Goal: Task Accomplishment & Management: Complete application form

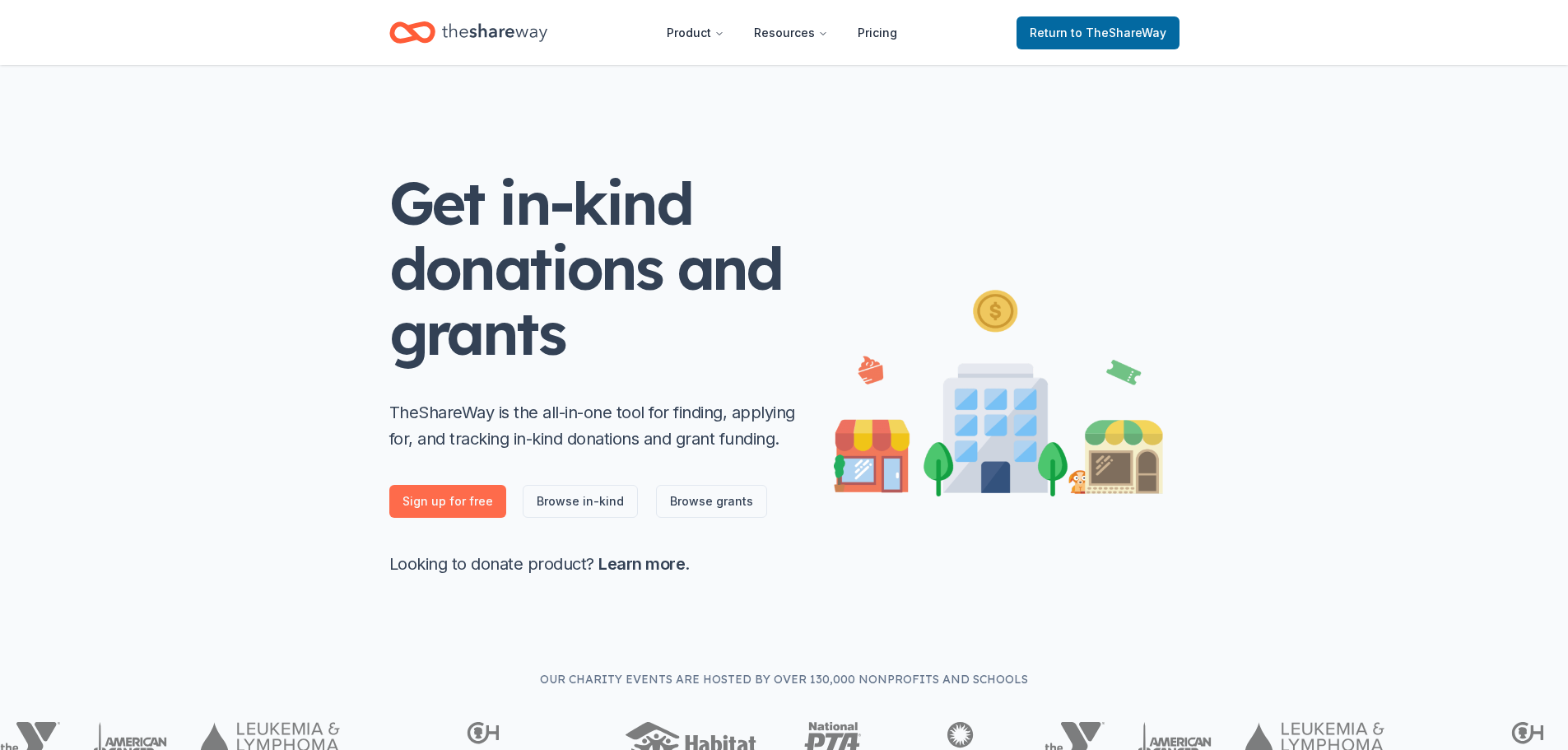
click at [442, 499] on link "Sign up for free" at bounding box center [448, 502] width 117 height 33
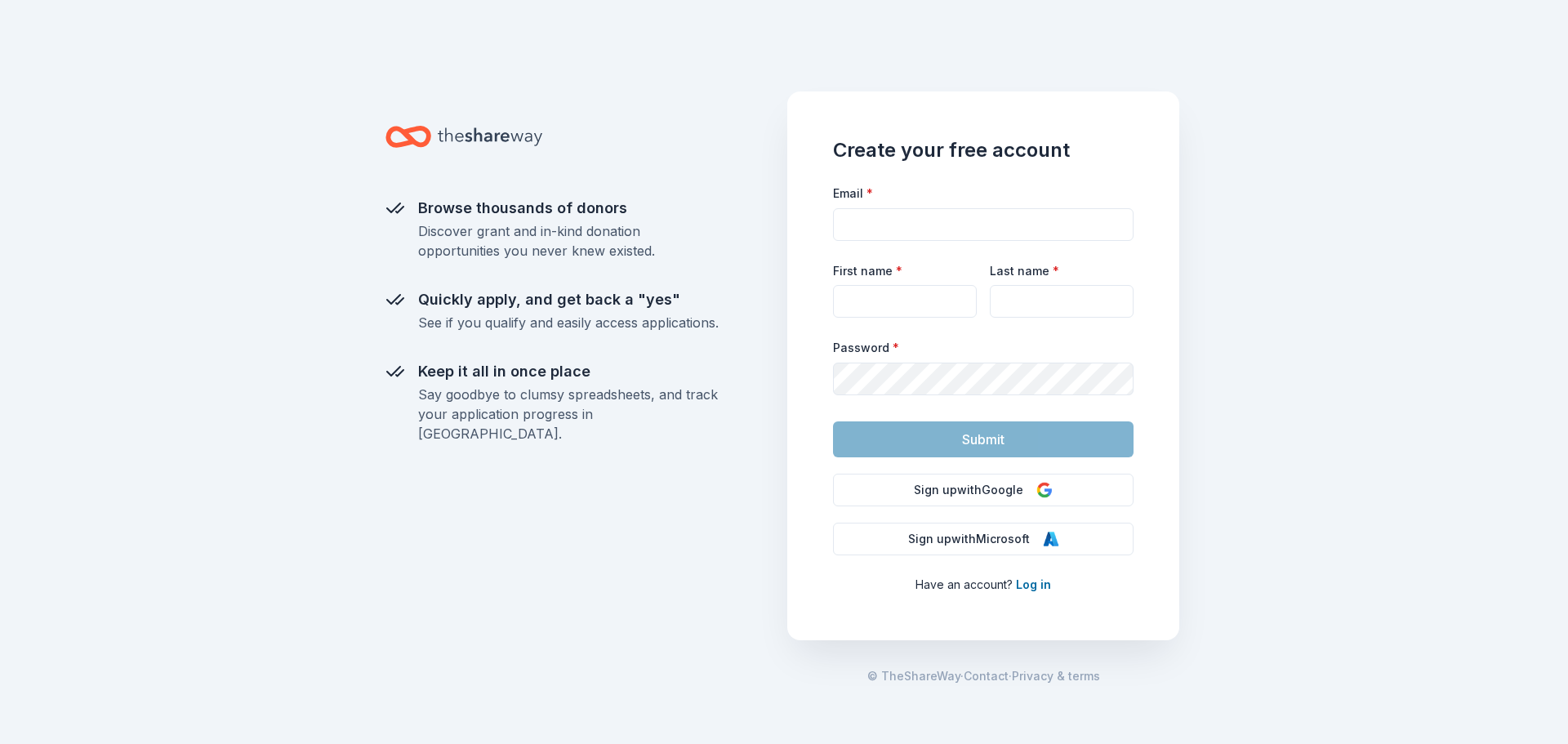
click at [938, 206] on div "Email *" at bounding box center [983, 212] width 301 height 58
click at [940, 234] on input "Email *" at bounding box center [983, 224] width 301 height 33
type input "amber.ladd@jefferson.kyschools.us"
type input "Amber"
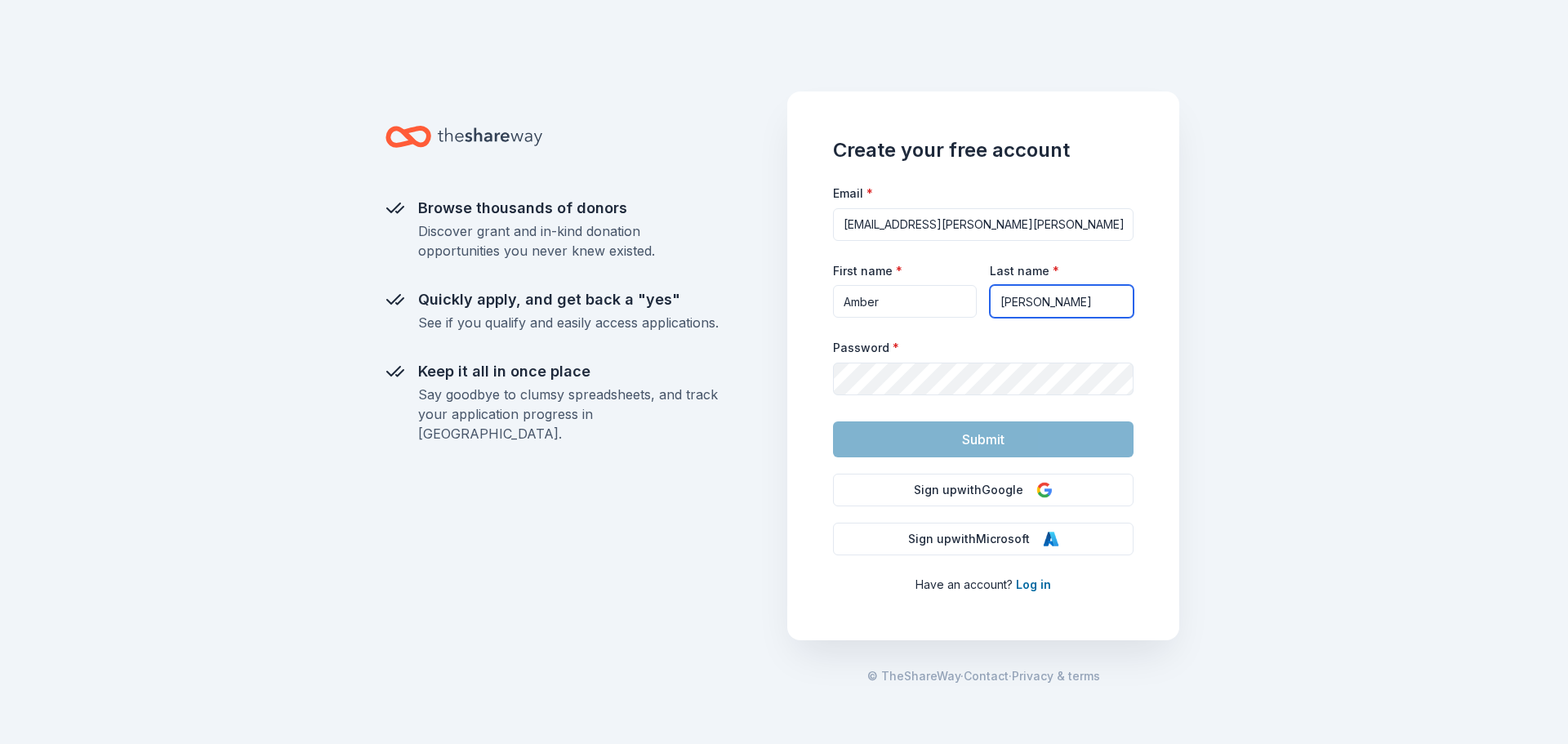
type input "Amber.ladd@jefferson.kyschools.us"
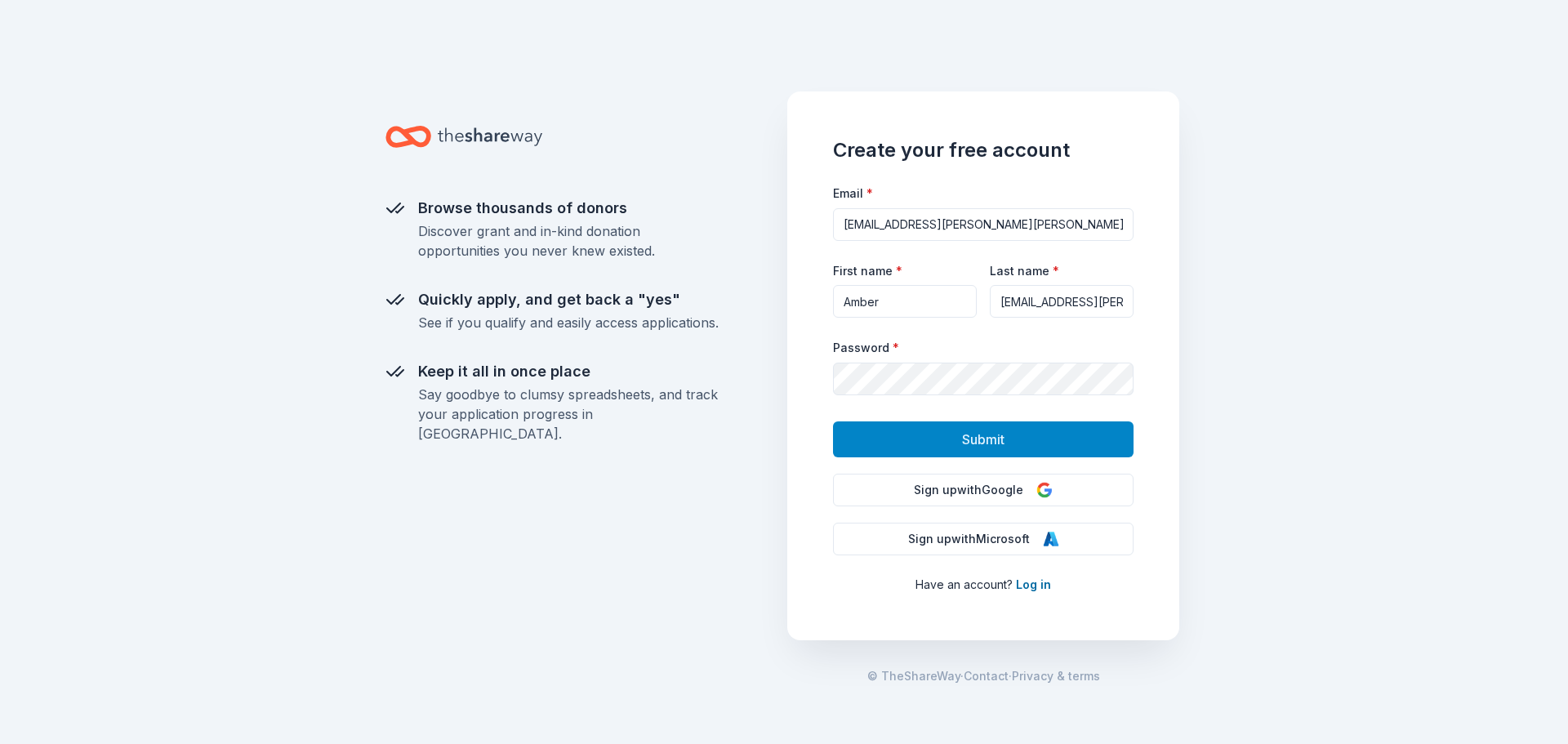
click at [910, 439] on button "Submit" at bounding box center [983, 439] width 301 height 36
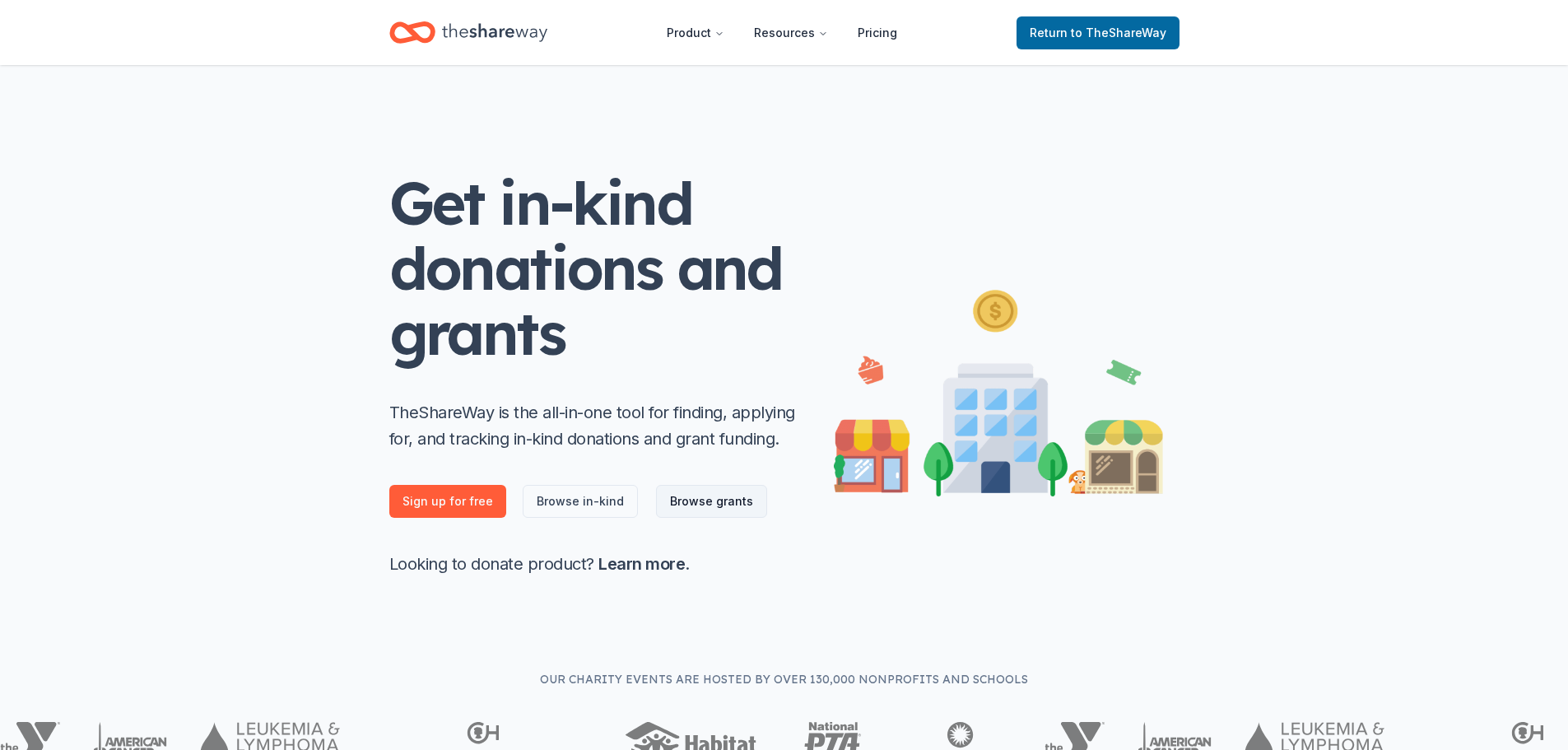
click at [712, 501] on link "Browse grants" at bounding box center [711, 502] width 111 height 33
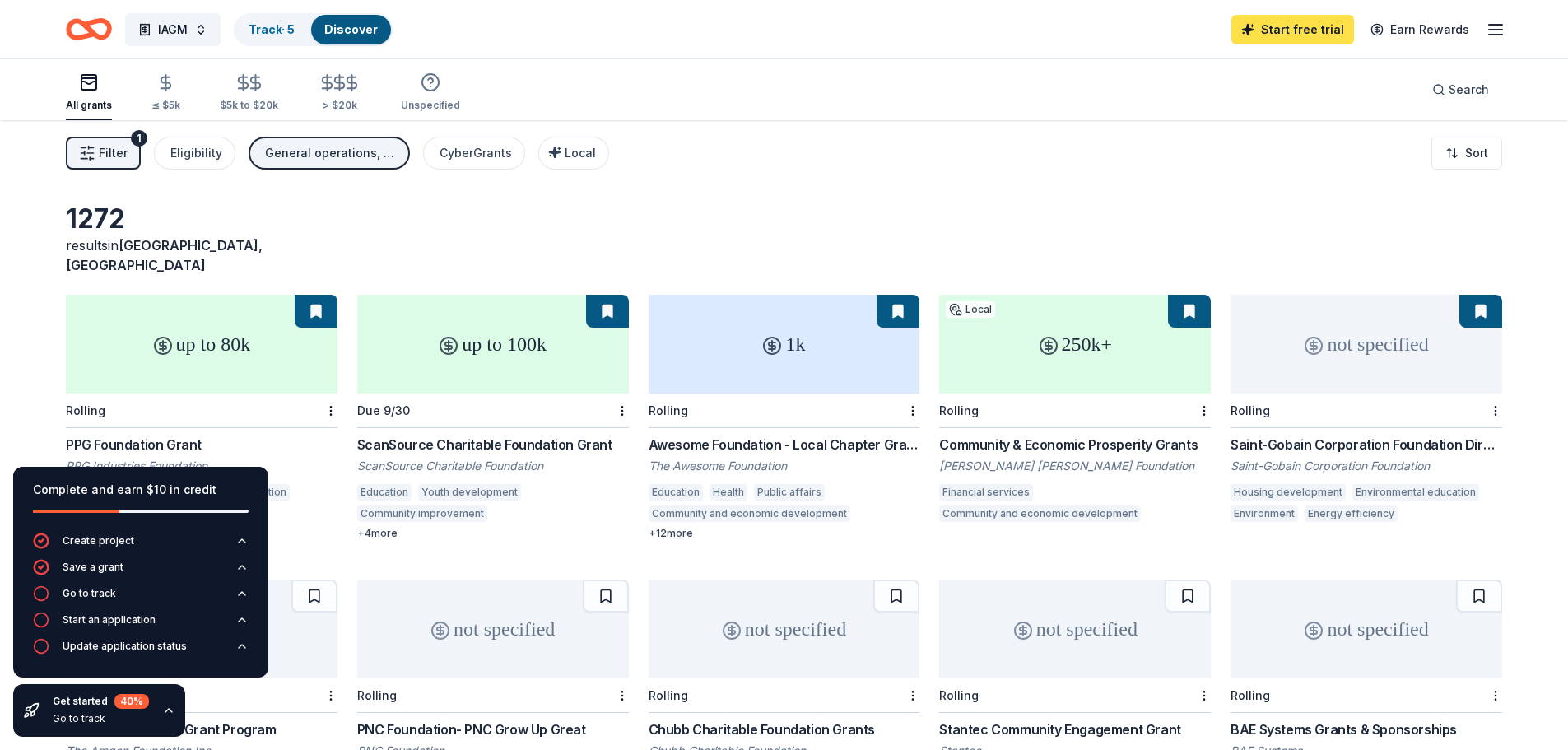
click at [1316, 27] on link "Start free trial" at bounding box center [1292, 29] width 123 height 29
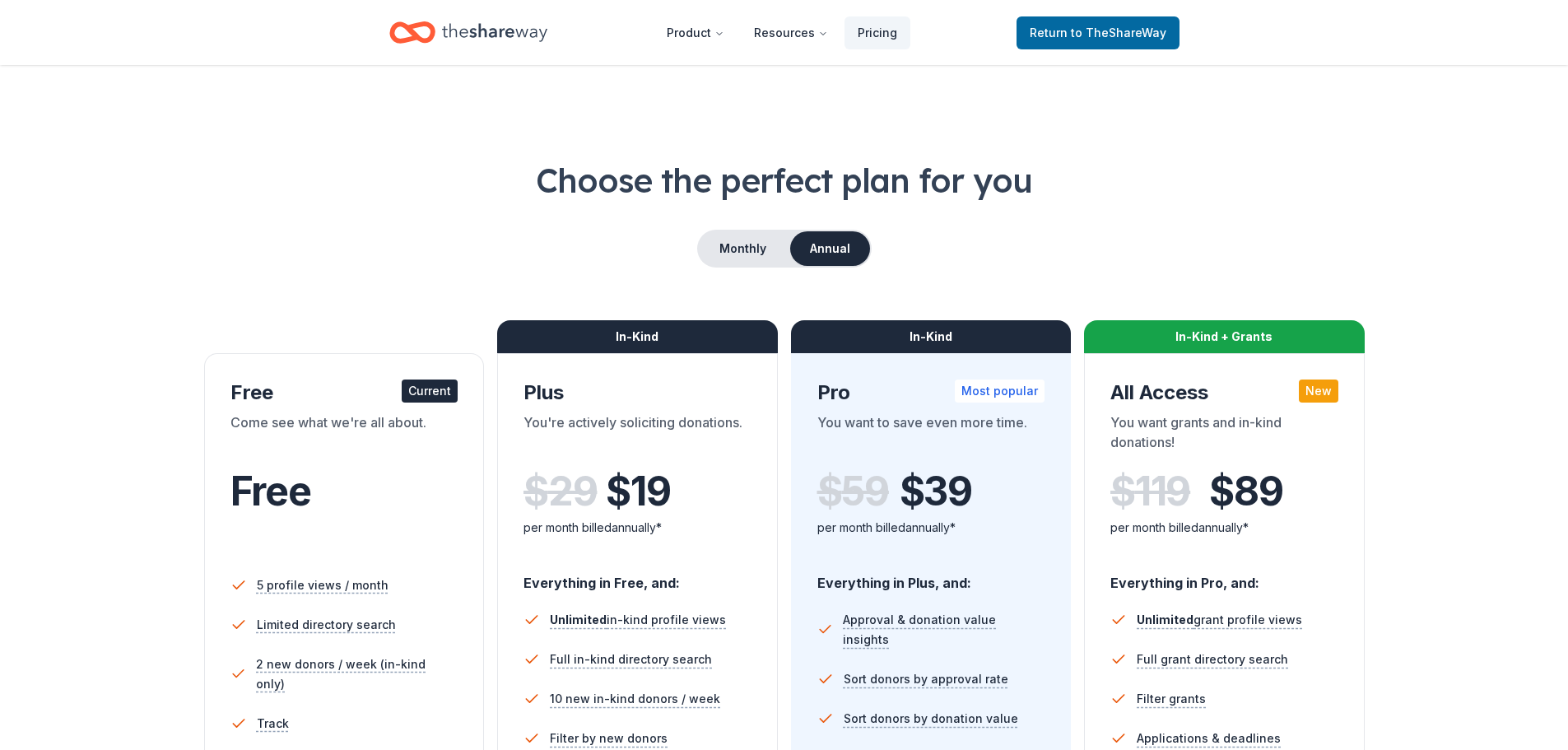
click at [1376, 223] on div "Choose the perfect plan for you Monthly Annual Free Current Come see what we're…" at bounding box center [784, 559] width 1436 height 805
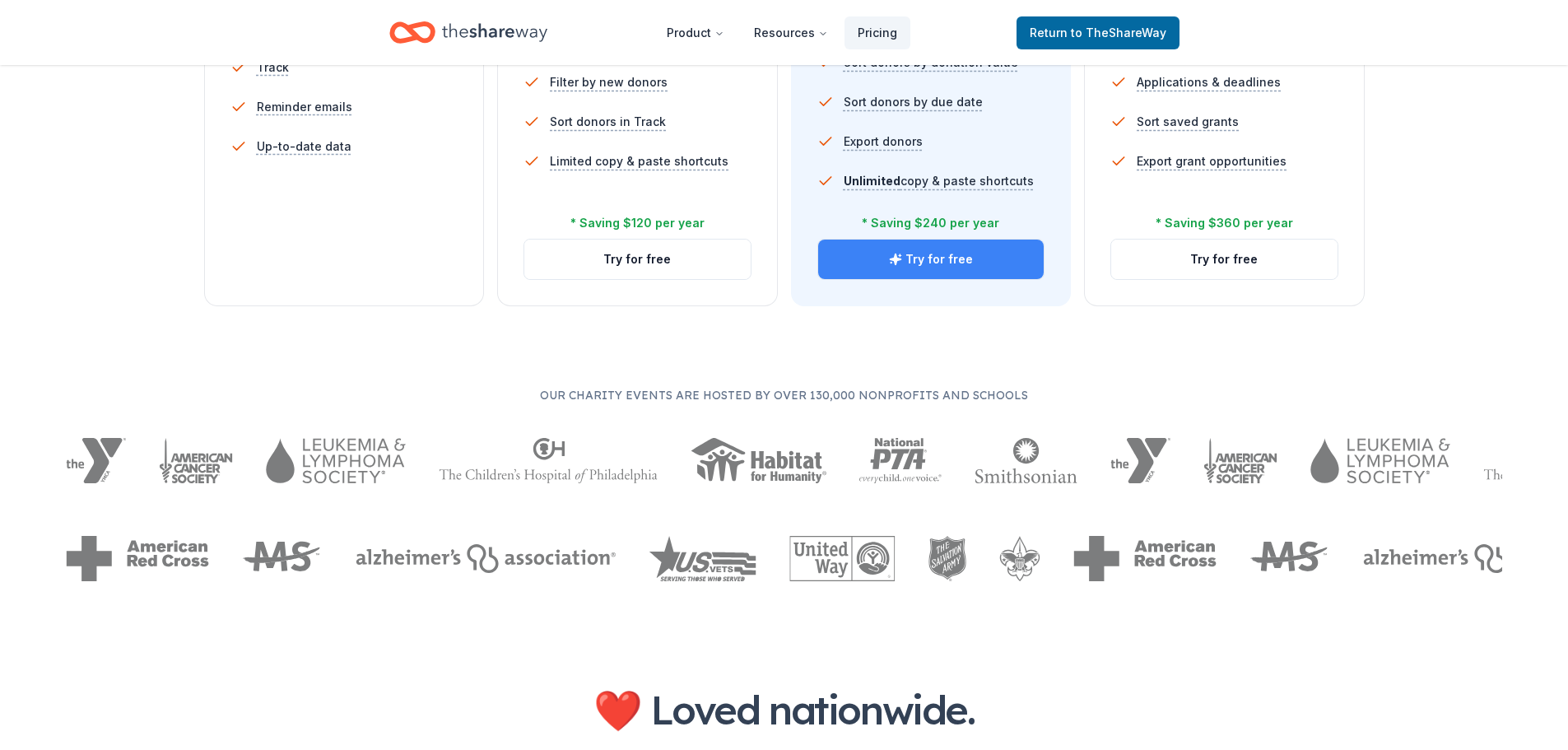
click at [943, 254] on button "Try for free" at bounding box center [931, 259] width 226 height 40
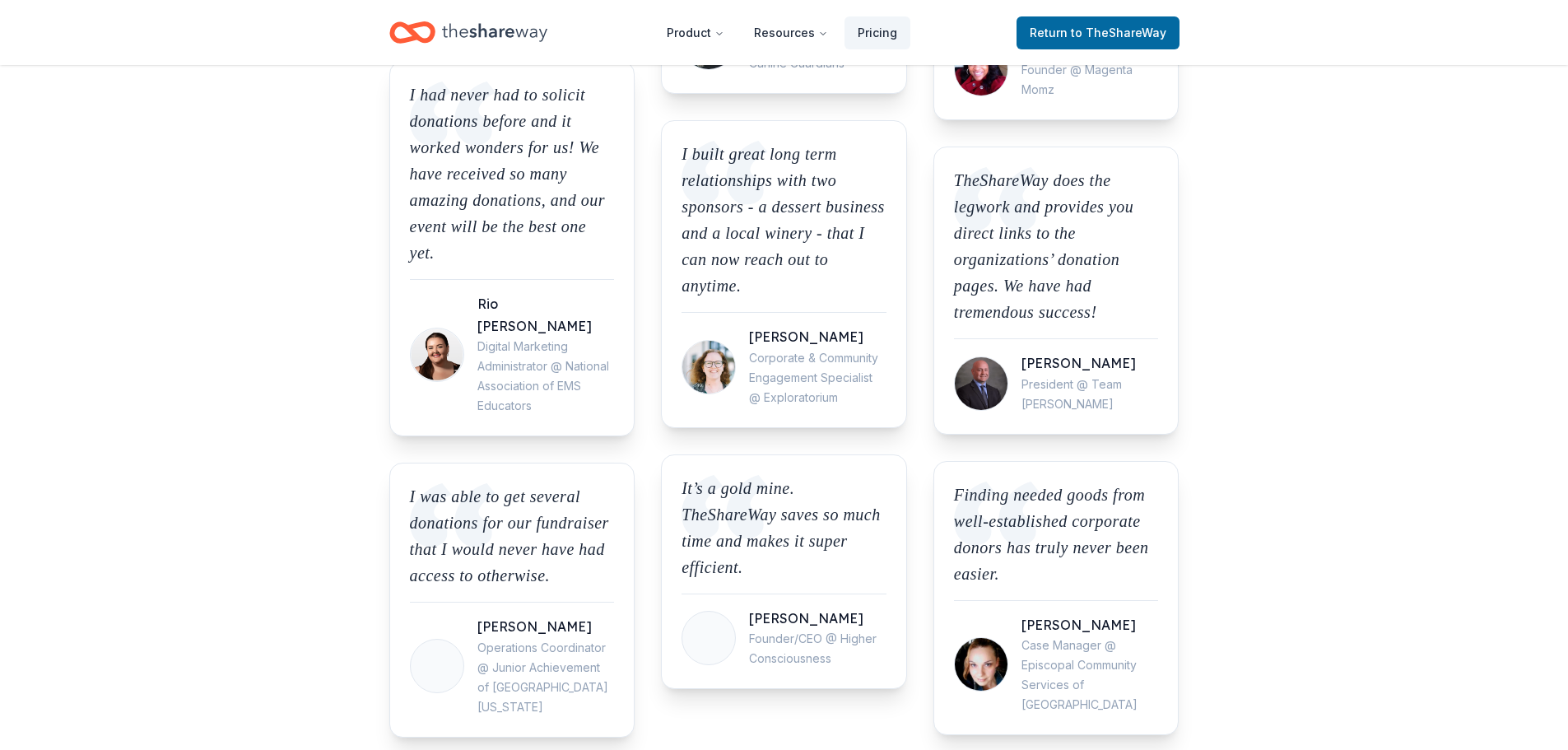
drag, startPoint x: 1175, startPoint y: 472, endPoint x: 1245, endPoint y: 577, distance: 126.2
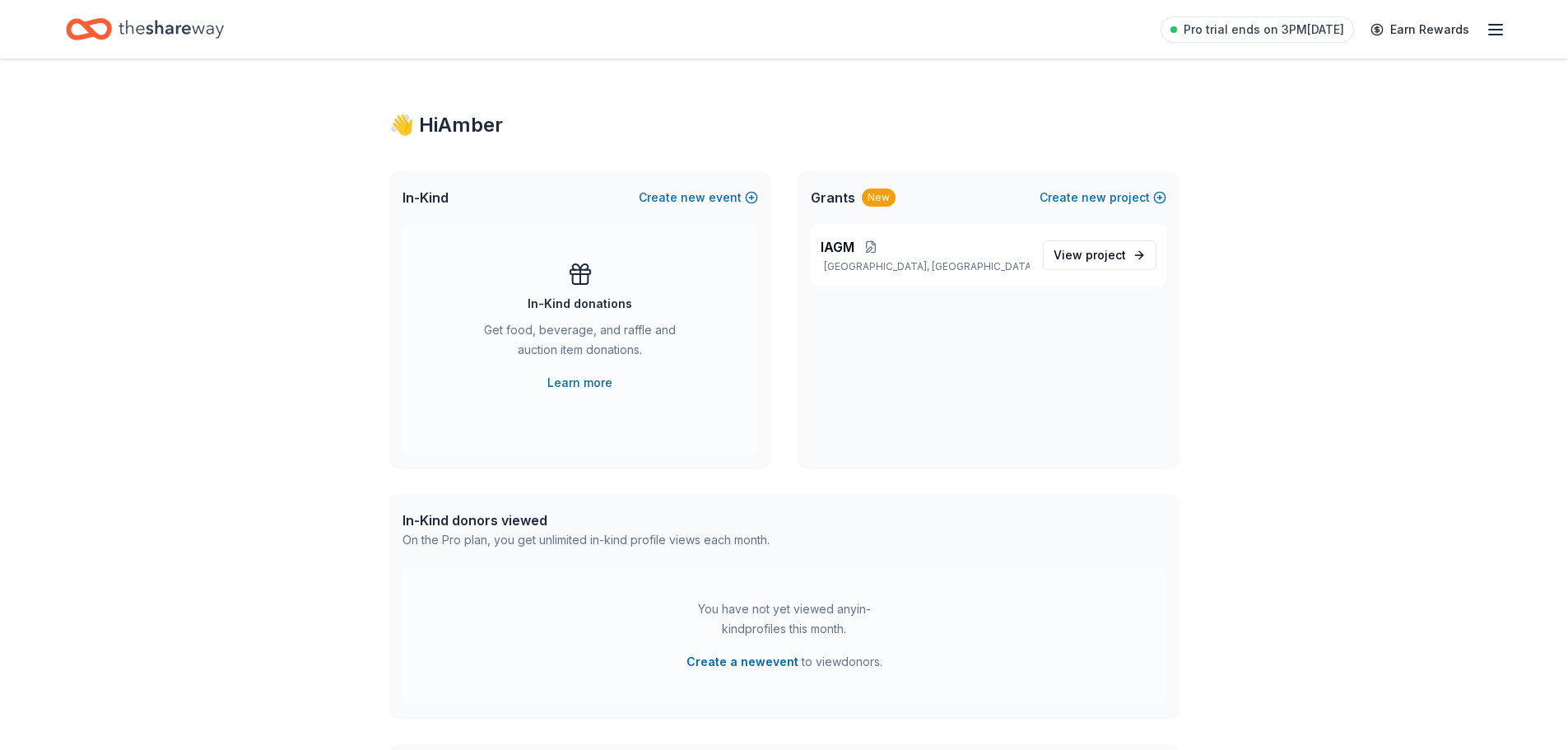
click at [1497, 27] on icon "button" at bounding box center [1495, 29] width 19 height 19
click at [1282, 124] on link "Account" at bounding box center [1297, 128] width 52 height 17
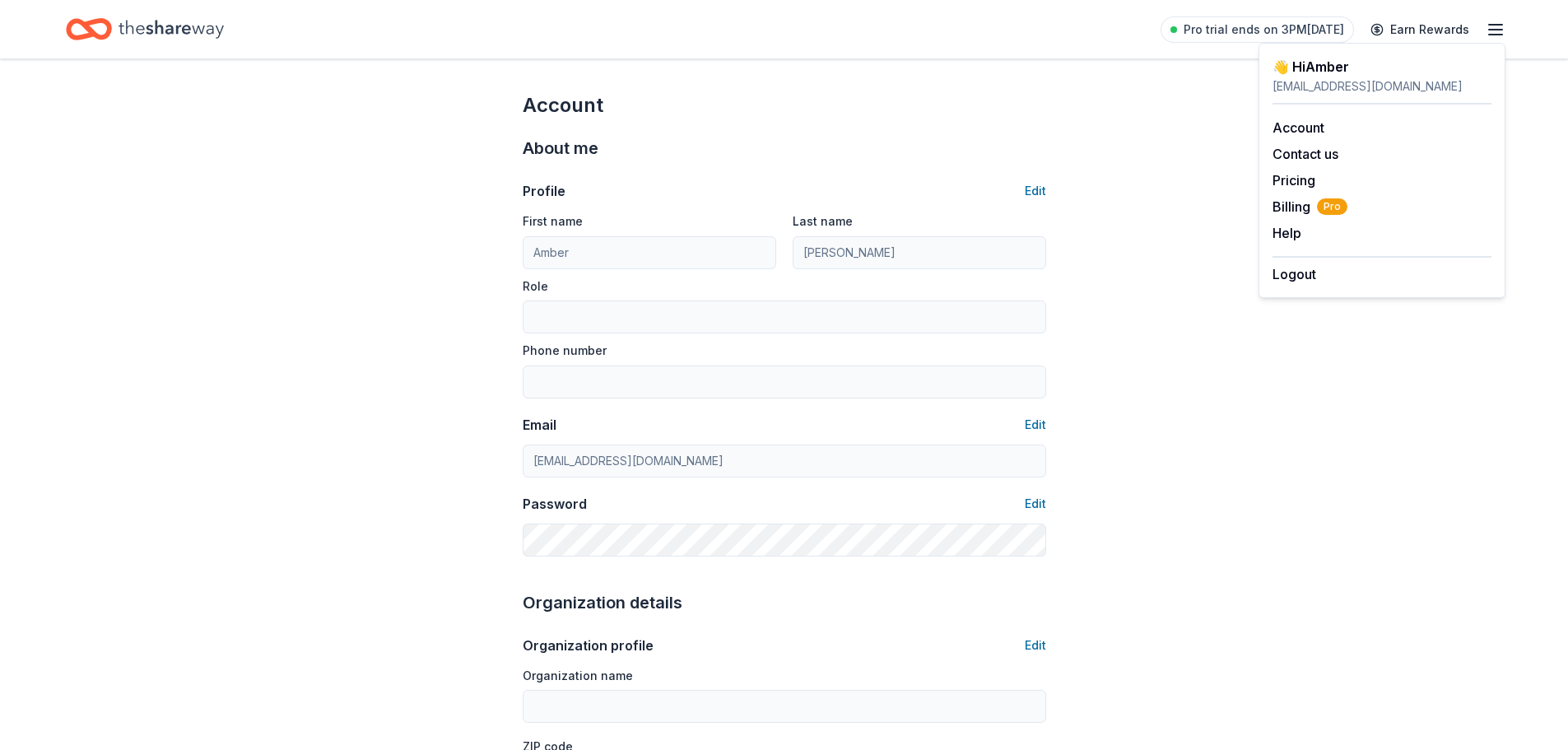
click at [1499, 29] on line "button" at bounding box center [1496, 29] width 14 height 0
click at [1298, 210] on span "Billing Pro" at bounding box center [1309, 206] width 75 height 19
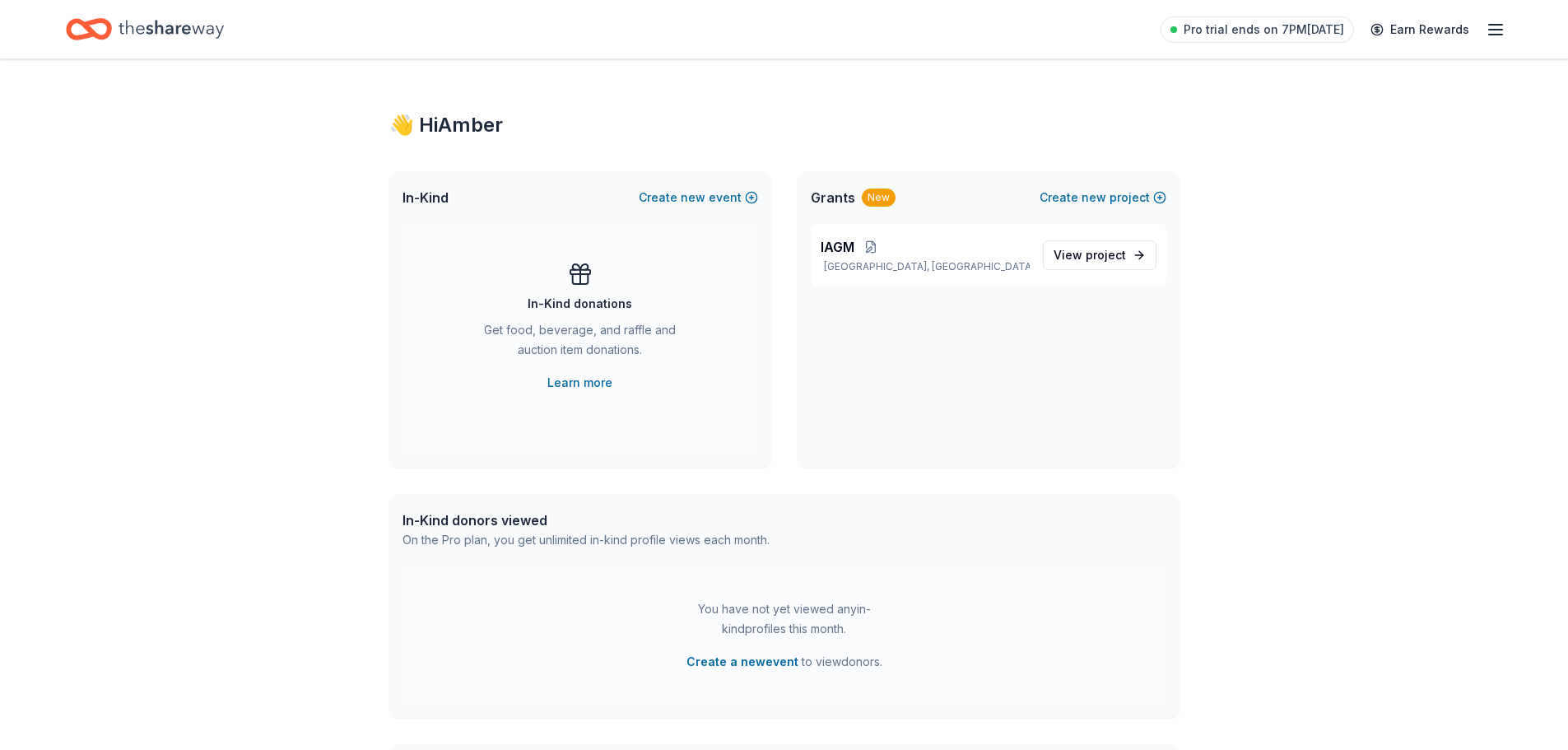
click at [126, 29] on icon "Home" at bounding box center [171, 29] width 105 height 34
click at [1496, 29] on line "button" at bounding box center [1496, 29] width 14 height 0
click at [1298, 128] on link "Account" at bounding box center [1297, 128] width 52 height 17
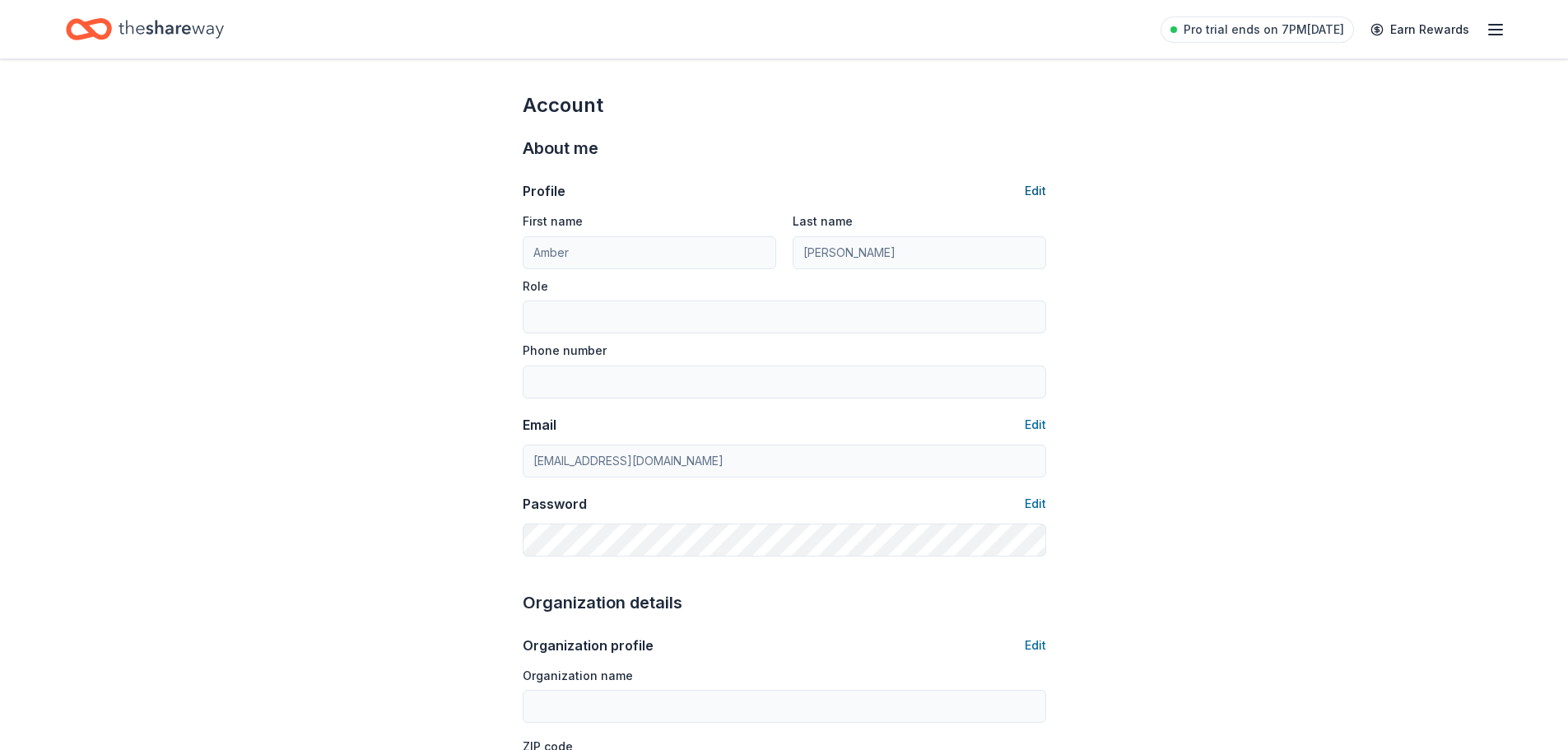
click at [1039, 189] on button "Edit" at bounding box center [1035, 191] width 21 height 19
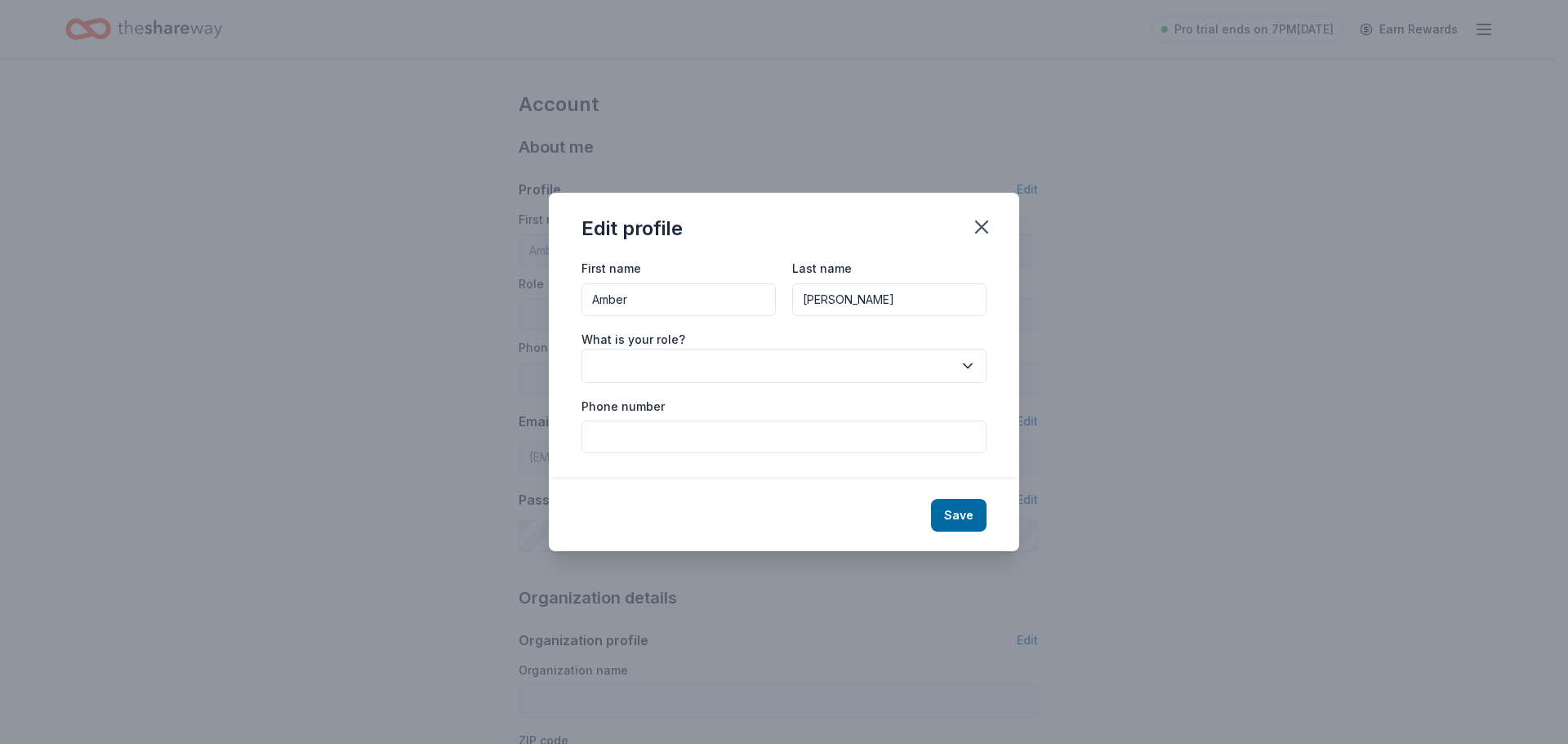
click at [624, 369] on button "button" at bounding box center [784, 365] width 405 height 34
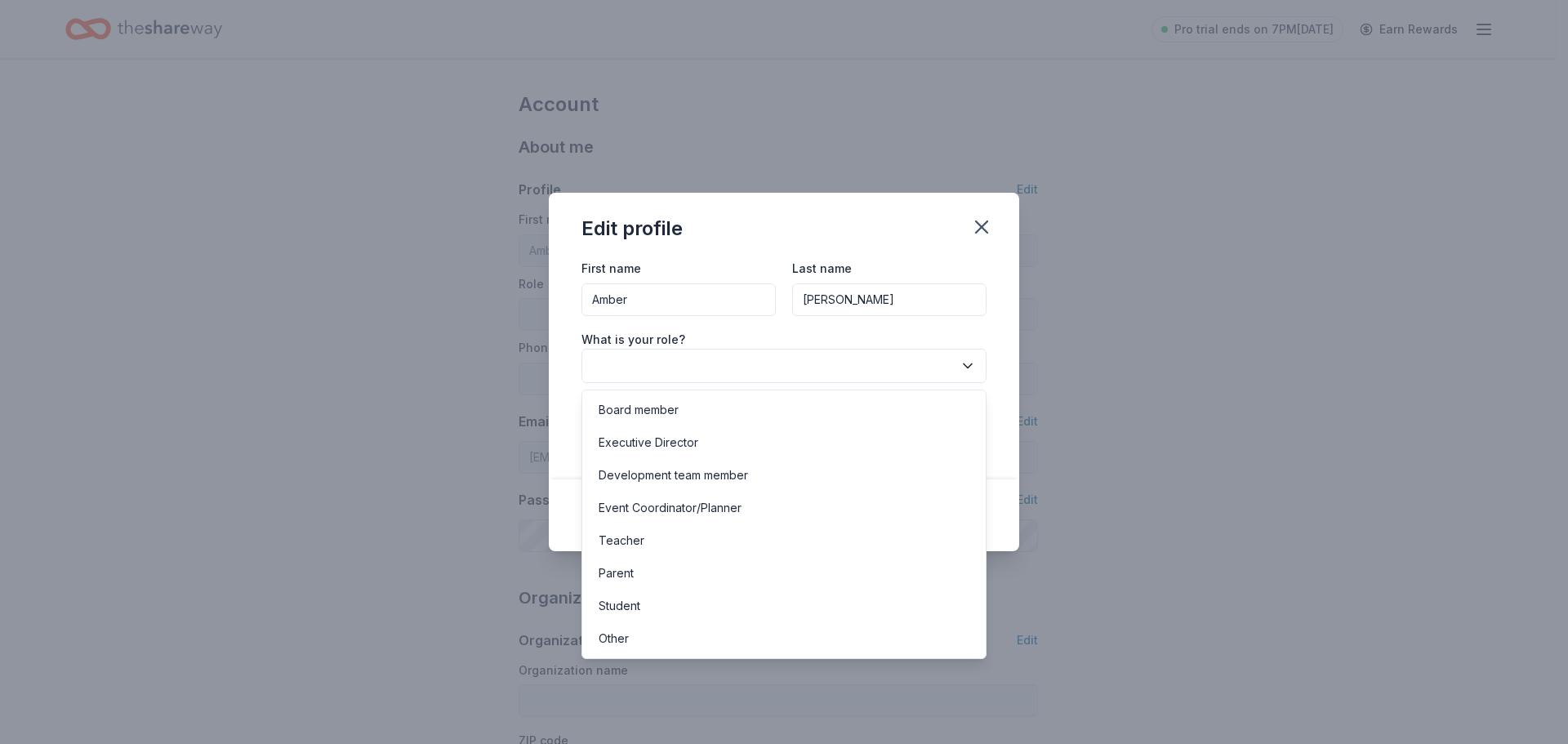
click at [264, 312] on div "Edit profile First name Amber Last name Ladd What is your role? Phone number Sa…" at bounding box center [784, 372] width 1568 height 744
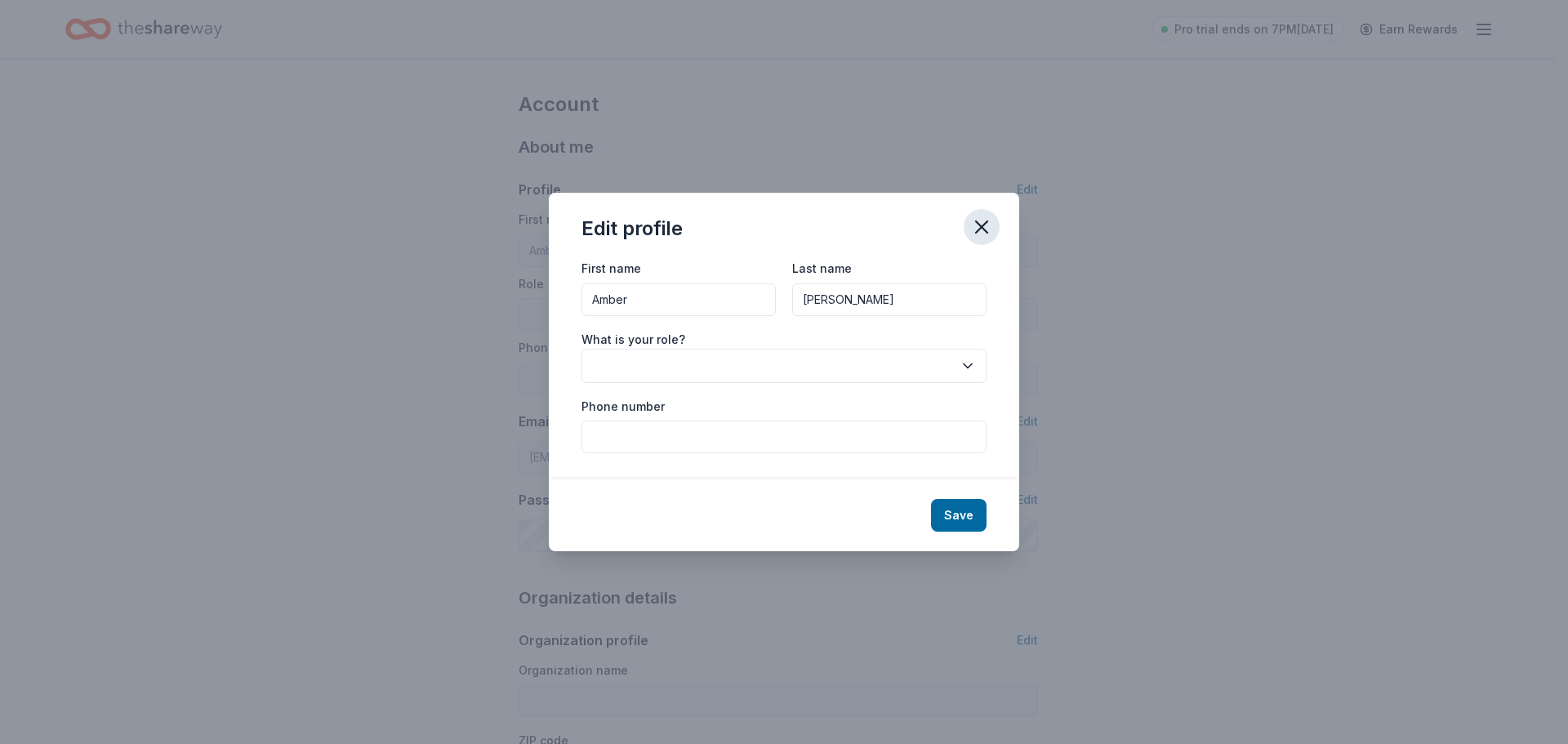
click at [980, 225] on icon "button" at bounding box center [982, 227] width 12 height 12
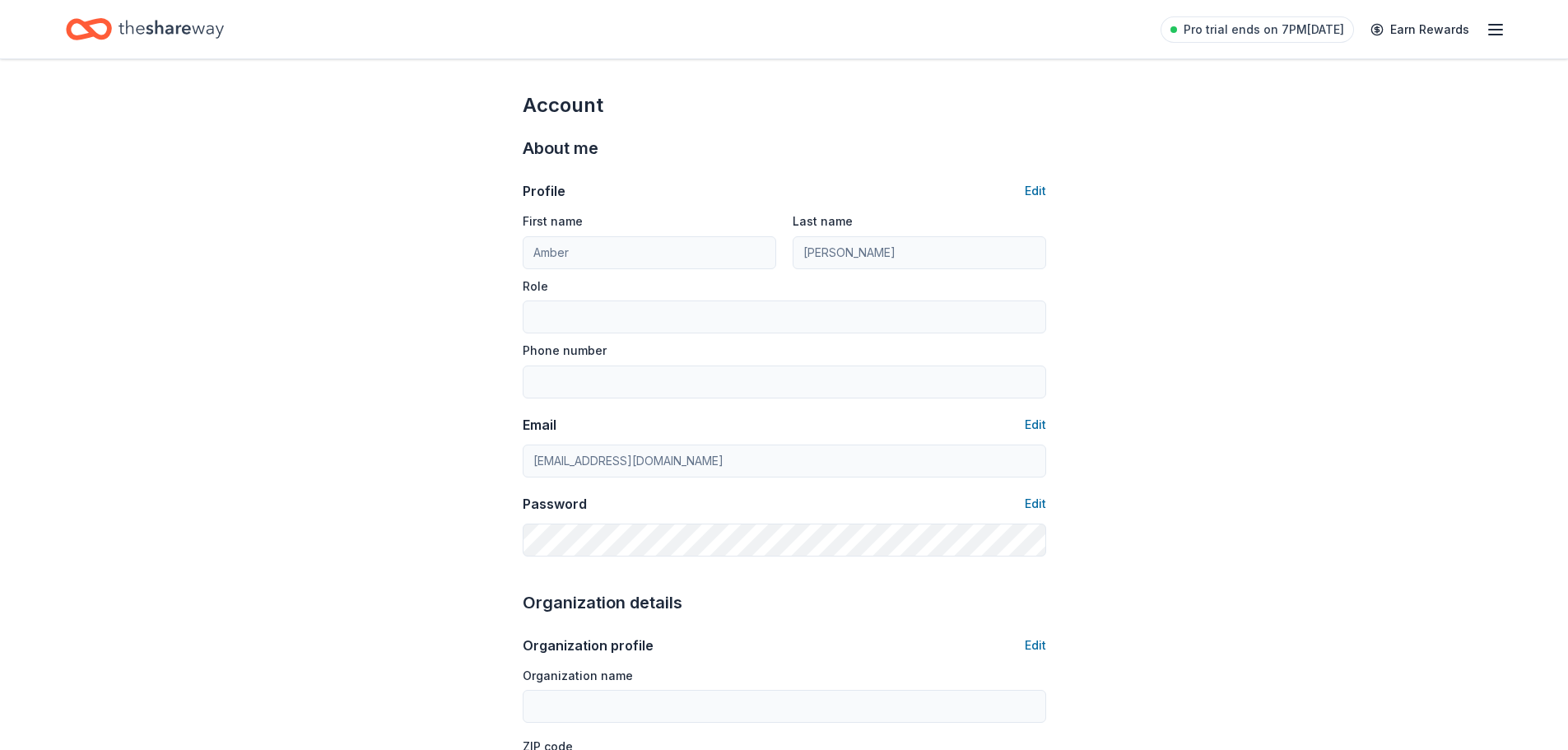
click at [1494, 30] on icon "button" at bounding box center [1495, 29] width 19 height 19
click at [154, 27] on icon "Home" at bounding box center [171, 29] width 105 height 34
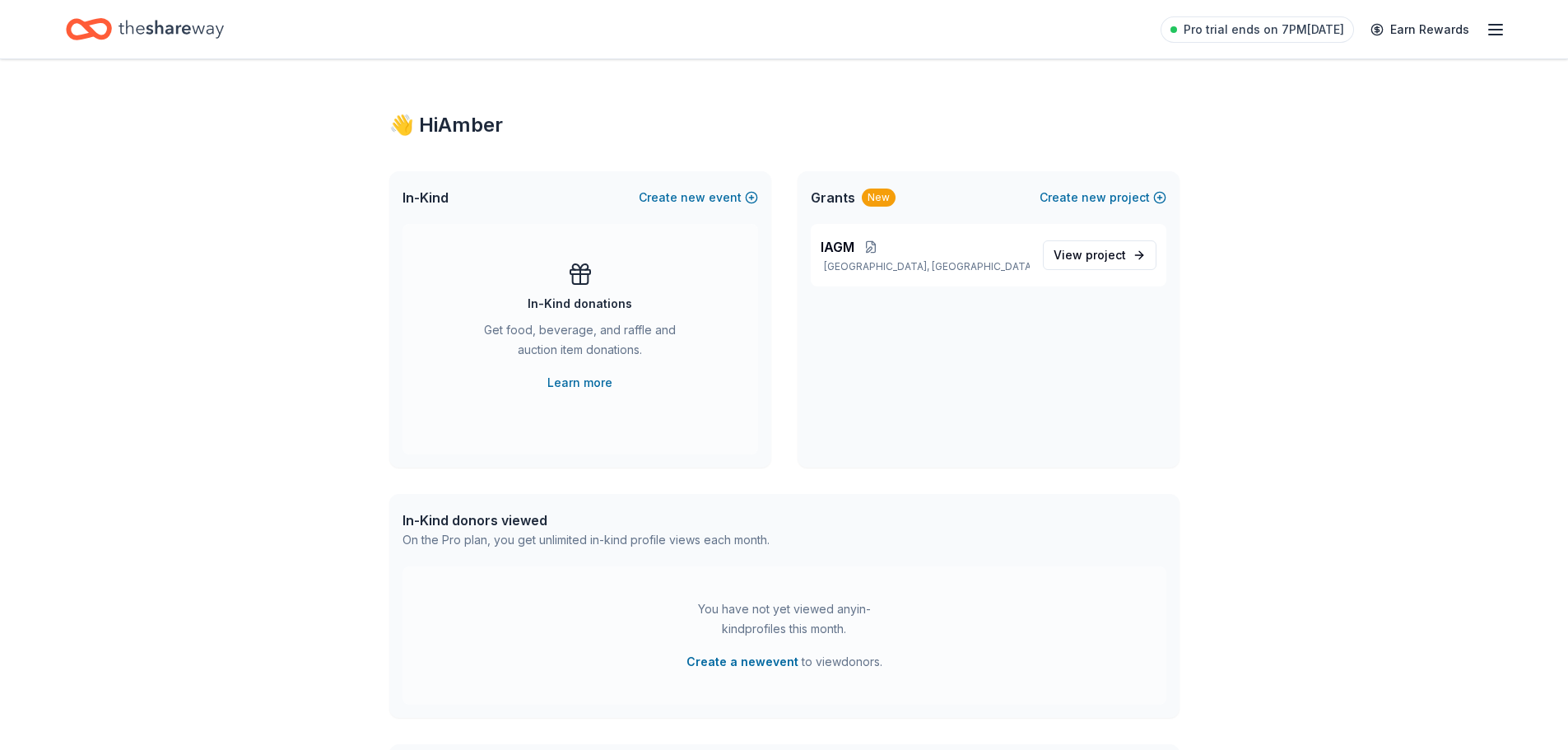
click at [186, 28] on icon "Home" at bounding box center [171, 29] width 105 height 34
click at [178, 26] on icon "Home" at bounding box center [171, 28] width 105 height 19
click at [162, 28] on icon "Home" at bounding box center [171, 29] width 105 height 34
click at [1494, 31] on icon "button" at bounding box center [1495, 29] width 19 height 19
click at [188, 27] on icon "Home" at bounding box center [171, 29] width 105 height 34
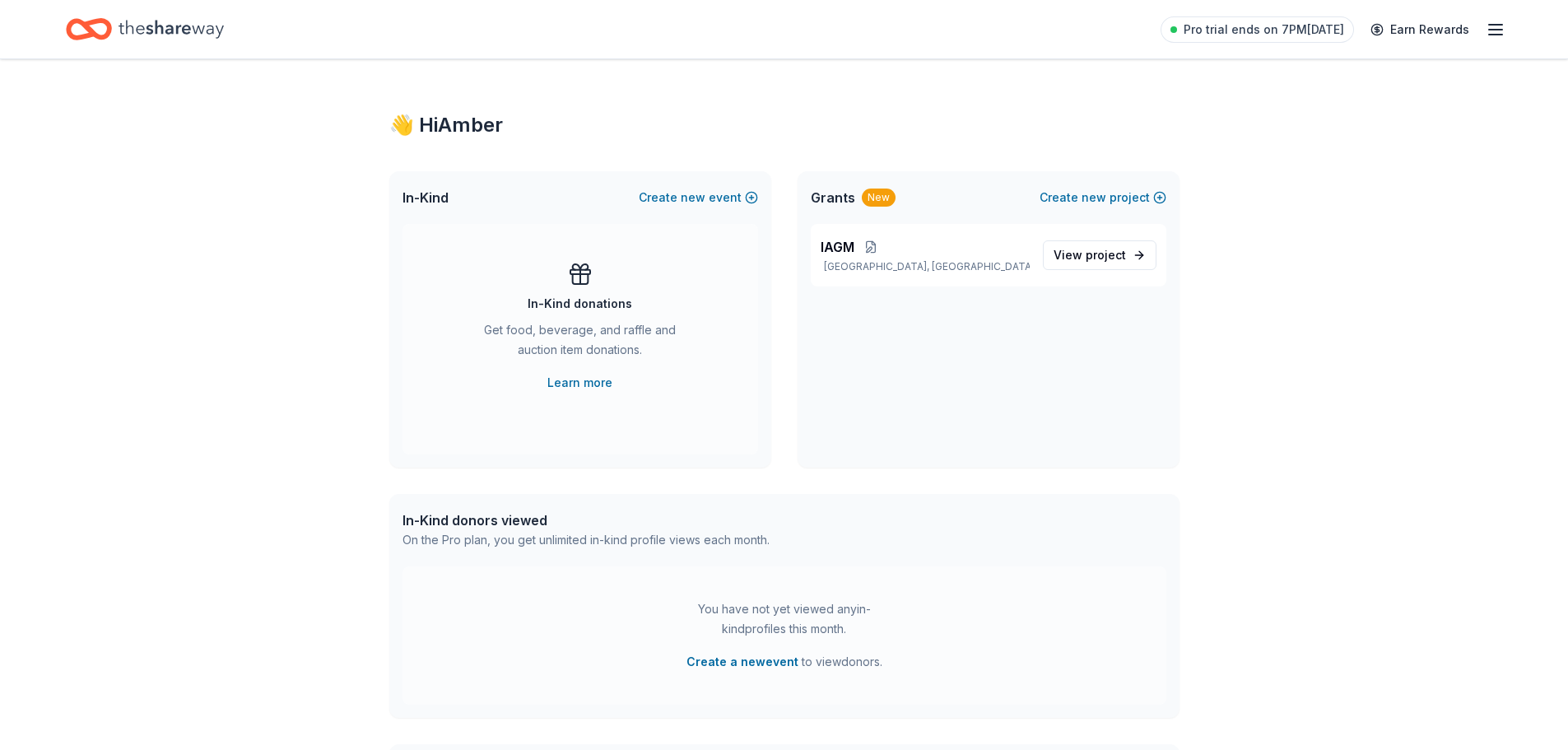
click at [188, 27] on icon "Home" at bounding box center [171, 29] width 105 height 34
click at [152, 30] on icon "Home" at bounding box center [171, 28] width 105 height 19
click at [1086, 194] on span "new" at bounding box center [1093, 198] width 24 height 19
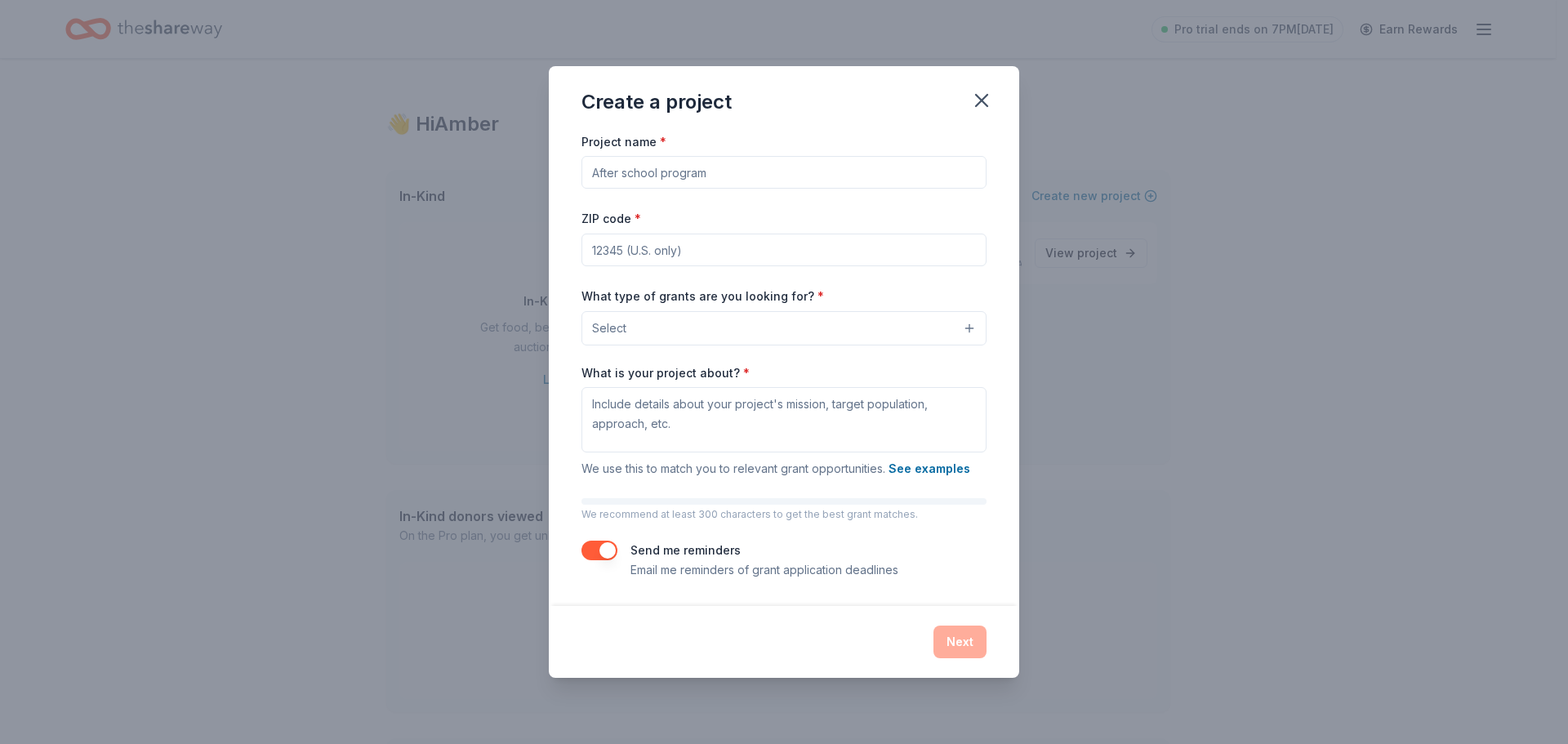
click at [648, 173] on input "Project name *" at bounding box center [784, 172] width 405 height 33
click at [588, 177] on input "Social Emotional Learning" at bounding box center [784, 172] width 405 height 33
type input "JCPS Social Emotional Learning"
click at [642, 247] on input "ZIP code *" at bounding box center [784, 250] width 405 height 33
type input "40218"
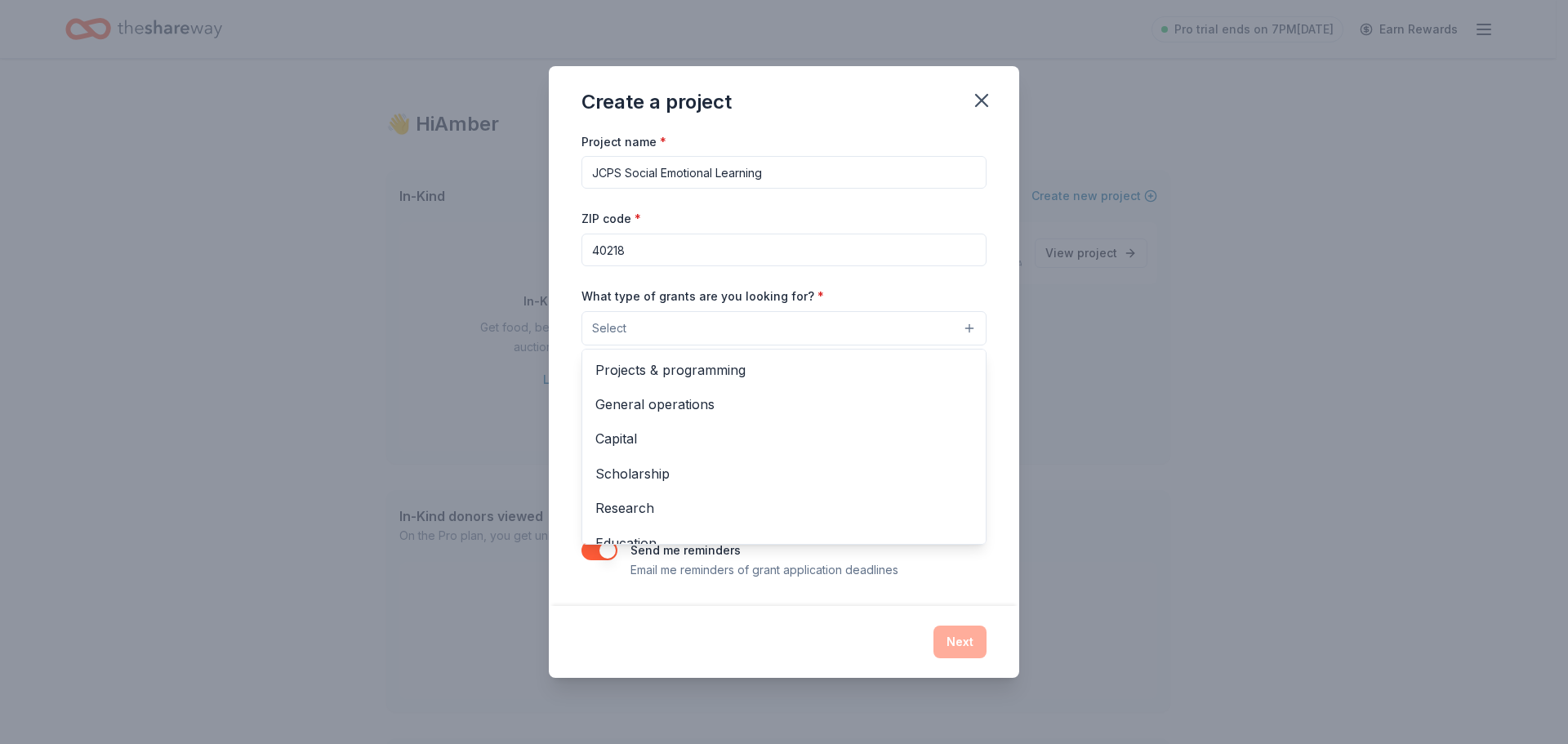
click at [651, 326] on button "Select" at bounding box center [784, 328] width 405 height 34
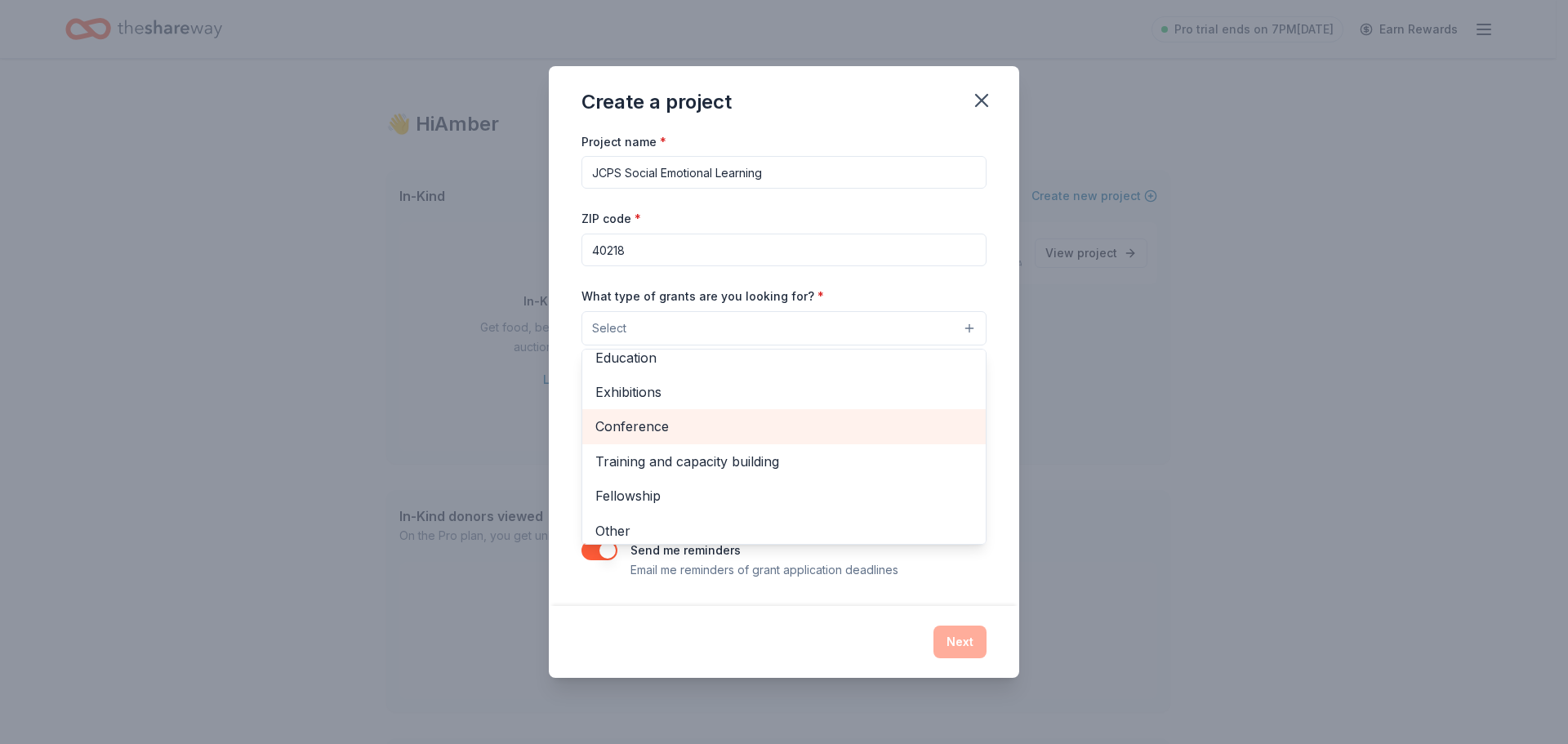
scroll to position [192, 0]
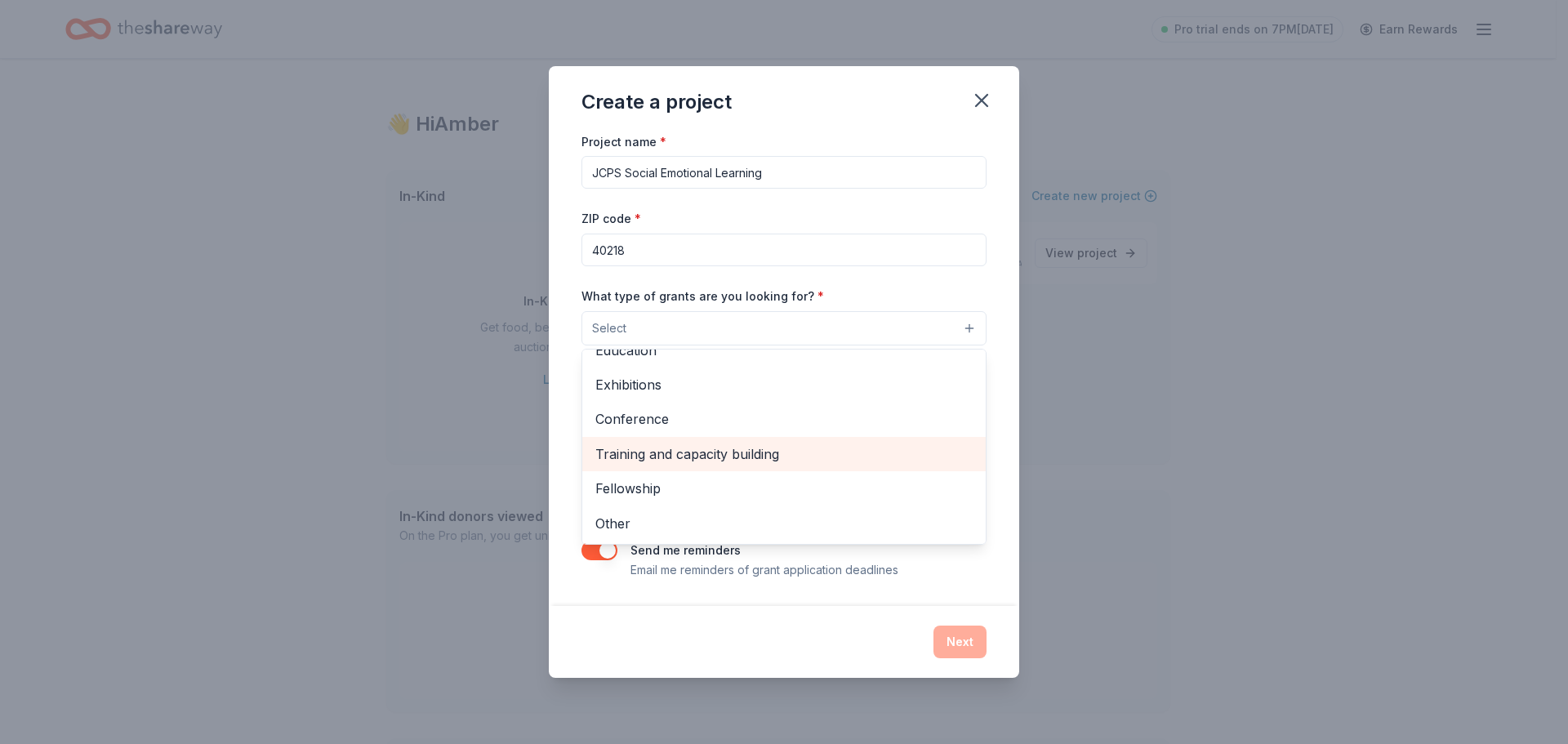
drag, startPoint x: 690, startPoint y: 526, endPoint x: 908, endPoint y: 437, distance: 235.5
click at [904, 465] on div "Projects & programming General operations Capital Scholarship Research Educatio…" at bounding box center [784, 446] width 405 height 196
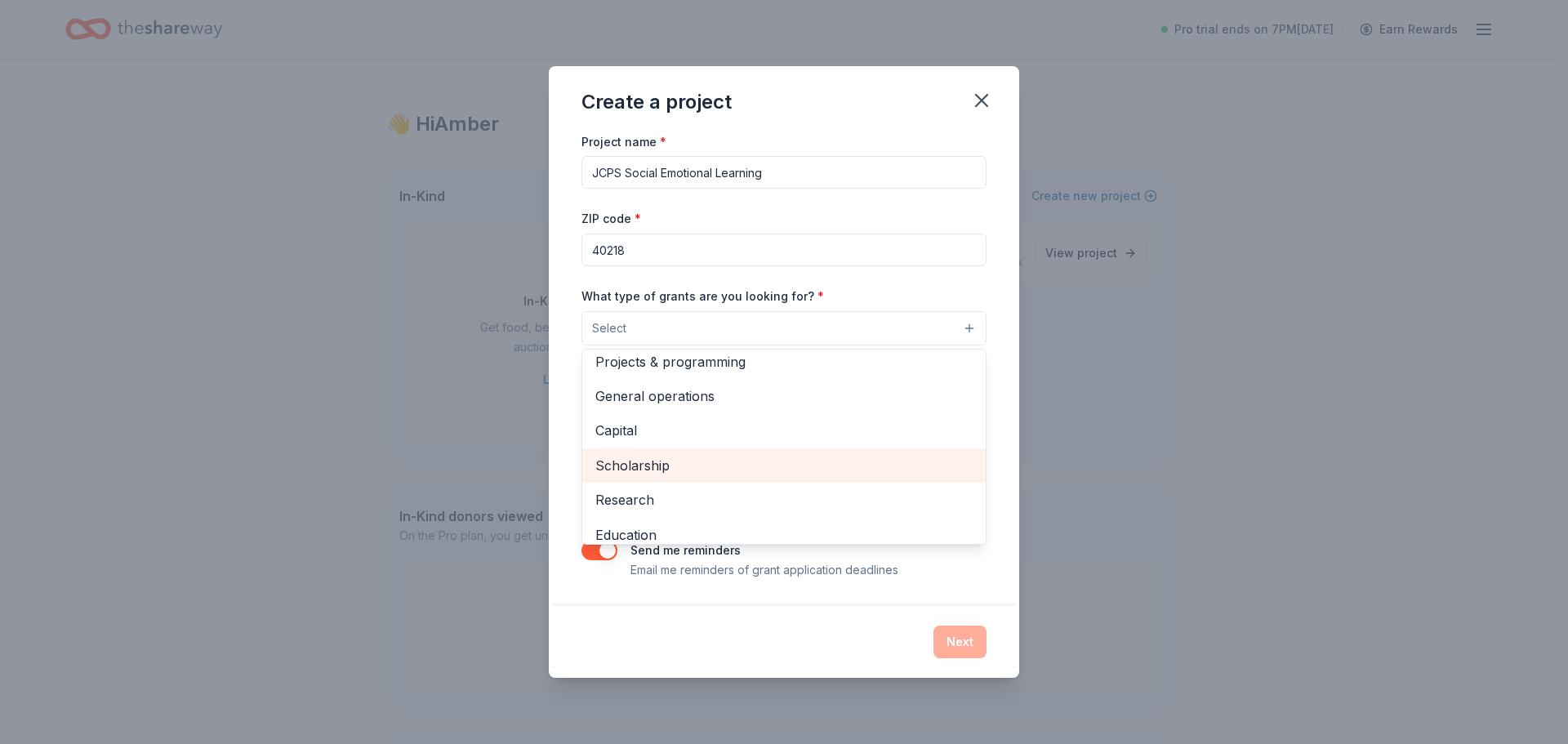
scroll to position [0, 0]
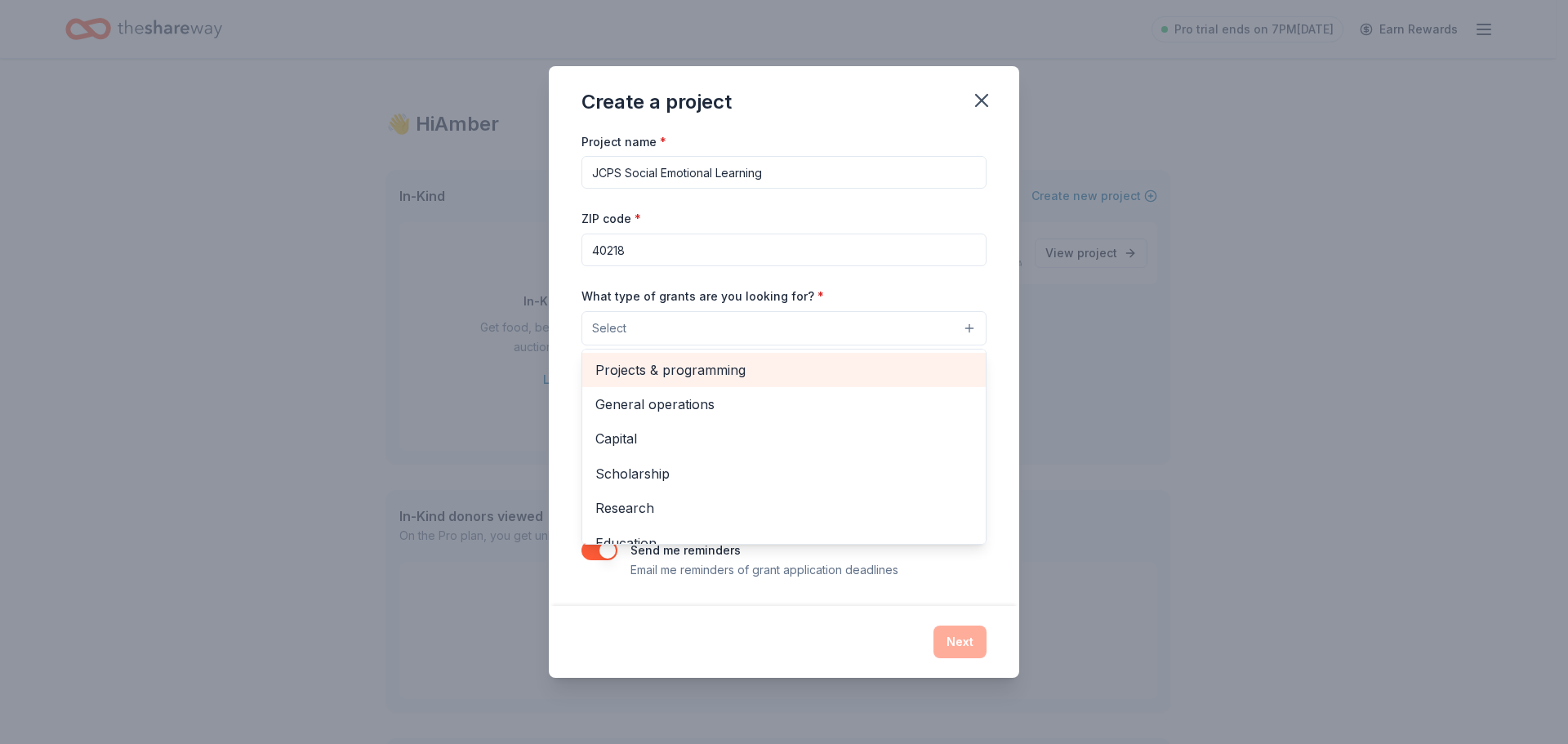
click at [688, 373] on span "Projects & programming" at bounding box center [784, 370] width 377 height 21
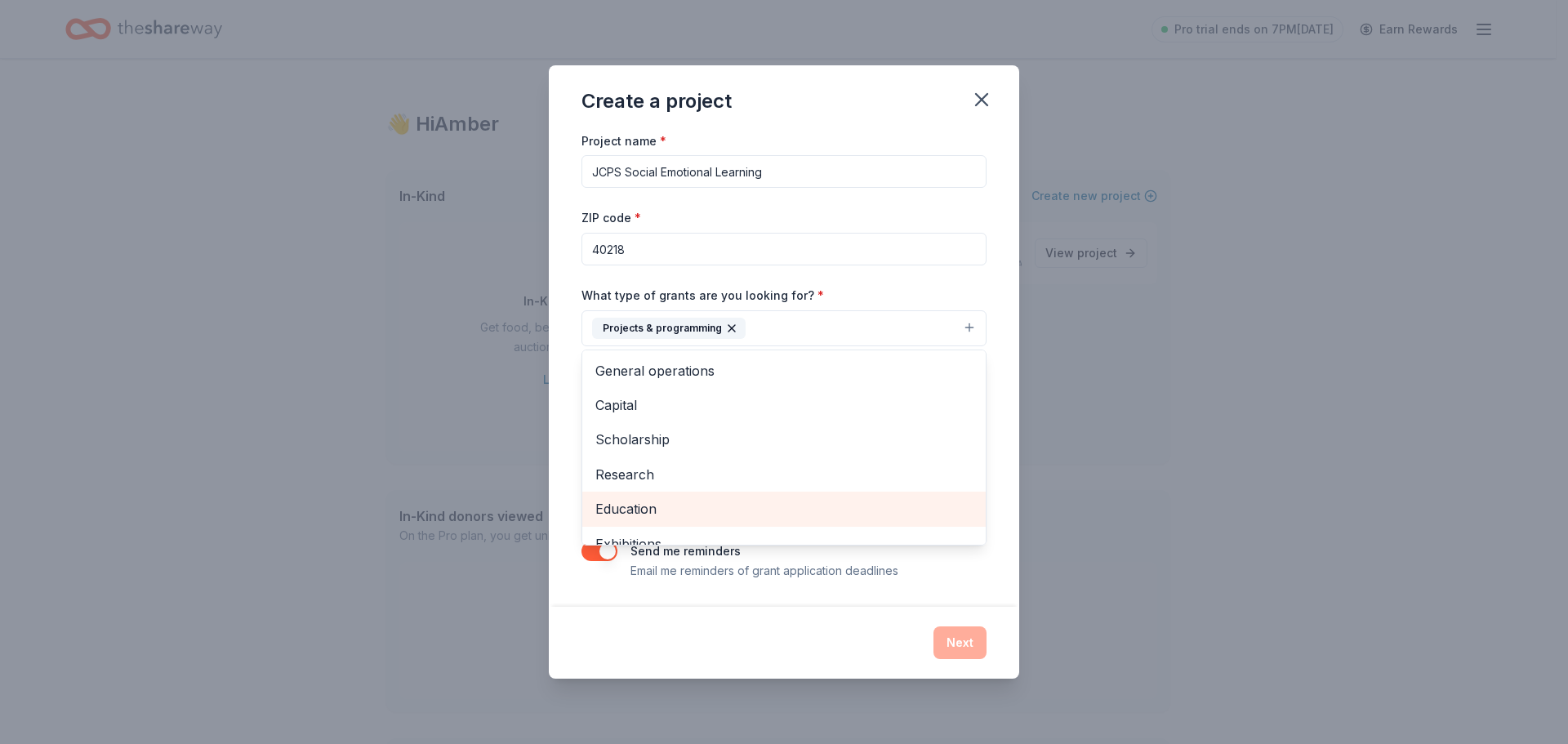
click at [639, 497] on div "Education" at bounding box center [783, 508] width 403 height 34
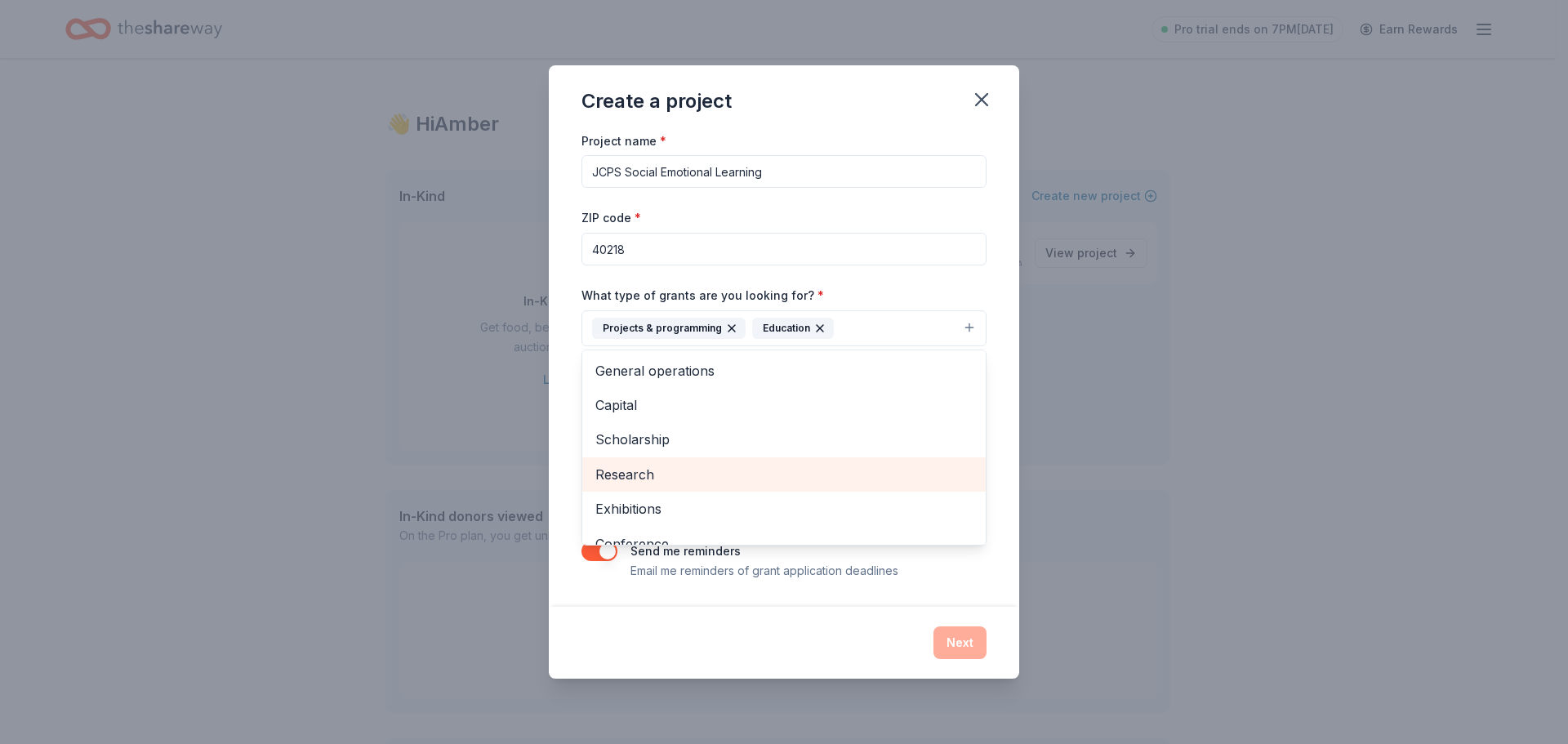
scroll to position [124, 0]
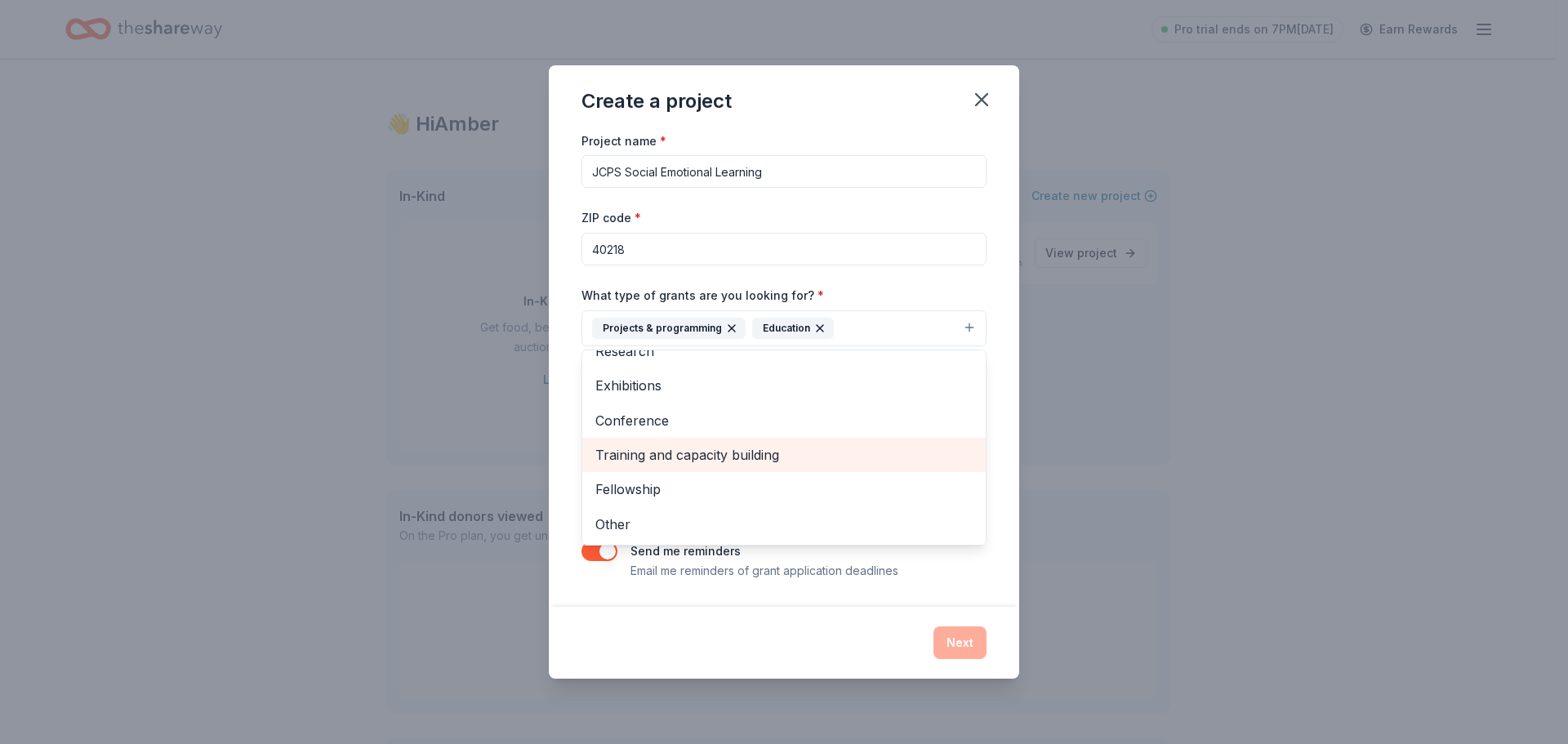
click at [728, 450] on span "Training and capacity building" at bounding box center [784, 455] width 377 height 21
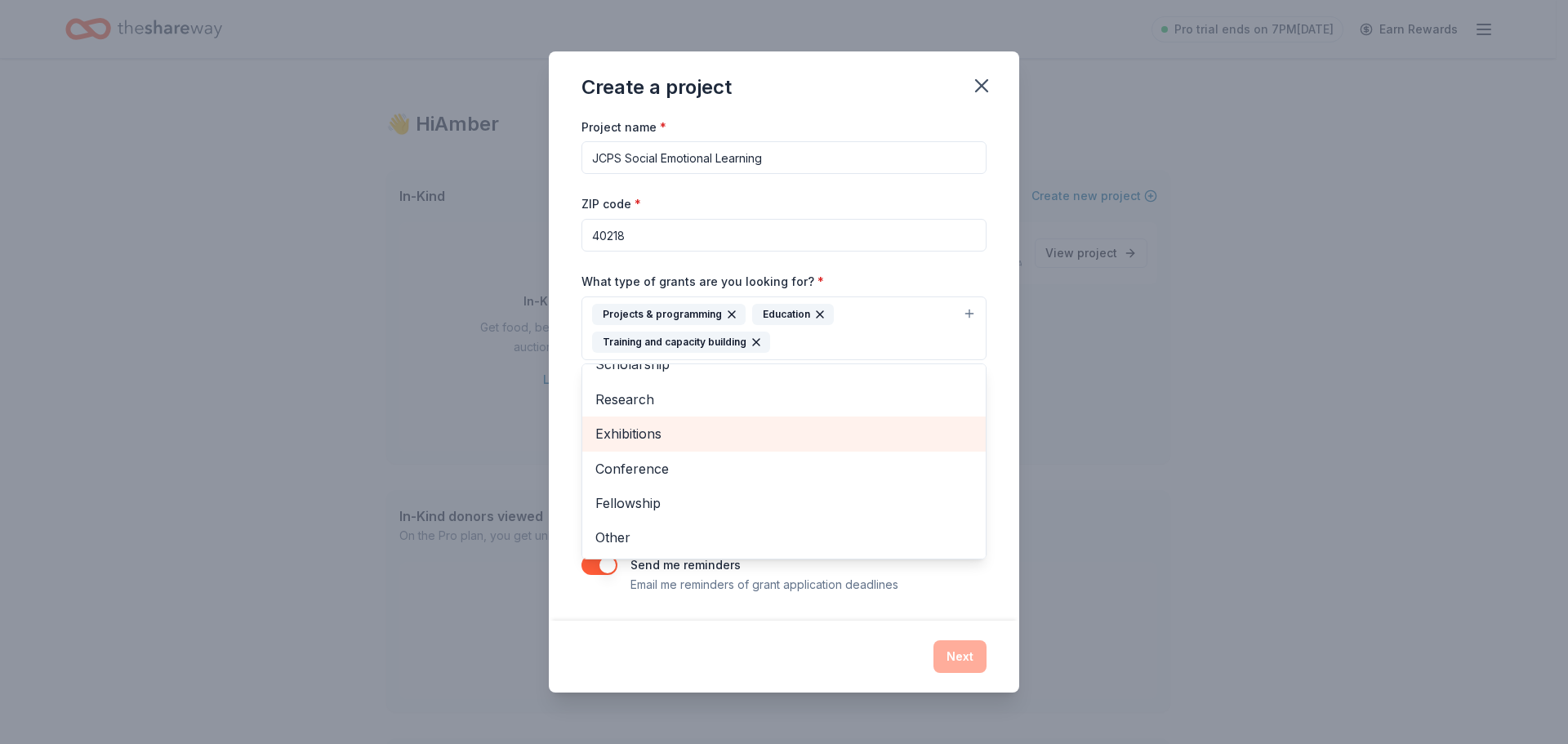
scroll to position [89, 0]
click at [687, 653] on div "Create a project Project name * JCPS Social Emotional Learning ZIP code * 40218…" at bounding box center [784, 371] width 471 height 641
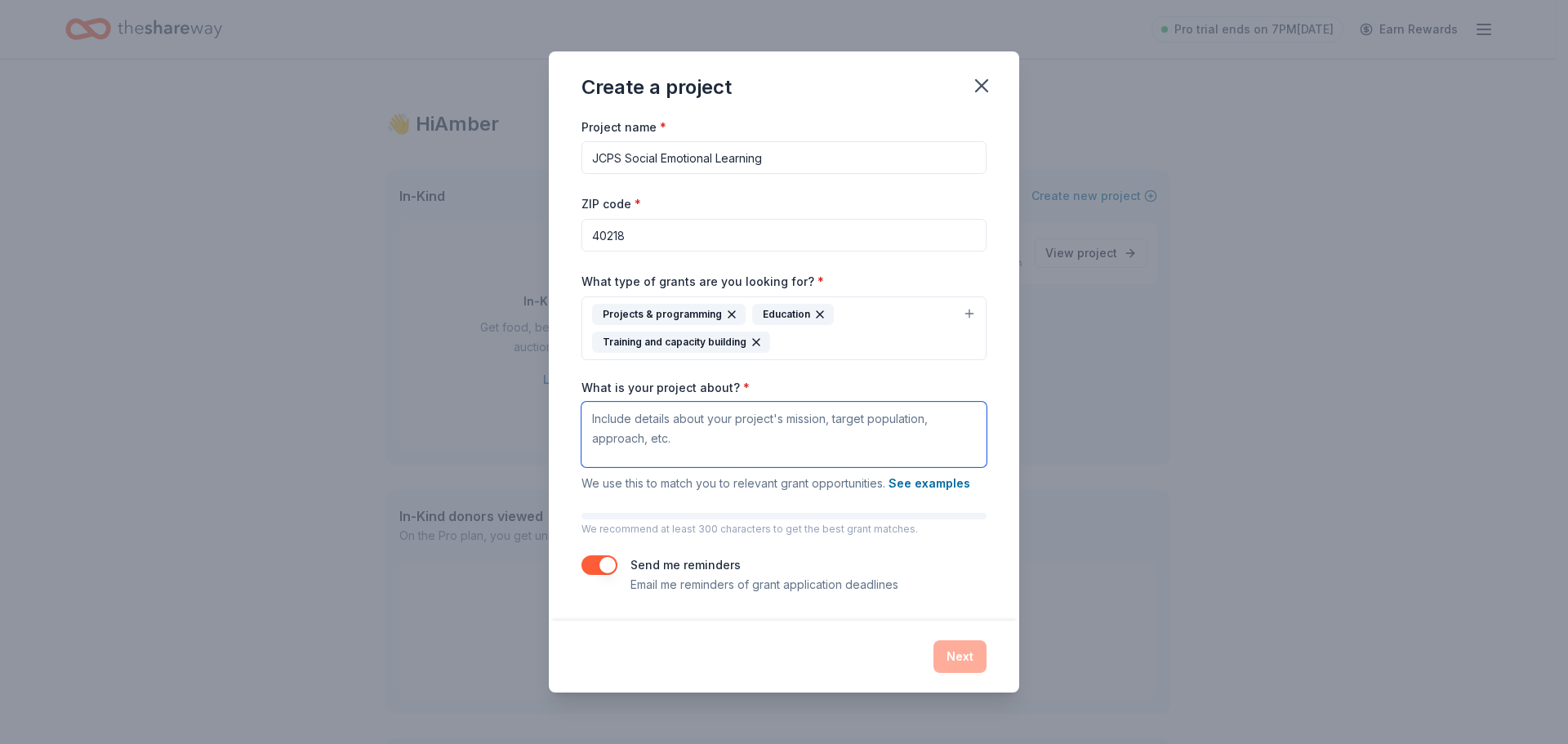
click at [669, 428] on textarea "What is your project about? *" at bounding box center [784, 435] width 405 height 66
click at [649, 423] on textarea "What is your project about? *" at bounding box center [784, 435] width 405 height 66
paste textarea "Project Description: Supporting Social Emotional Learning at JCPS with Characte…"
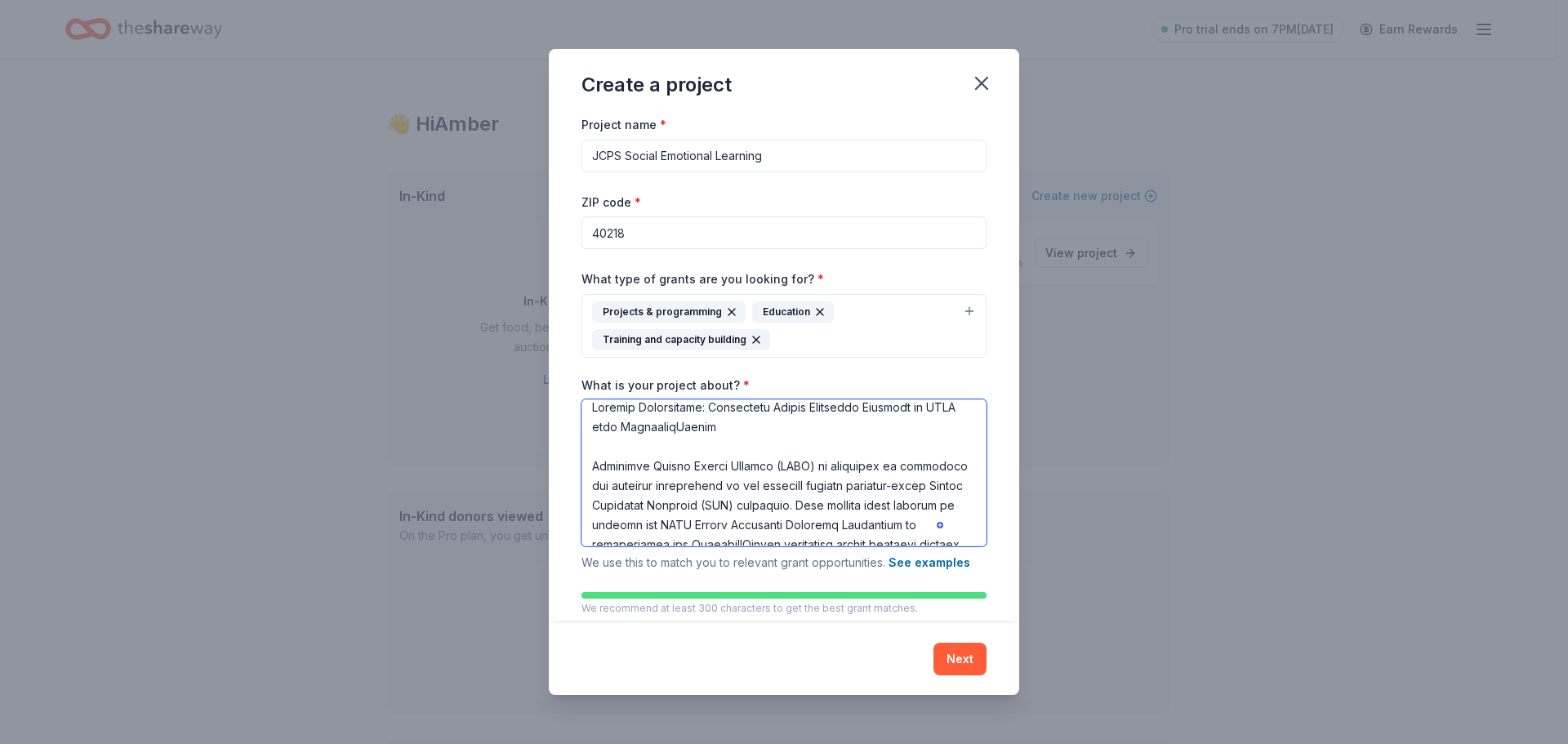
scroll to position [0, 0]
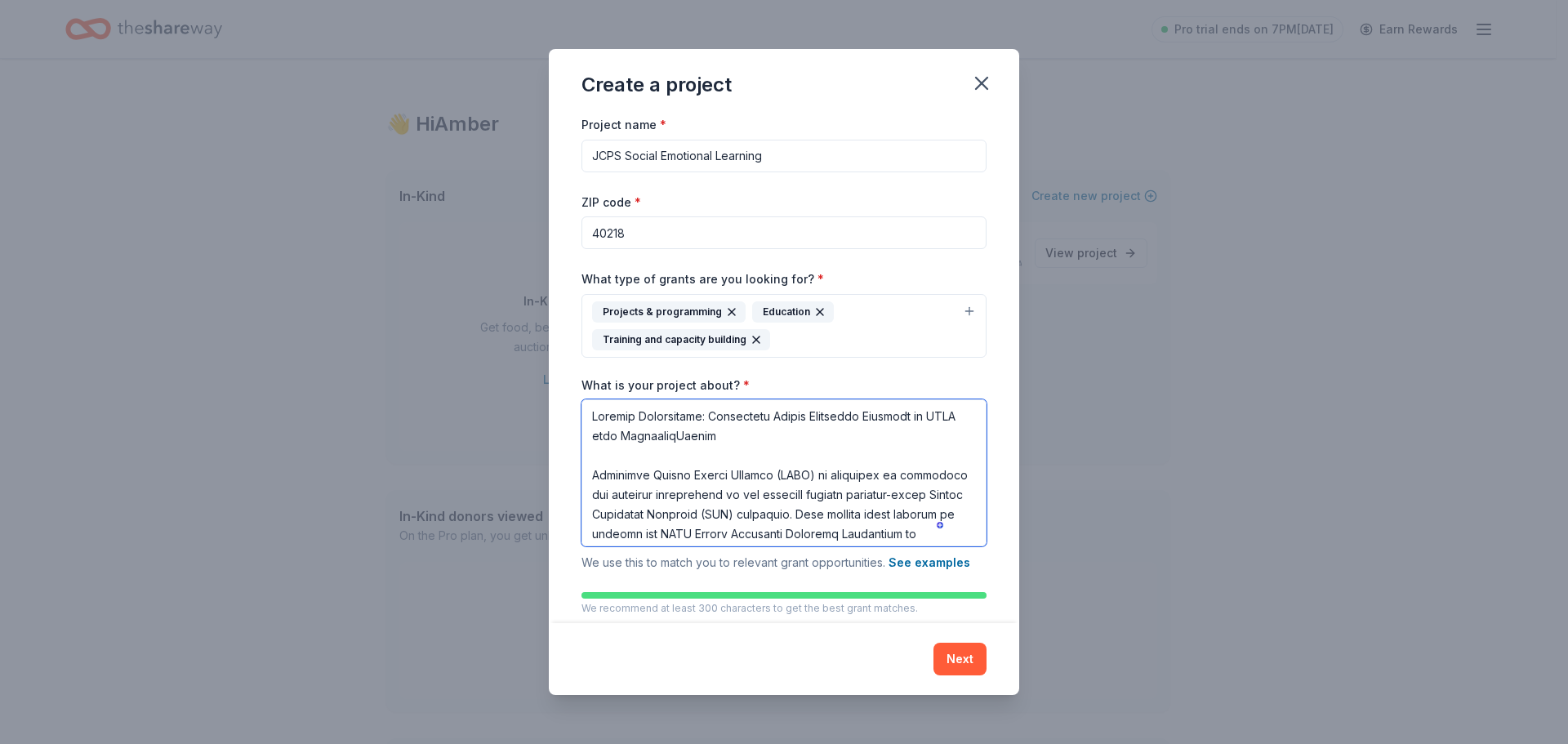
drag, startPoint x: 762, startPoint y: 436, endPoint x: 197, endPoint y: 190, distance: 616.2
click at [211, 203] on div "Create a project Project name * JCPS Social Emotional Learning ZIP code * 40218…" at bounding box center [784, 372] width 1568 height 744
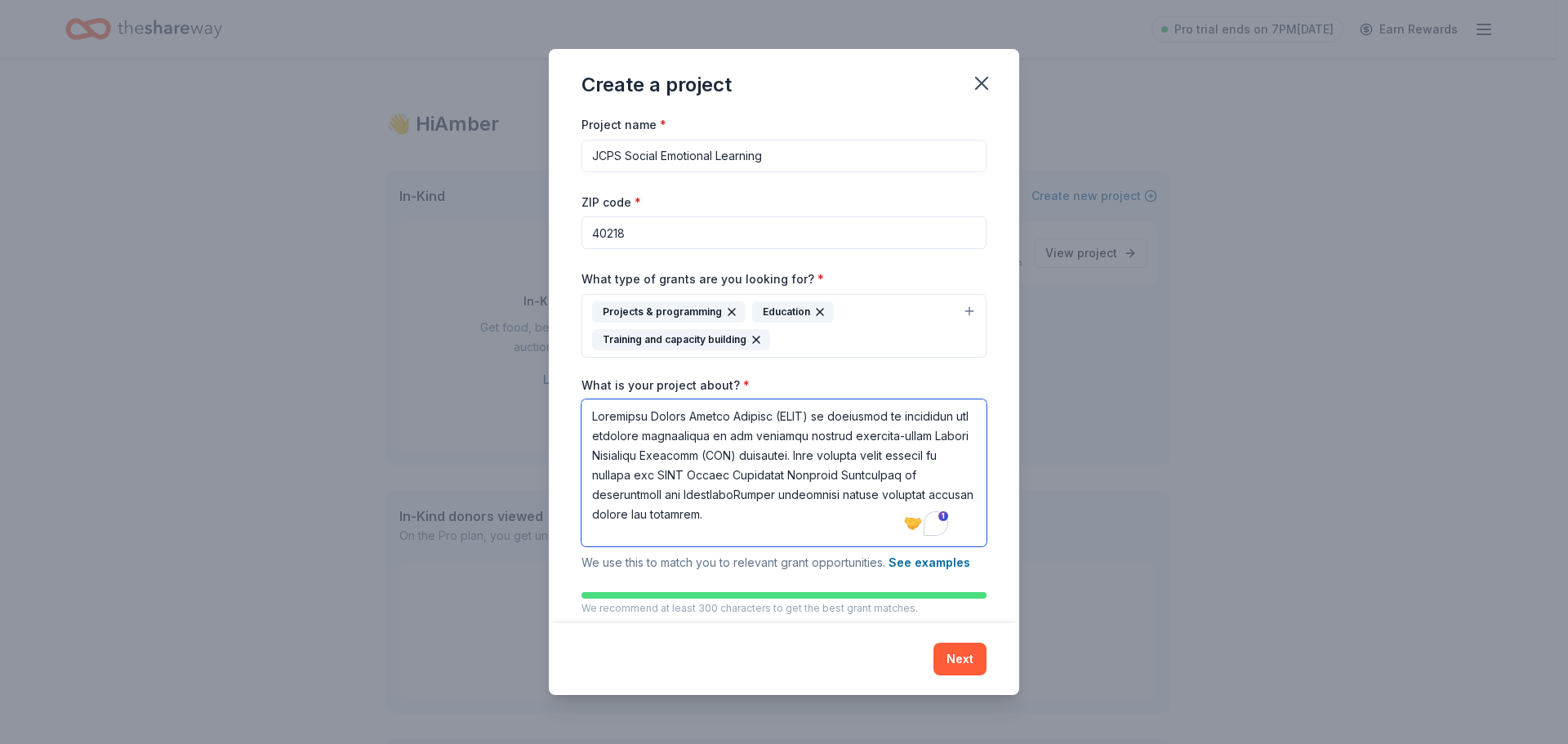
type textarea "Jefferson County Public Schools (JCPS) is committed to fostering the holistic d…"
click at [878, 509] on textarea "What is your project about? *" at bounding box center [784, 472] width 405 height 147
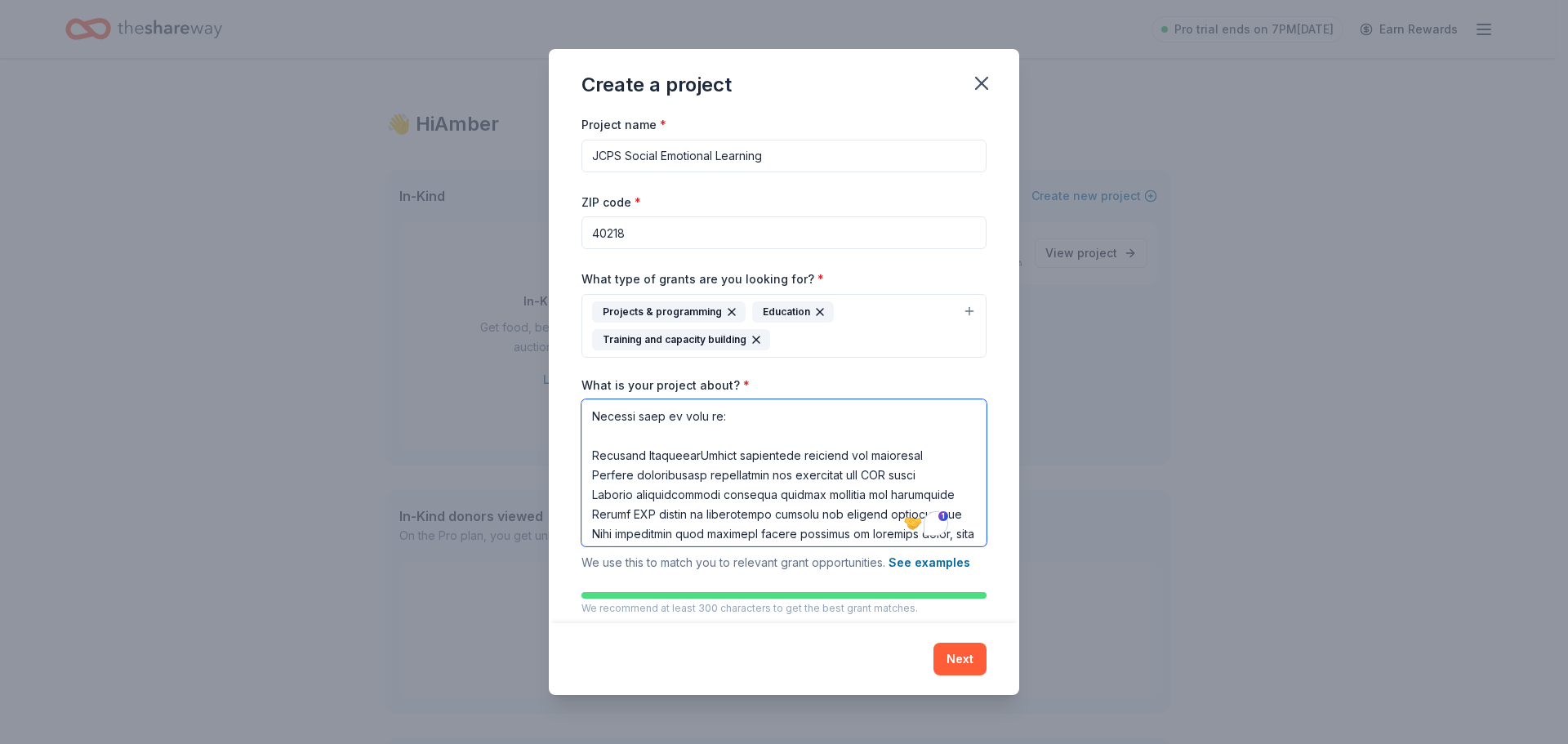
scroll to position [313, 0]
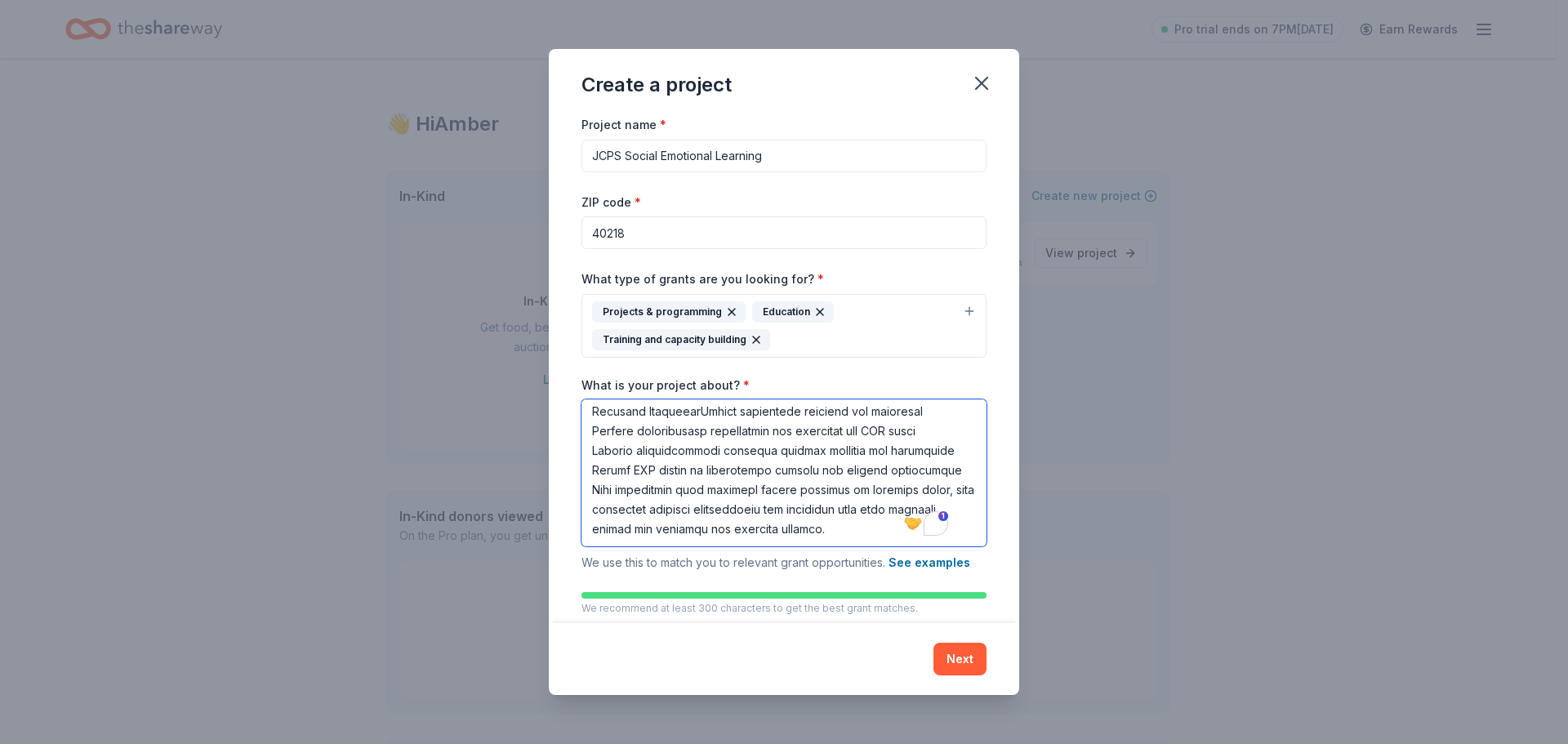
drag, startPoint x: 850, startPoint y: 485, endPoint x: 841, endPoint y: 478, distance: 11.4
drag, startPoint x: 782, startPoint y: 461, endPoint x: 392, endPoint y: 59, distance: 560.1
click at [392, 59] on div "Create a project Project name * JCPS Social Emotional Learning ZIP code * 40218…" at bounding box center [784, 372] width 1568 height 744
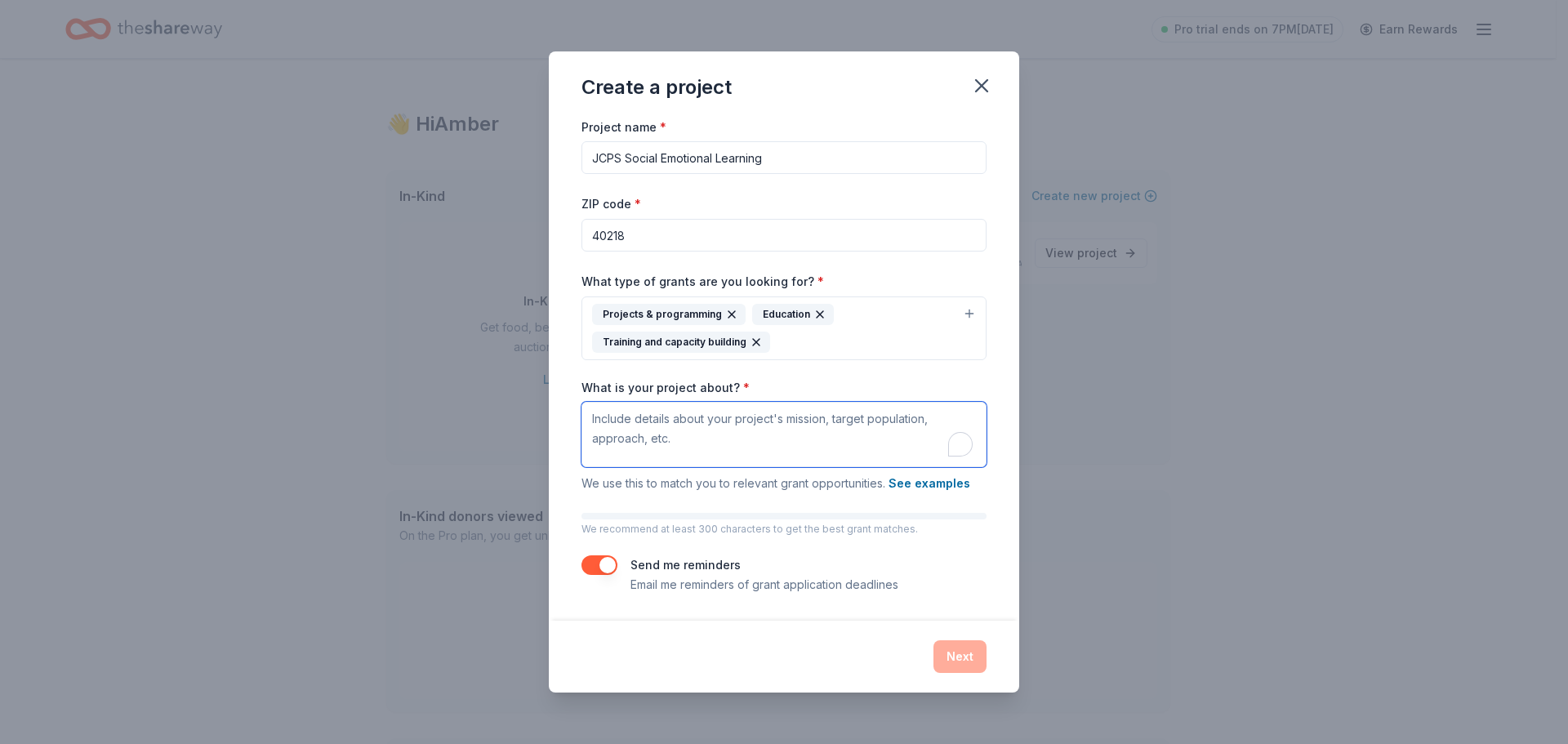
paste textarea "Jefferson County Public Schools (JCPS) is dedicated to supporting the holistic …"
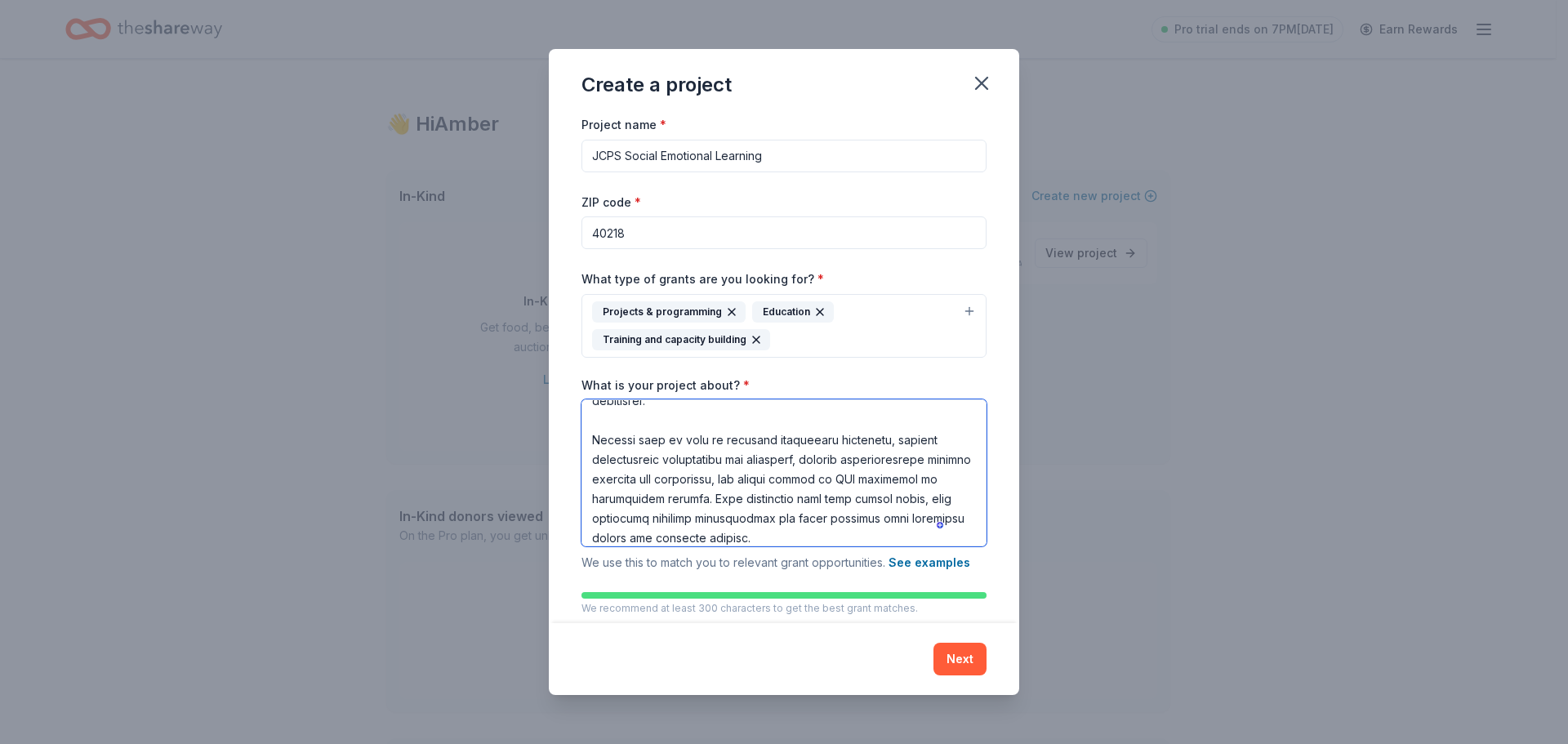
click at [609, 415] on textarea "What is your project about? *" at bounding box center [784, 472] width 405 height 147
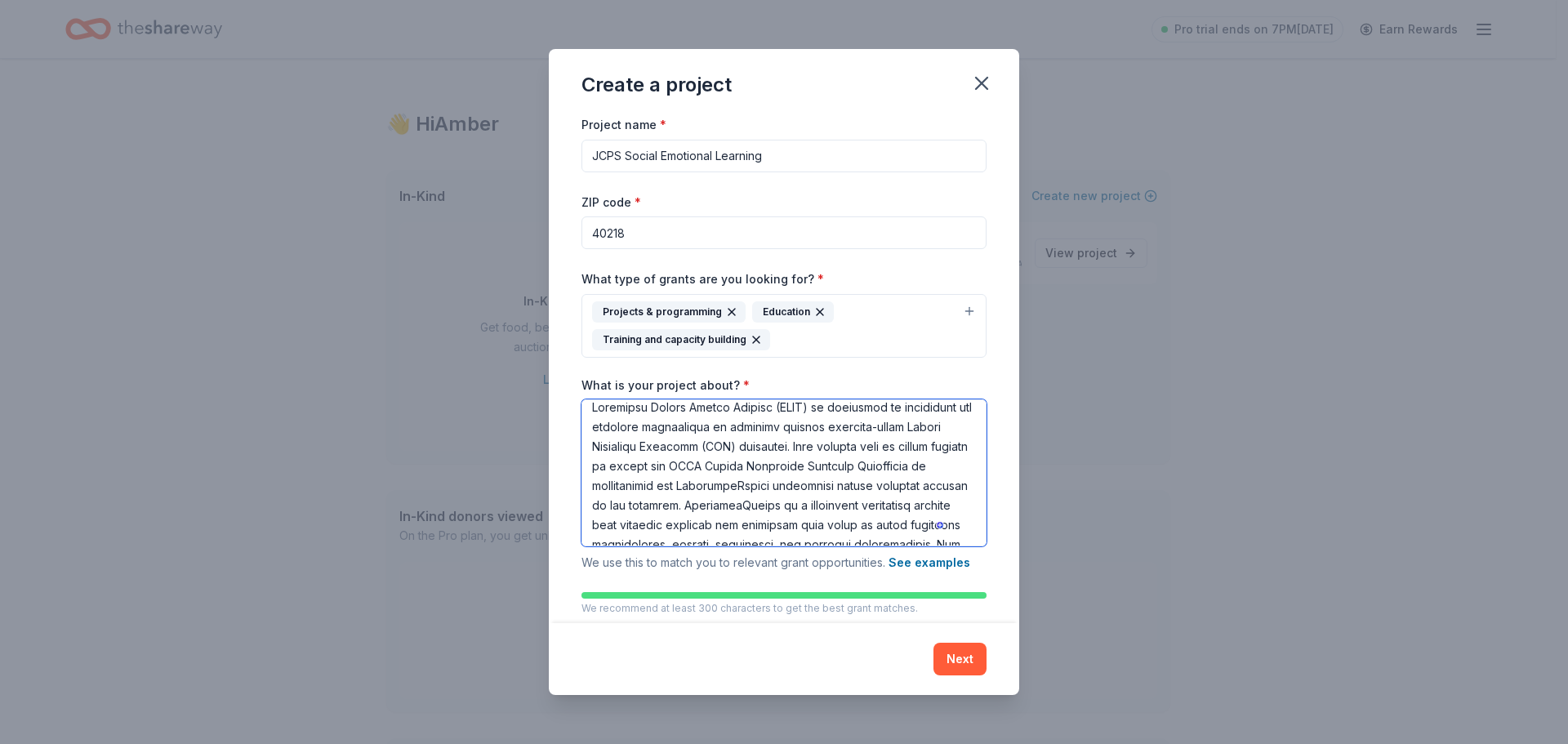
type textarea "Jefferson County Public Schools (JCPS) is dedicated to supporting the holistic …"
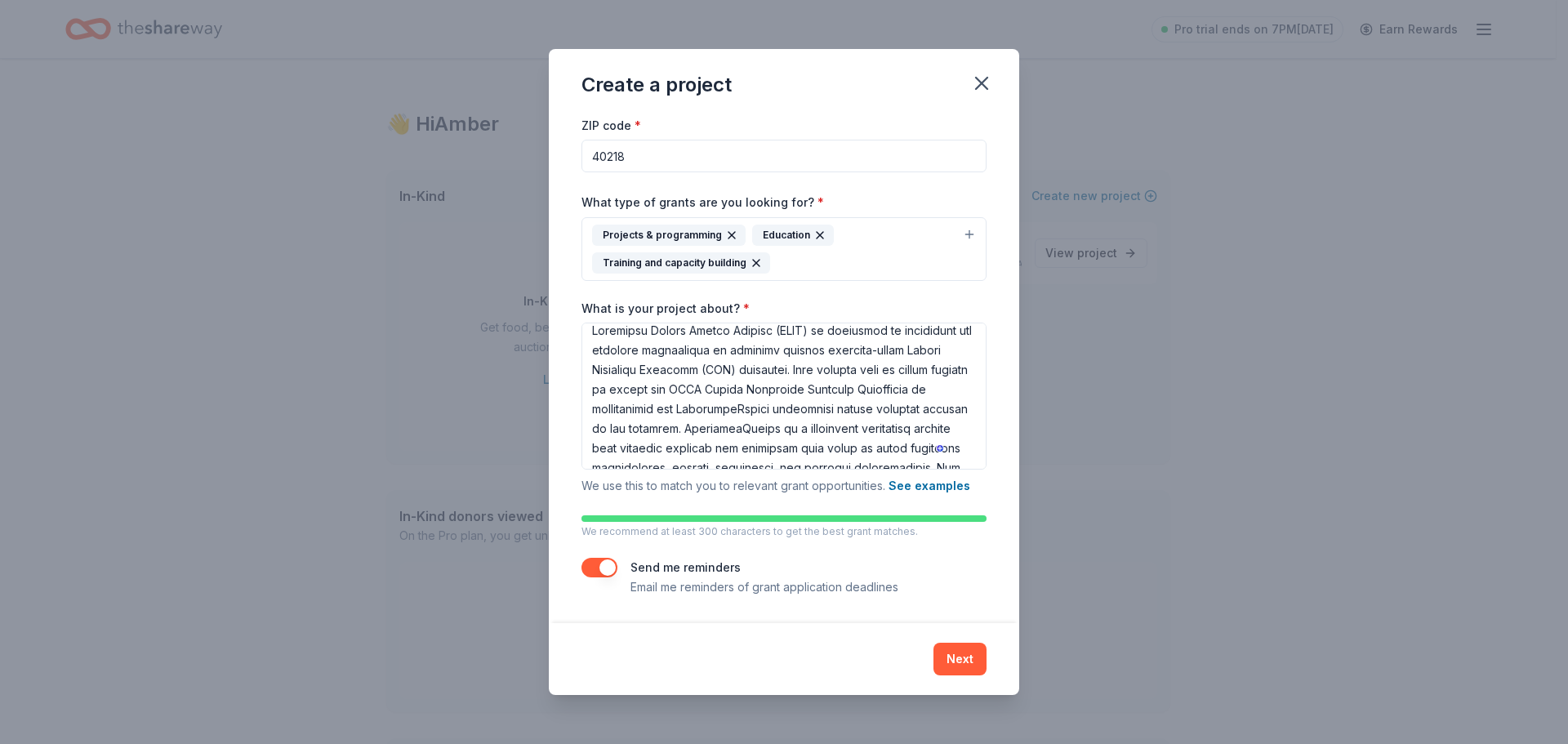
click at [973, 546] on div "Project name * JCPS Social Emotional Learning ZIP code * 40218 What type of gra…" at bounding box center [784, 317] width 405 height 559
click at [967, 654] on button "Next" at bounding box center [960, 659] width 53 height 33
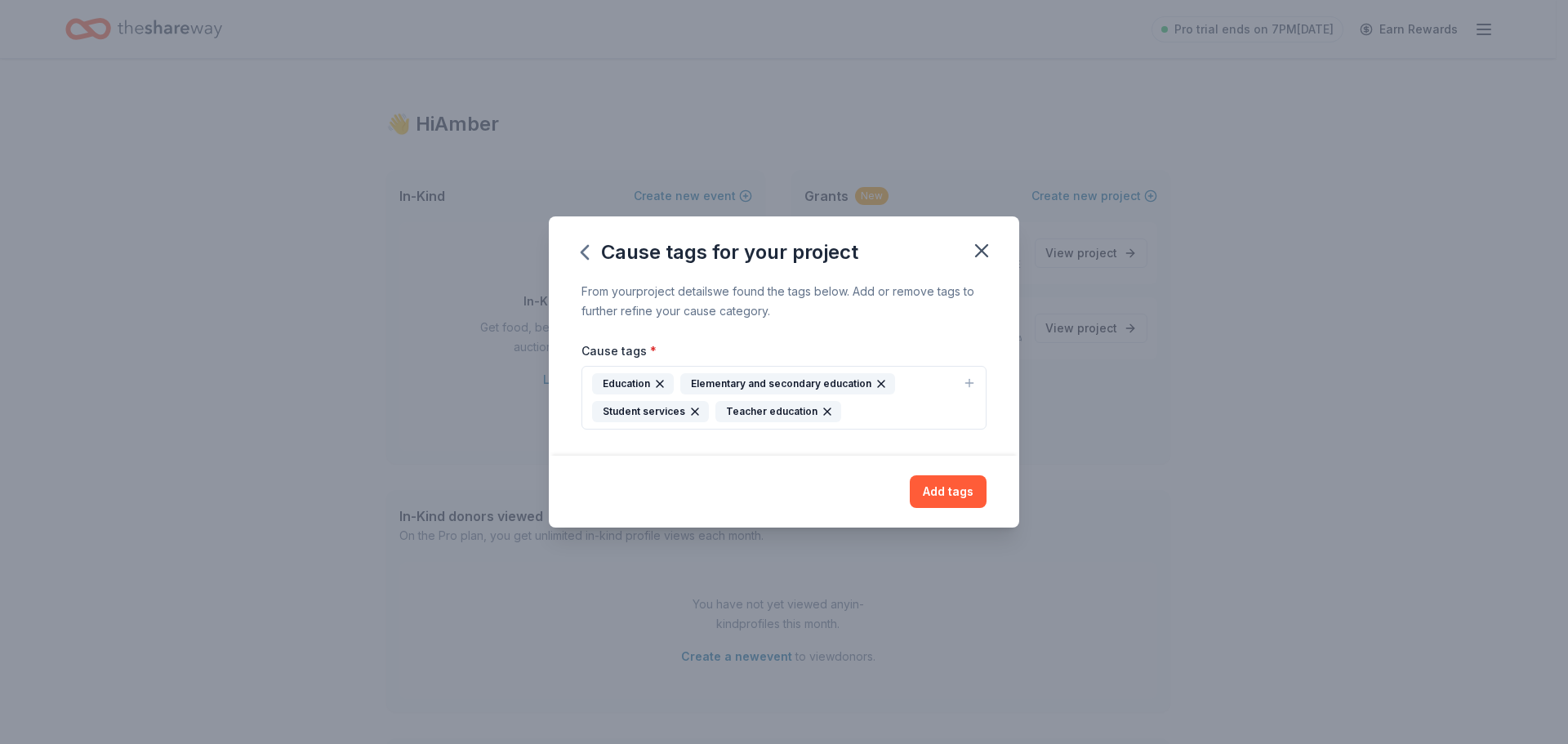
click at [873, 413] on div "Education Elementary and secondary education Student services Teacher education" at bounding box center [774, 397] width 364 height 49
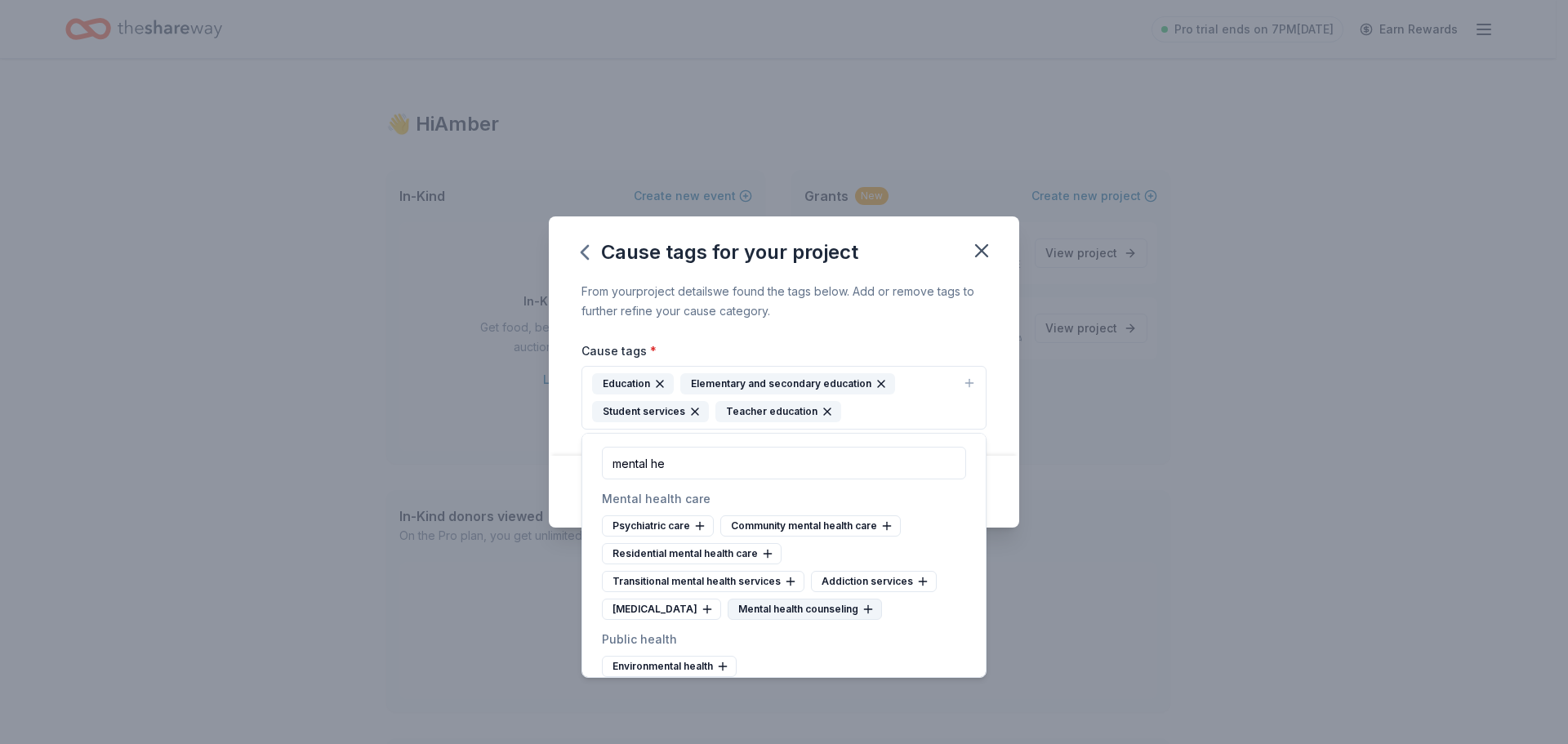
type input "mental he"
click at [802, 609] on div "Mental health counseling" at bounding box center [805, 609] width 155 height 21
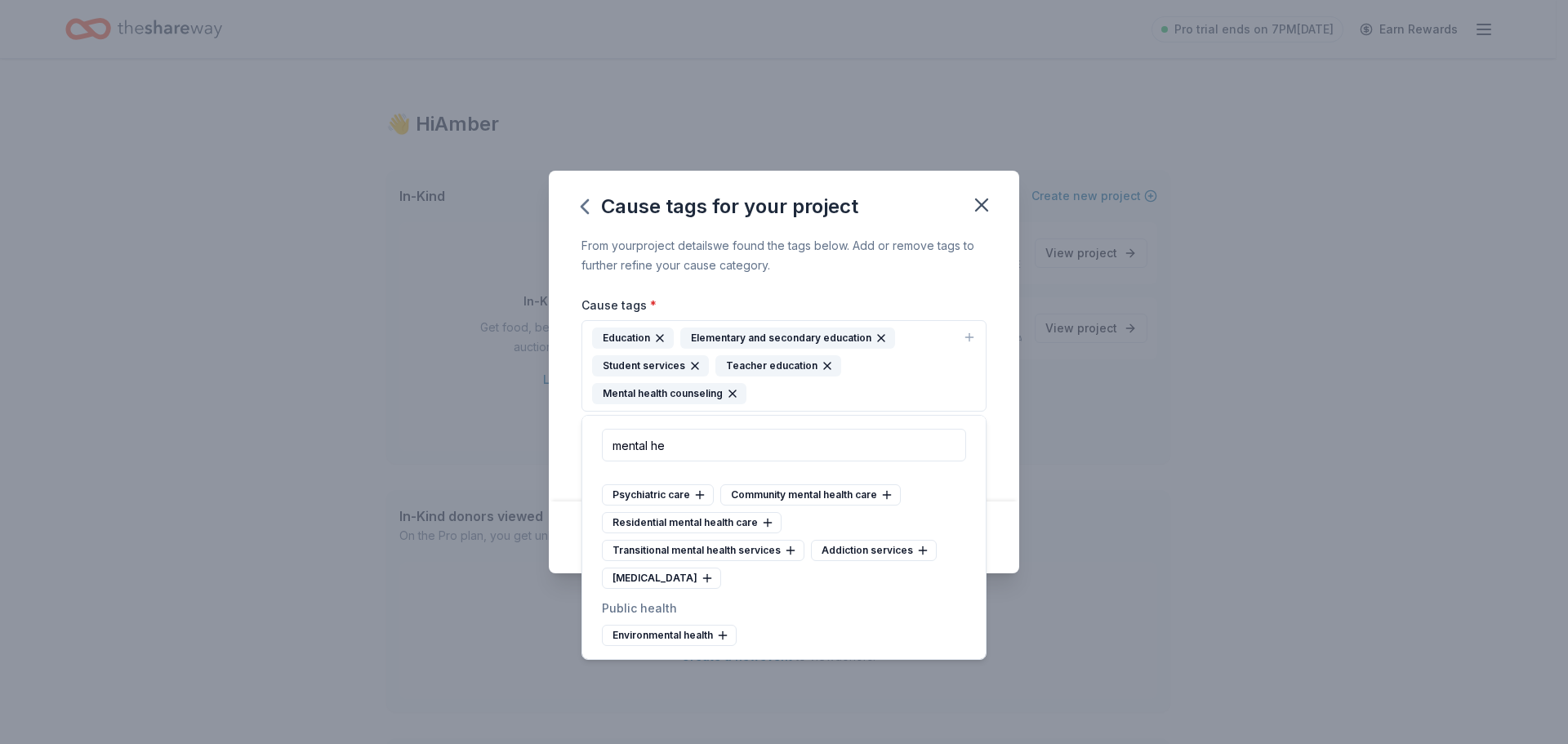
click at [929, 280] on div "From your project details we found the tags below. Add or remove tags to furthe…" at bounding box center [784, 368] width 471 height 266
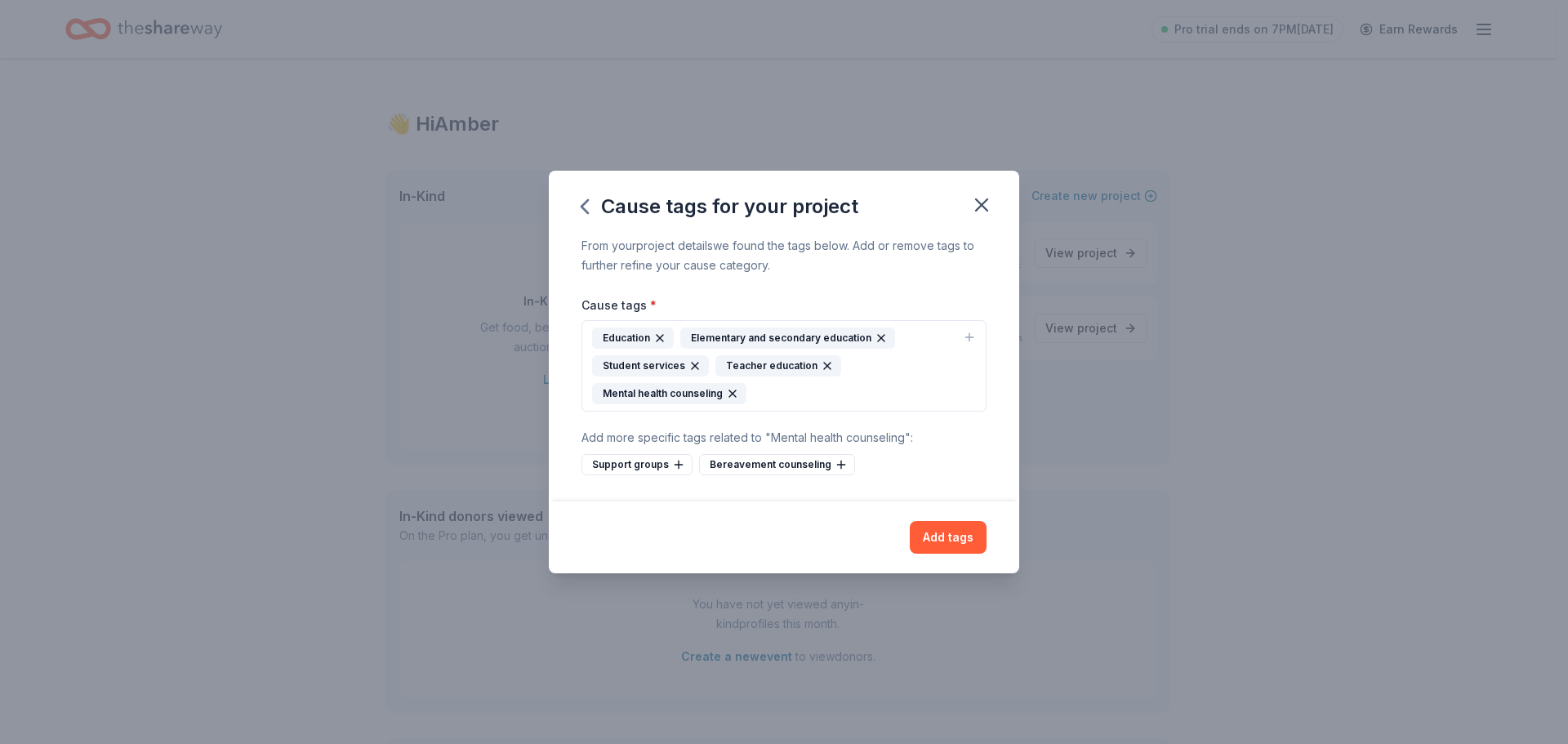
drag, startPoint x: 942, startPoint y: 530, endPoint x: 939, endPoint y: 540, distance: 10.4
click at [942, 531] on button "Add tags" at bounding box center [947, 537] width 76 height 33
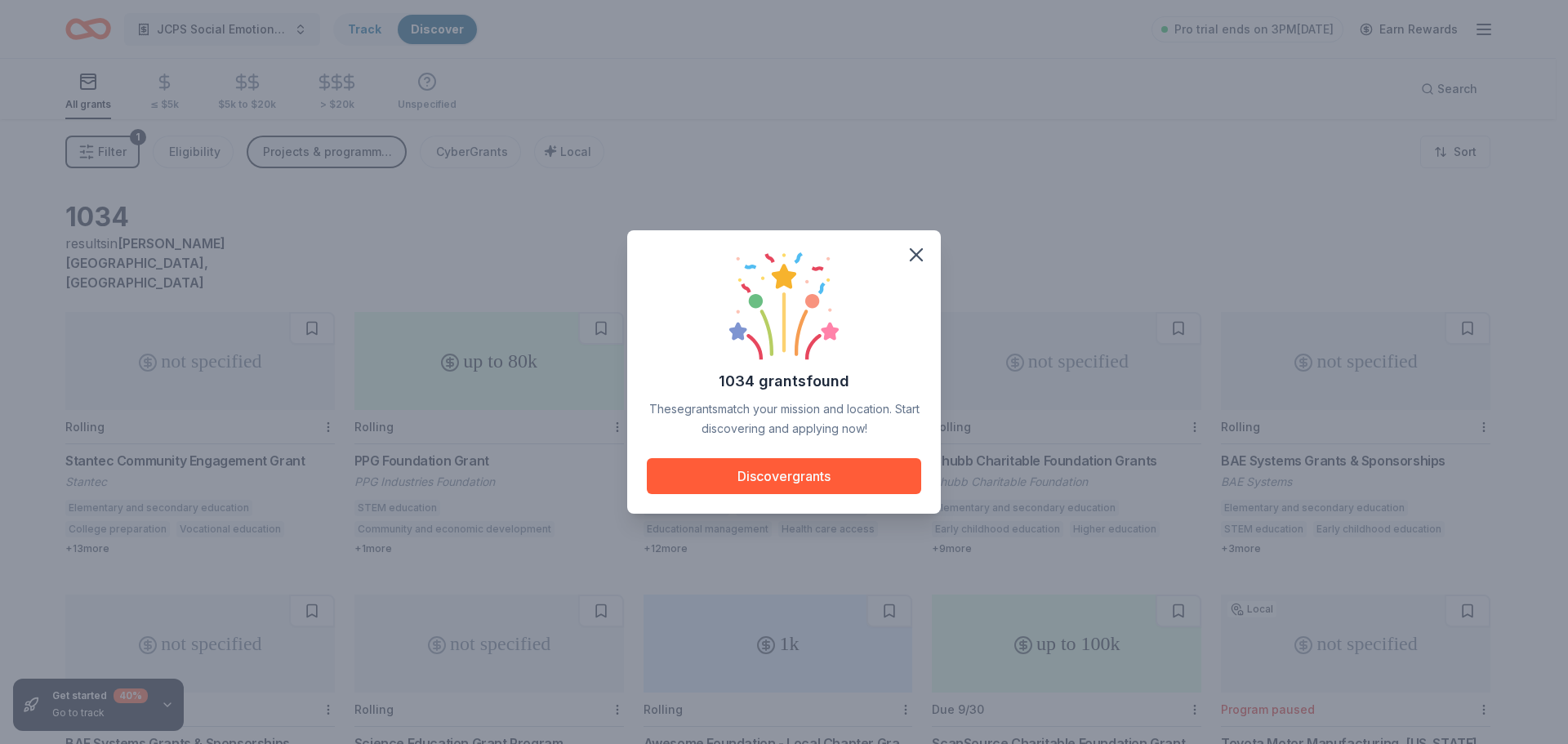
drag, startPoint x: 793, startPoint y: 472, endPoint x: 735, endPoint y: 553, distance: 99.6
click at [793, 472] on button "Discover grants" at bounding box center [784, 475] width 275 height 36
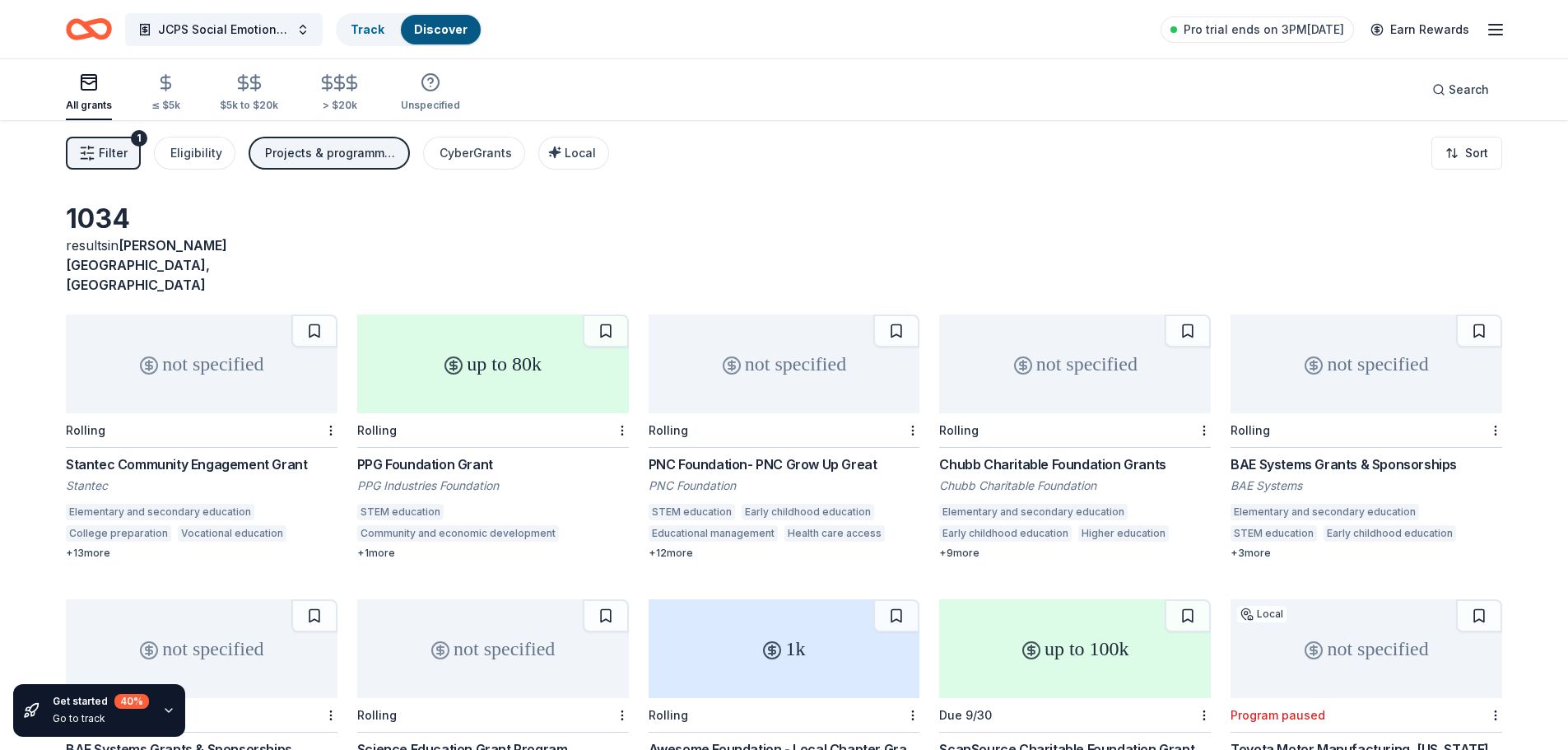
click at [834, 172] on div "Filter 1 Eligibility Projects & programming, Education, Training and capacity b…" at bounding box center [784, 153] width 1568 height 66
click at [938, 167] on div "Filter 1 Eligibility Projects & programming, Education, Training and capacity b…" at bounding box center [784, 153] width 1568 height 66
click at [900, 175] on div "Filter 1 Eligibility Projects & programming, Education, Training and capacity b…" at bounding box center [784, 153] width 1568 height 66
click at [80, 546] on div "+ 13 more" at bounding box center [202, 553] width 272 height 14
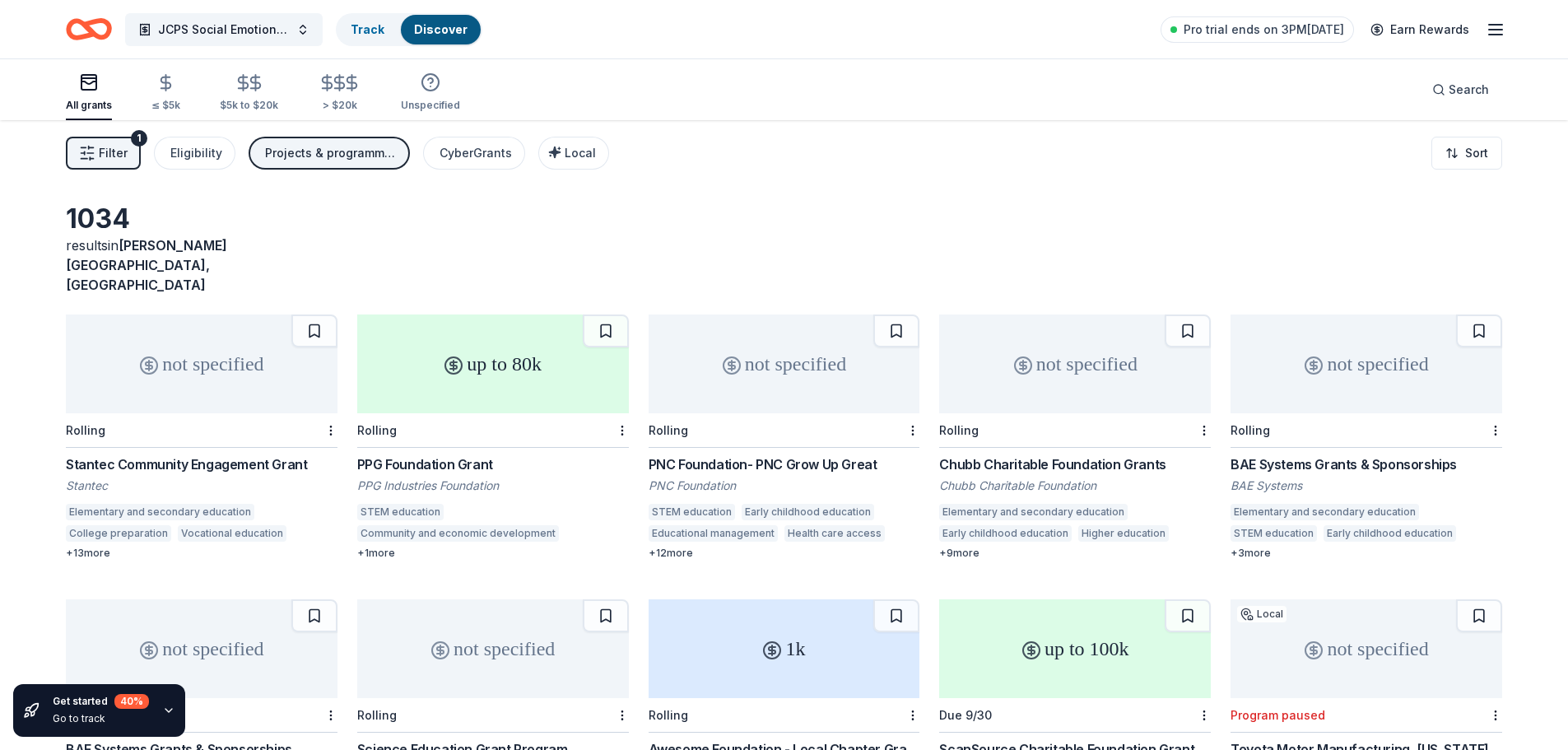
click at [110, 154] on span "Filter" at bounding box center [113, 153] width 29 height 19
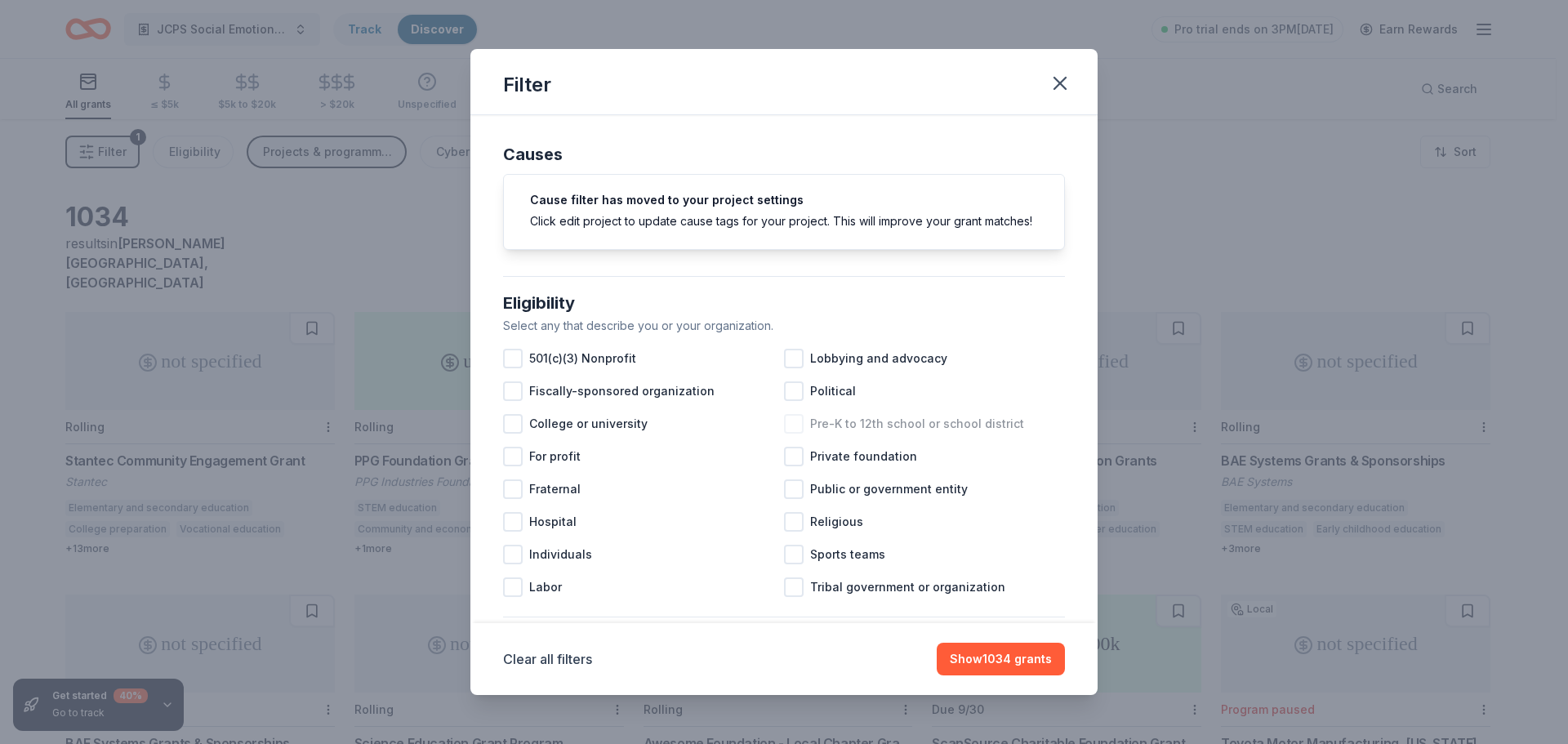
click at [793, 434] on div at bounding box center [794, 423] width 19 height 19
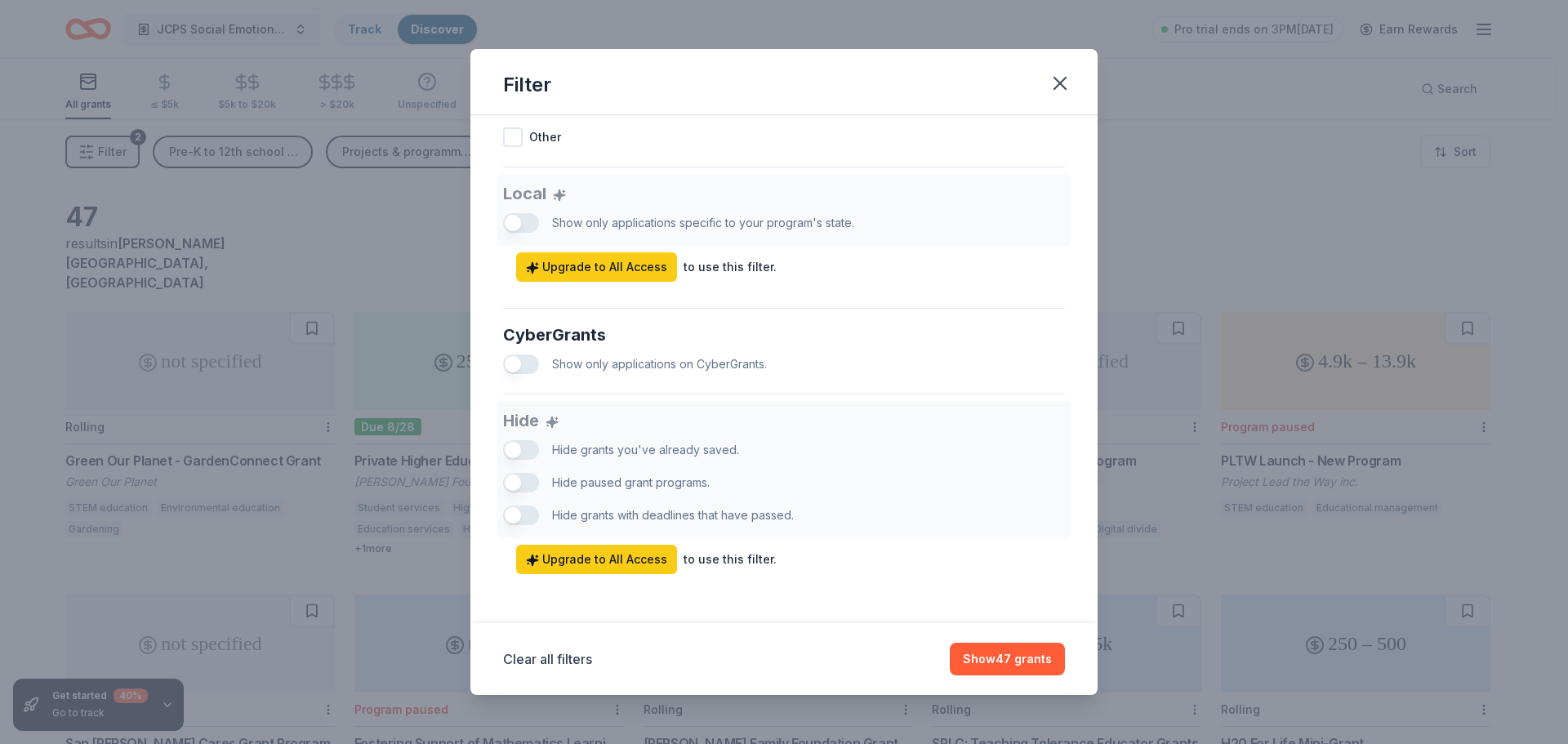
scroll to position [897, 0]
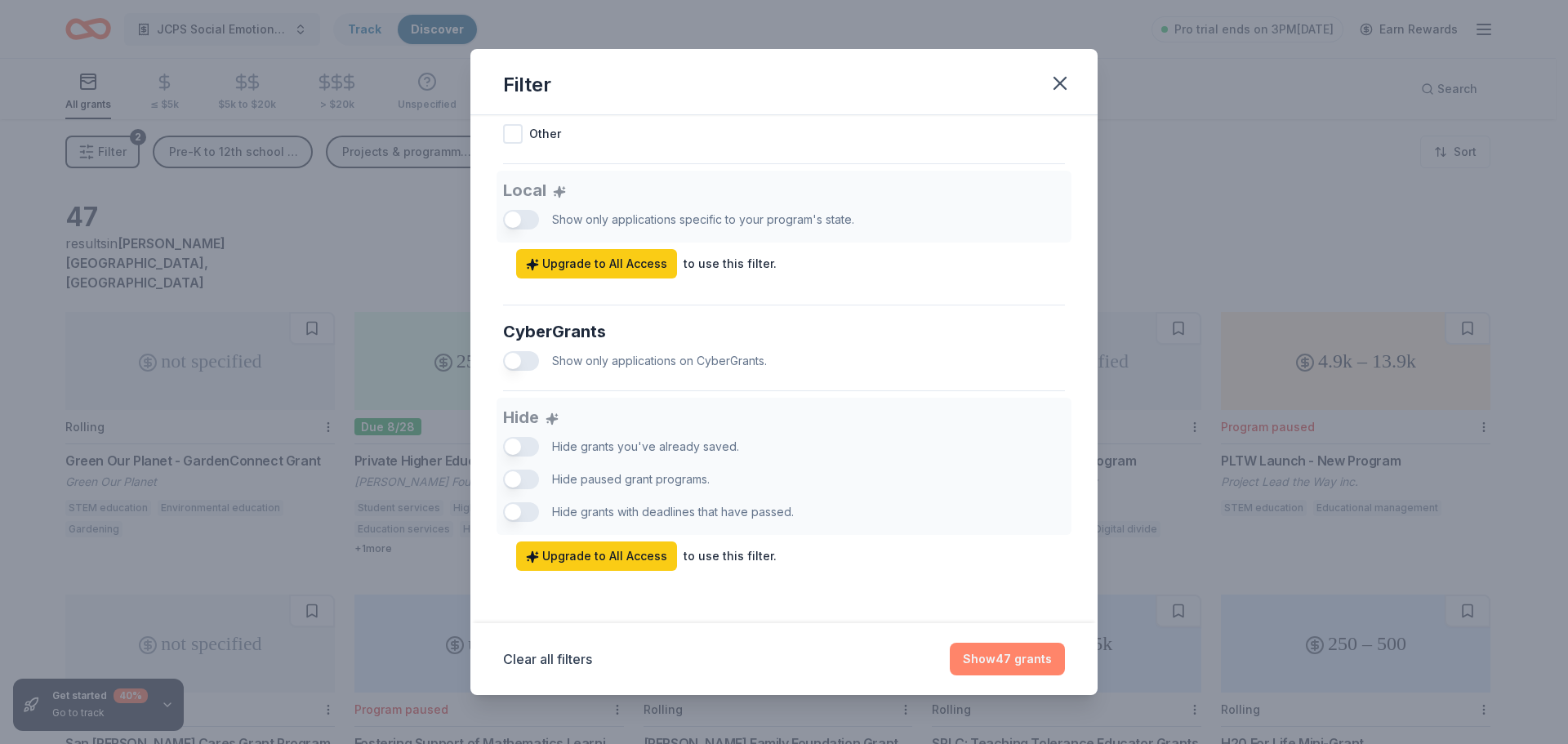
click at [1018, 661] on button "Show 47 grants" at bounding box center [1007, 659] width 115 height 33
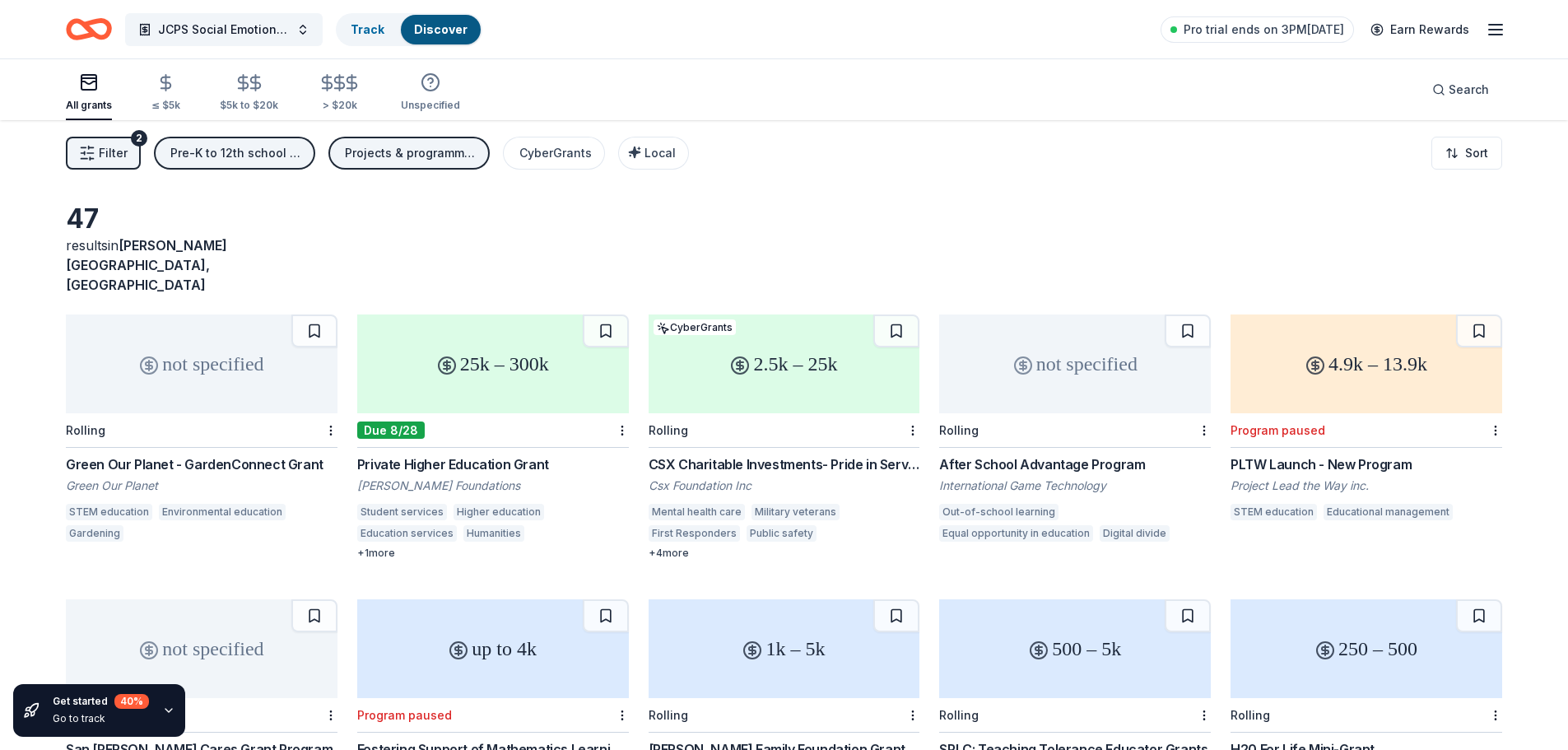
click at [967, 184] on div "Filter 2 Pre-K to 12th school or school district Projects & programming, Educat…" at bounding box center [784, 153] width 1568 height 66
click at [104, 152] on span "Filter" at bounding box center [113, 153] width 29 height 19
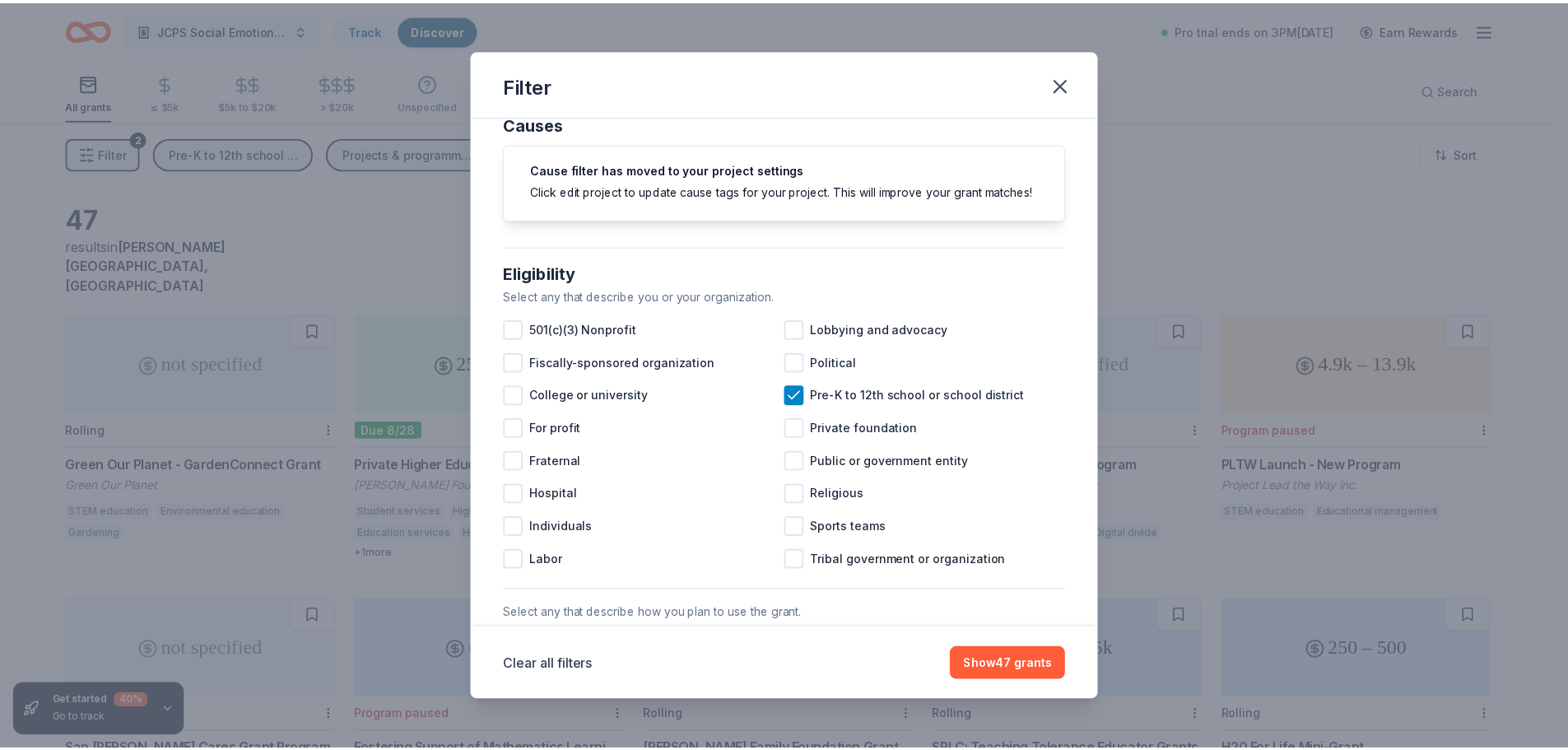
scroll to position [0, 0]
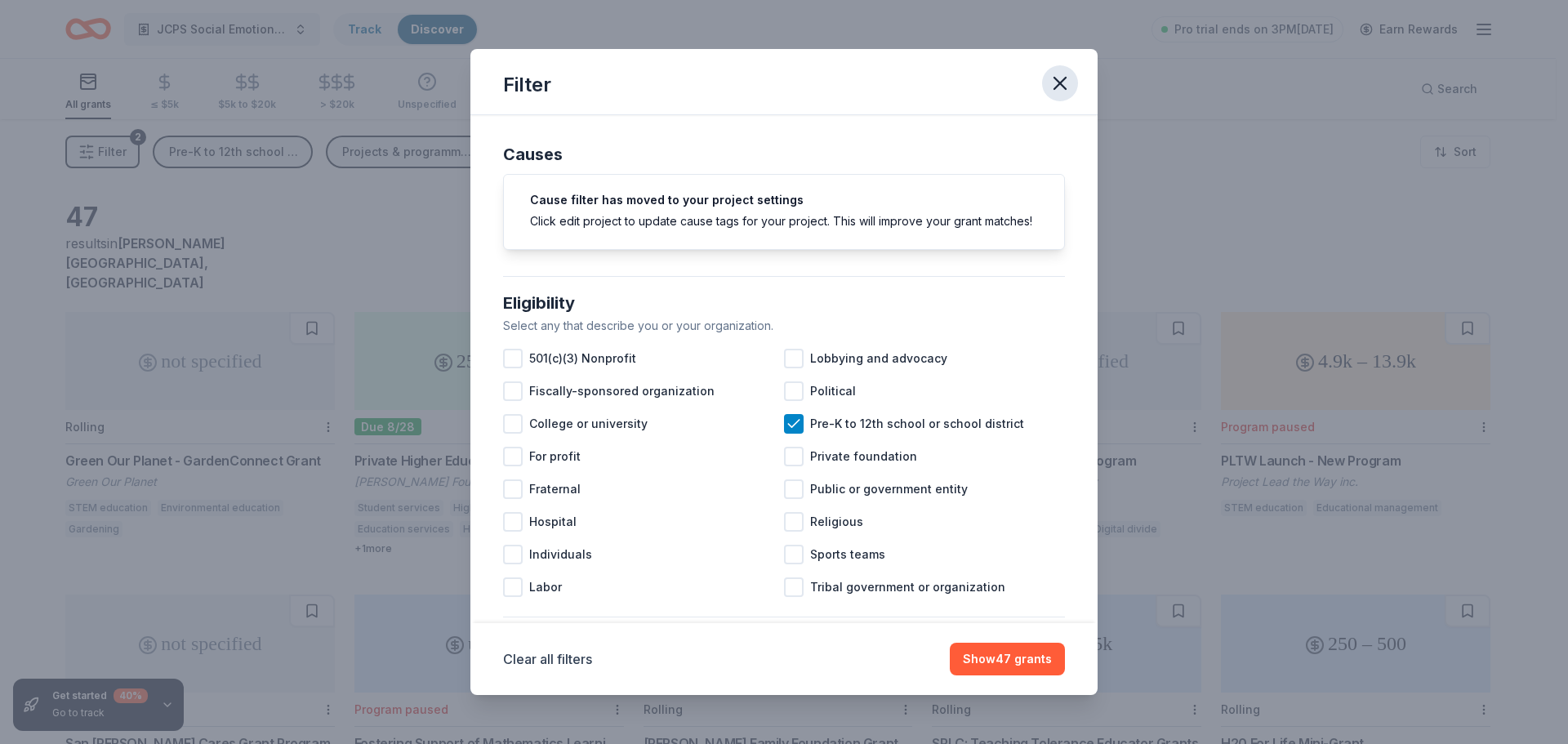
click at [1057, 87] on icon "button" at bounding box center [1060, 83] width 12 height 12
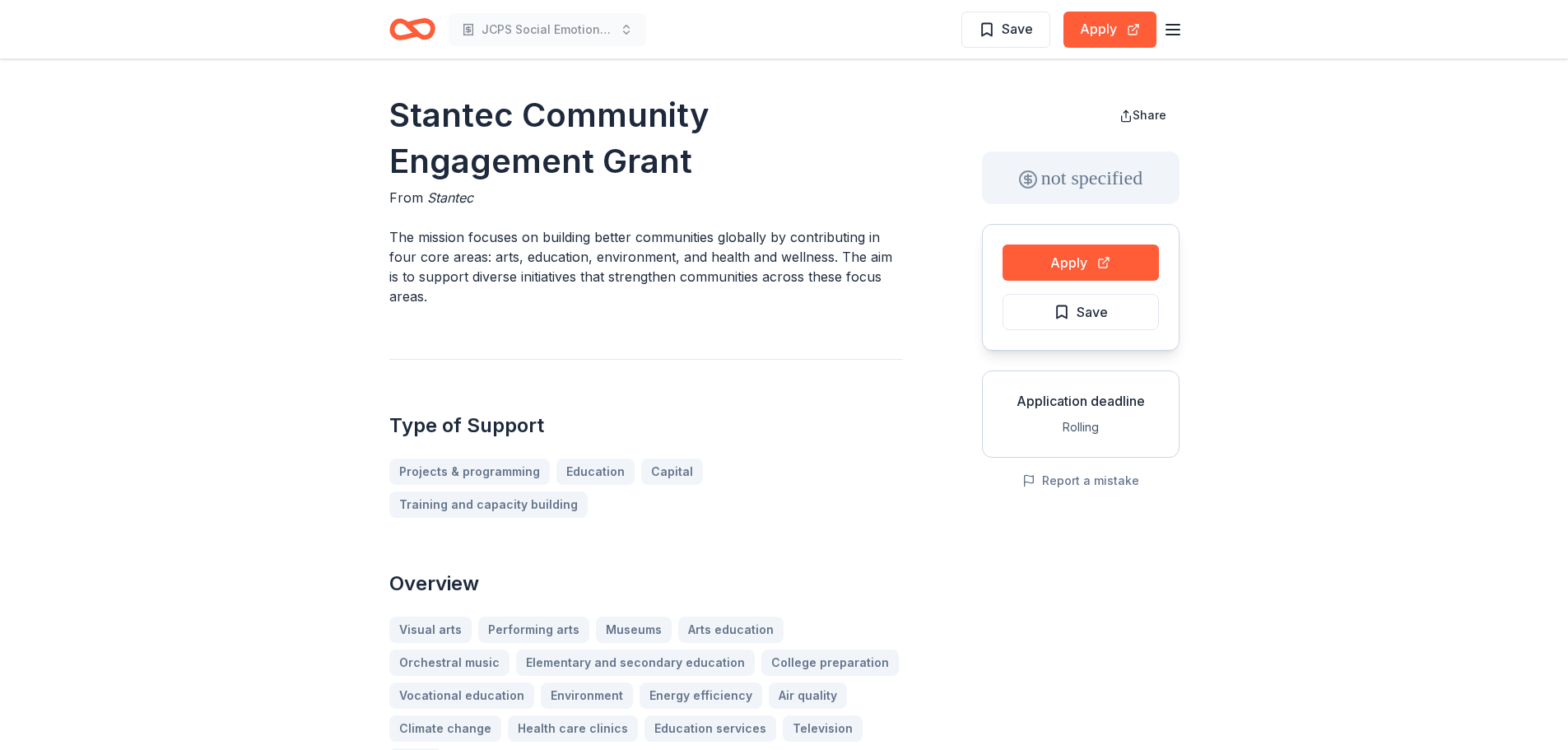
scroll to position [656, 0]
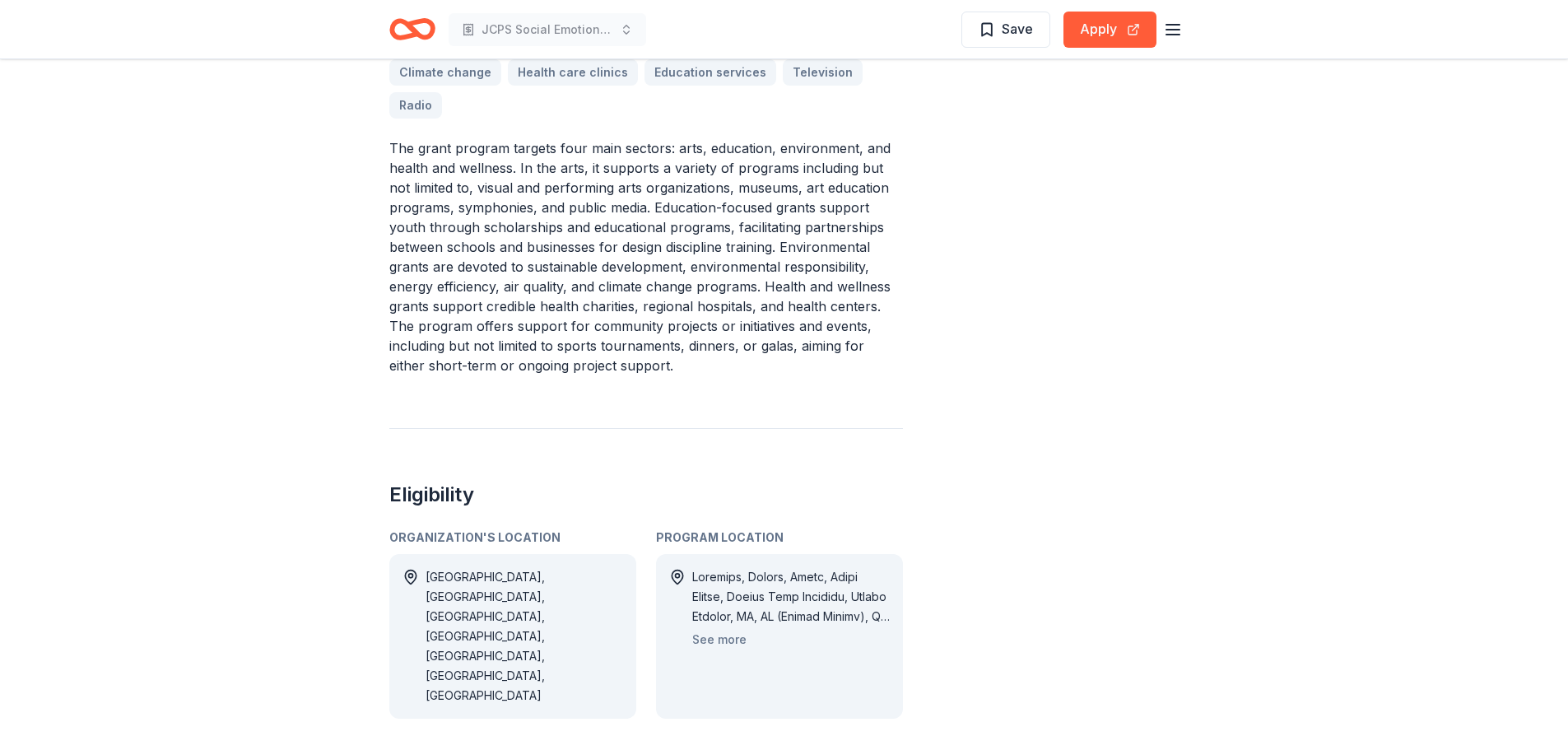
drag, startPoint x: 579, startPoint y: 263, endPoint x: 790, endPoint y: 268, distance: 211.1
click at [790, 268] on p "The grant program targets four main sectors: arts, education, environment, and …" at bounding box center [646, 256] width 513 height 237
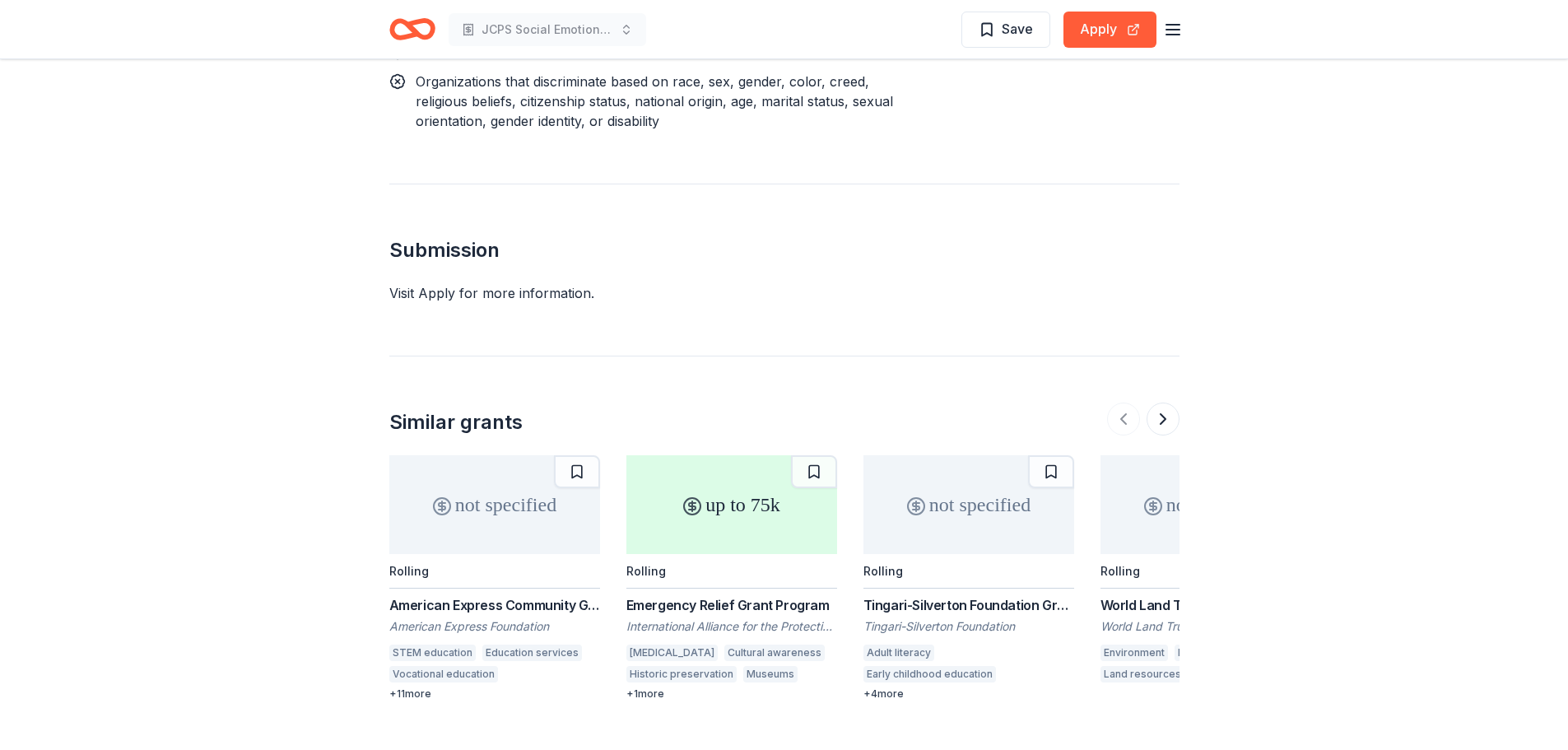
scroll to position [2097, 0]
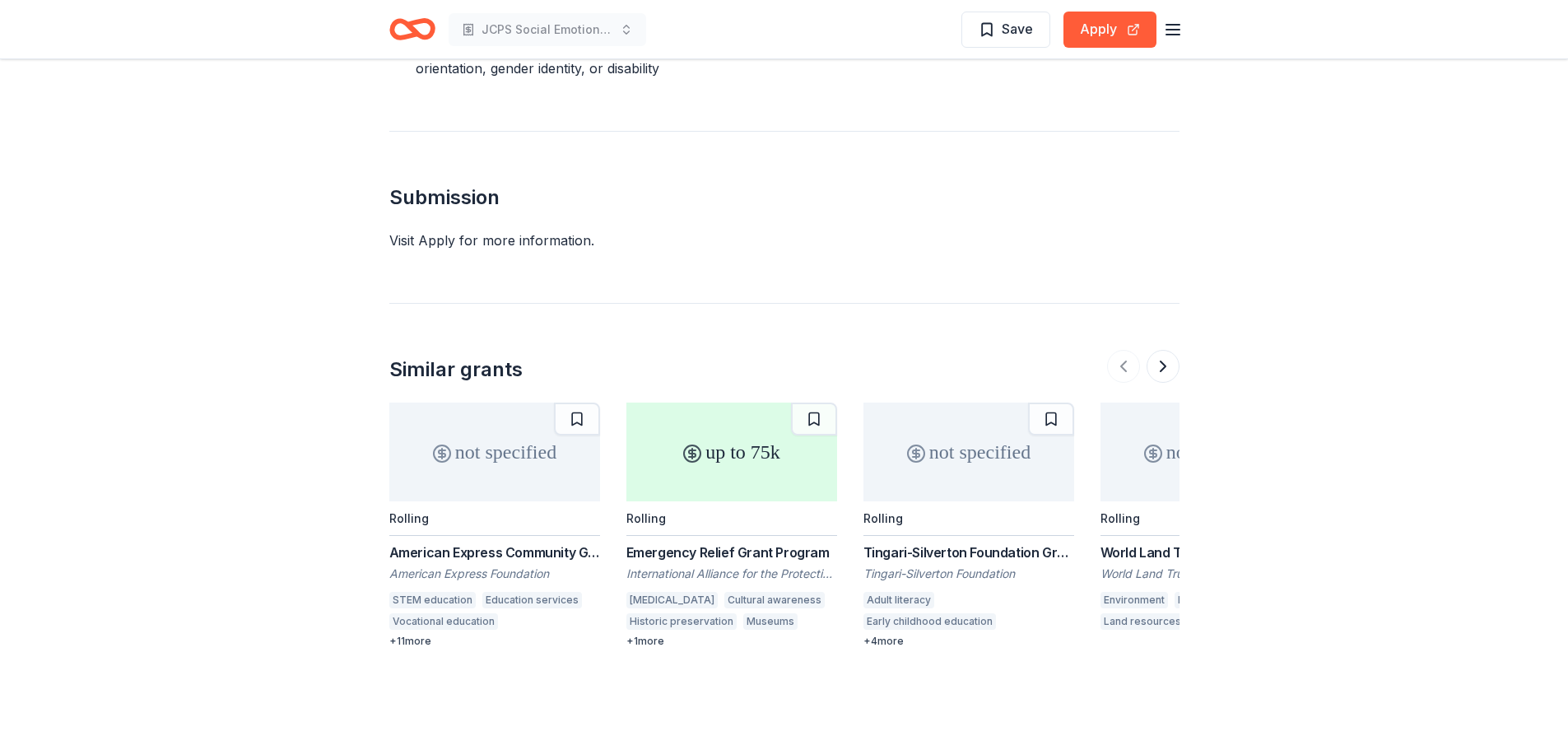
click at [512, 543] on div "American Express Community Giving" at bounding box center [495, 552] width 210 height 19
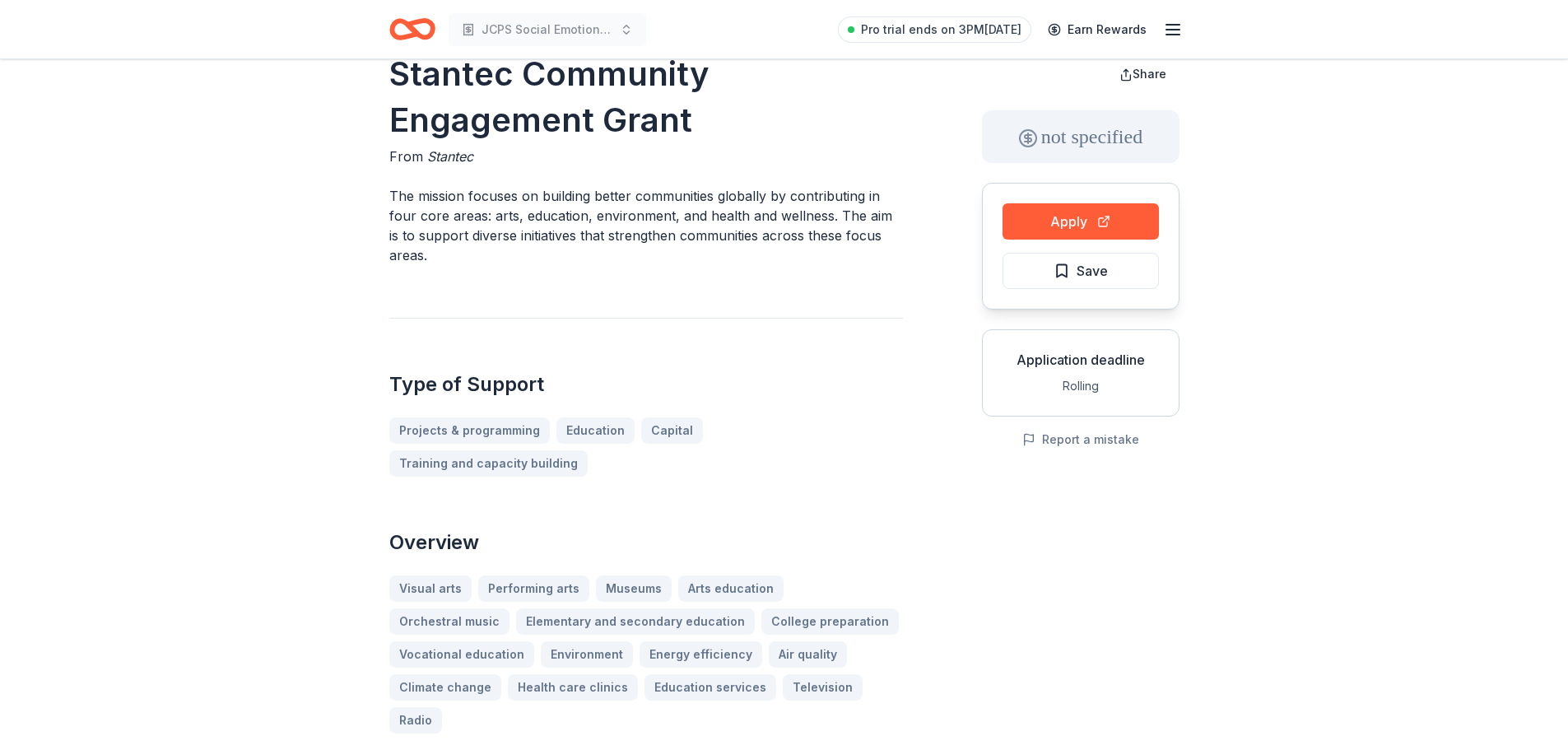
scroll to position [0, 0]
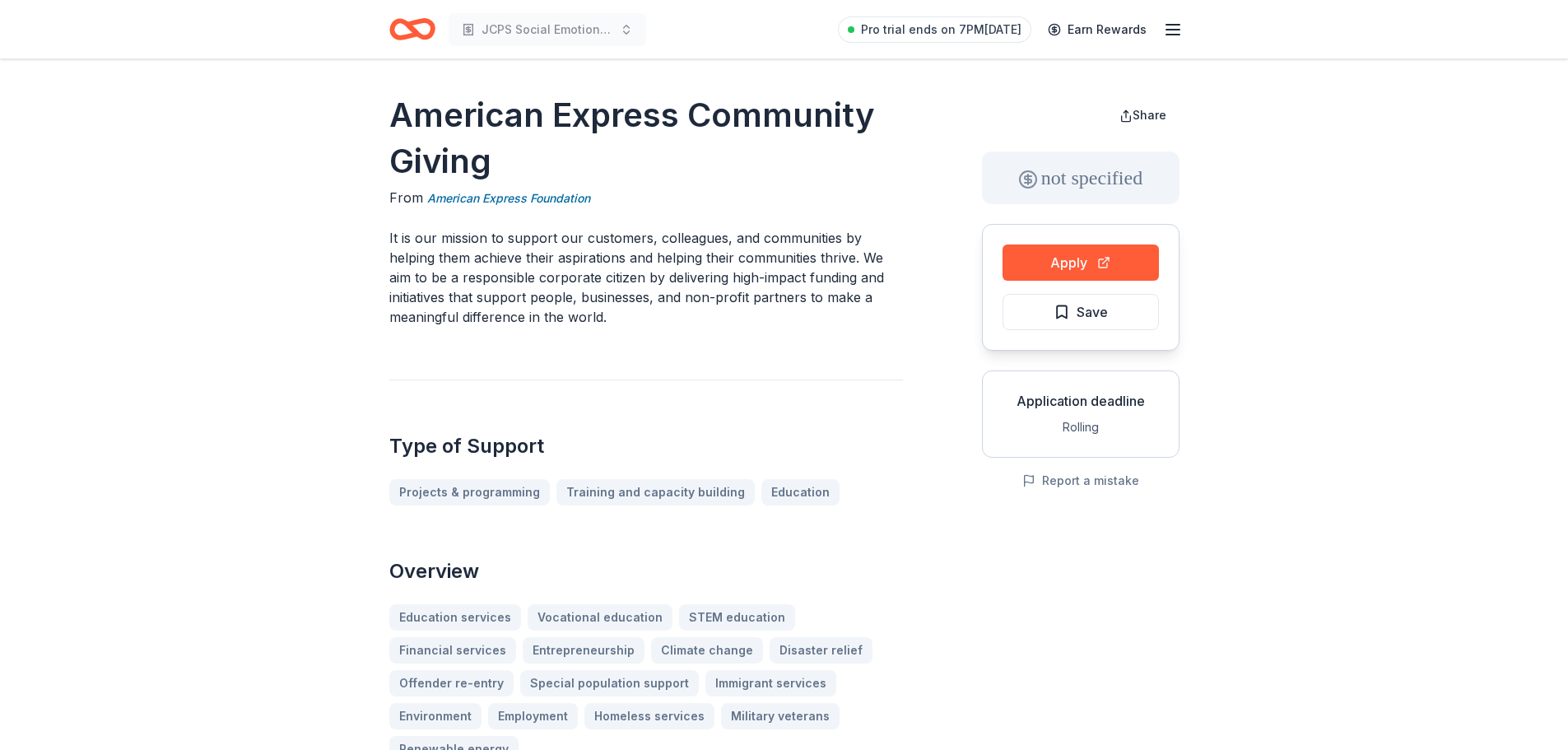
drag, startPoint x: 470, startPoint y: 237, endPoint x: 805, endPoint y: 264, distance: 336.1
click at [805, 264] on p "It is our mission to support our customers, colleagues, and communities by help…" at bounding box center [646, 277] width 513 height 98
drag, startPoint x: 772, startPoint y: 228, endPoint x: 485, endPoint y: 257, distance: 288.5
click at [506, 257] on p "It is our mission to support our customers, colleagues, and communities by help…" at bounding box center [646, 277] width 513 height 98
drag, startPoint x: 437, startPoint y: 259, endPoint x: 670, endPoint y: 272, distance: 233.4
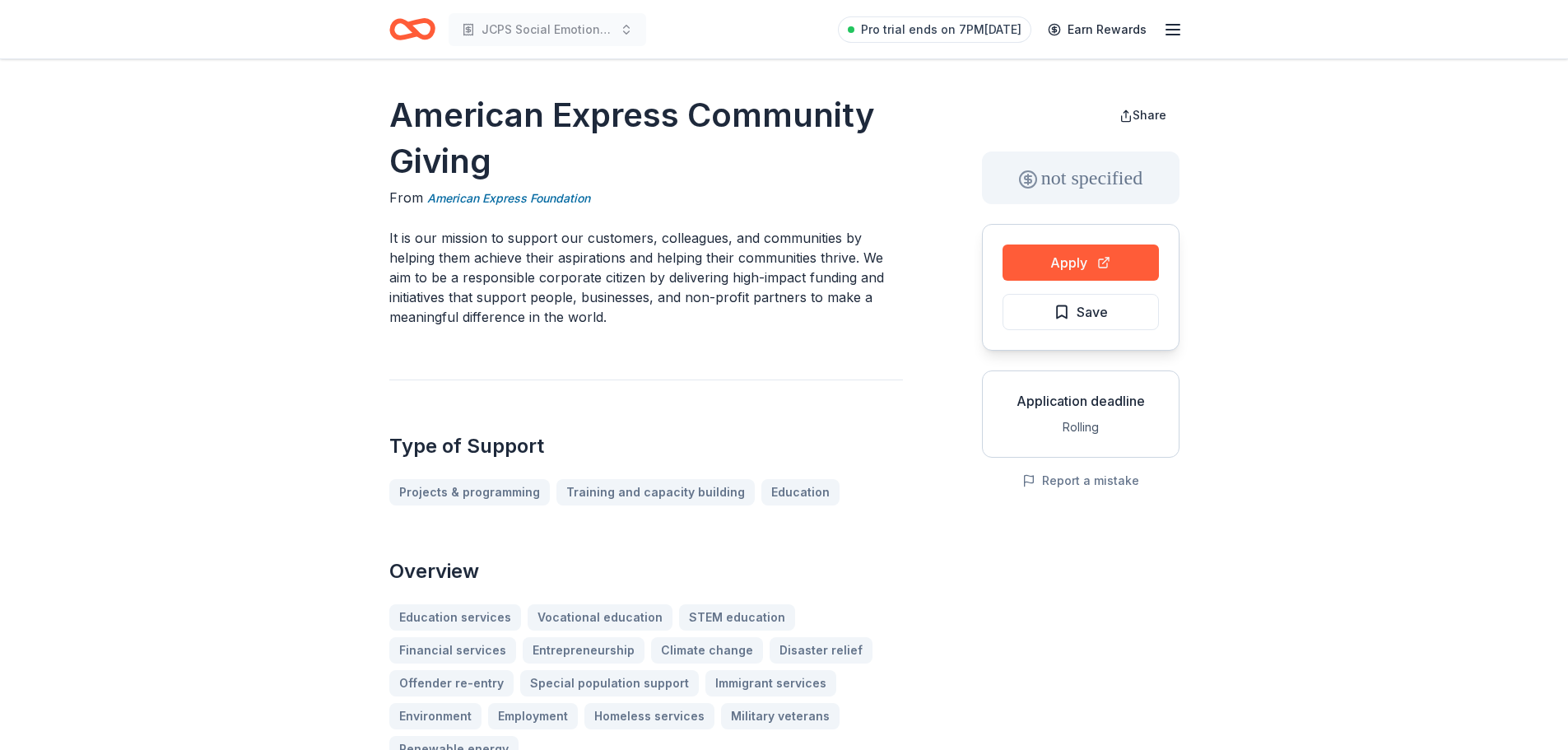
click at [670, 272] on p "It is our mission to support our customers, colleagues, and communities by help…" at bounding box center [646, 277] width 513 height 98
click at [1091, 259] on button "Apply" at bounding box center [1080, 262] width 157 height 36
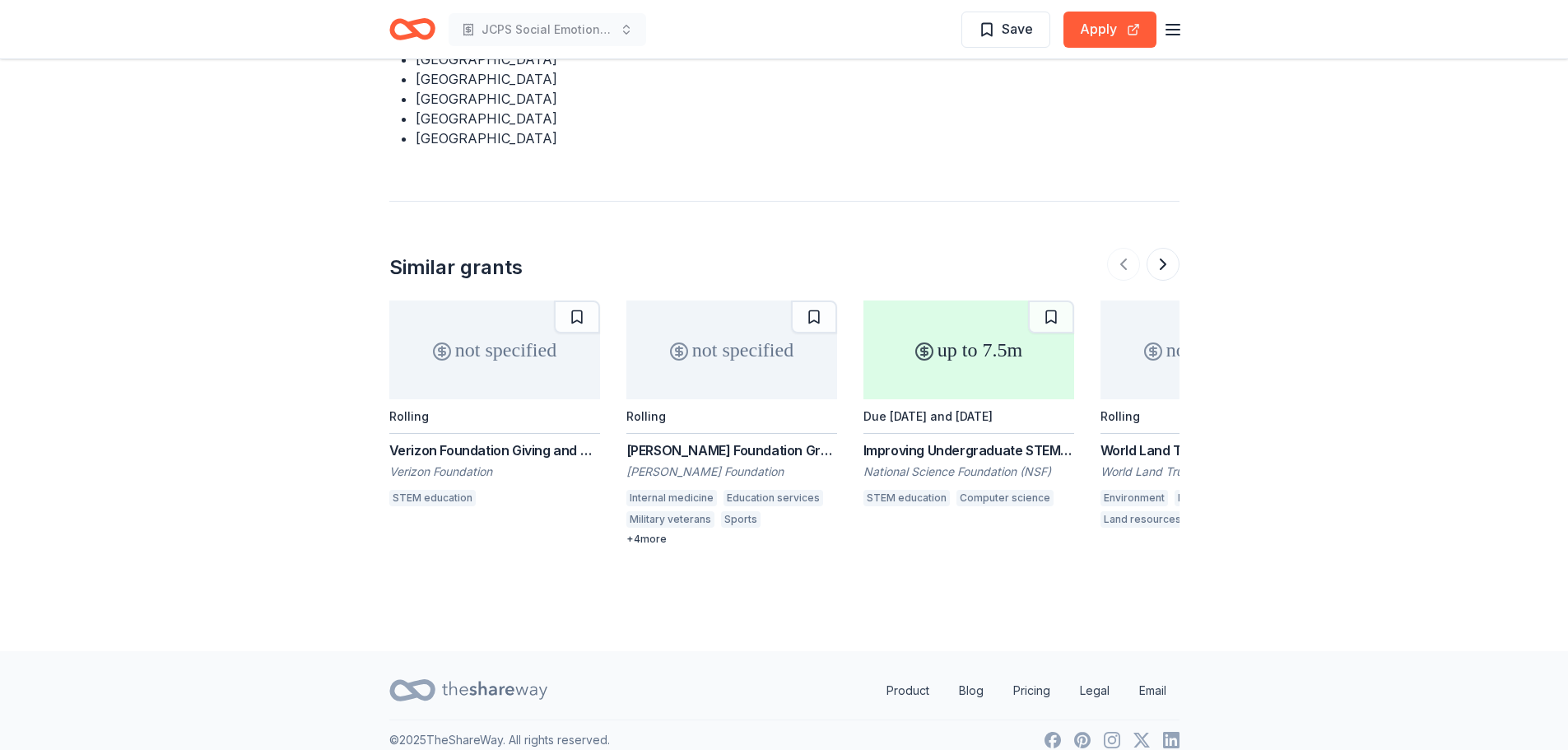
scroll to position [2180, 0]
